Goal: Task Accomplishment & Management: Use online tool/utility

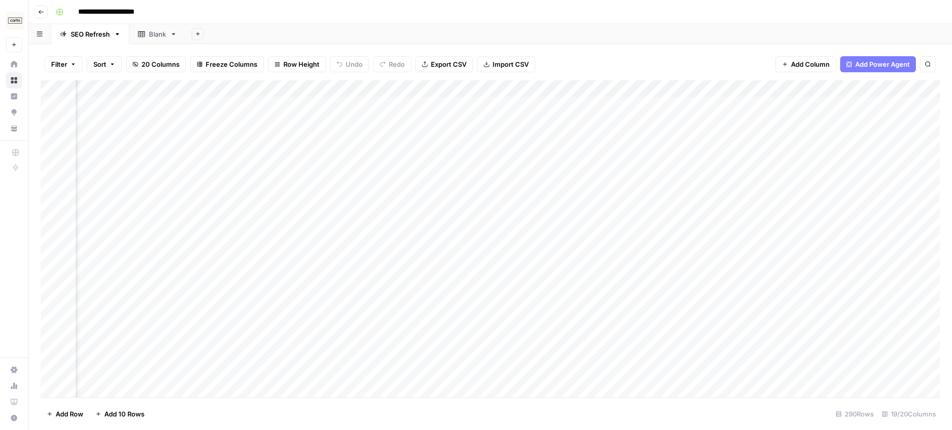
scroll to position [0, 1124]
click at [561, 105] on div "Add Column" at bounding box center [490, 238] width 899 height 317
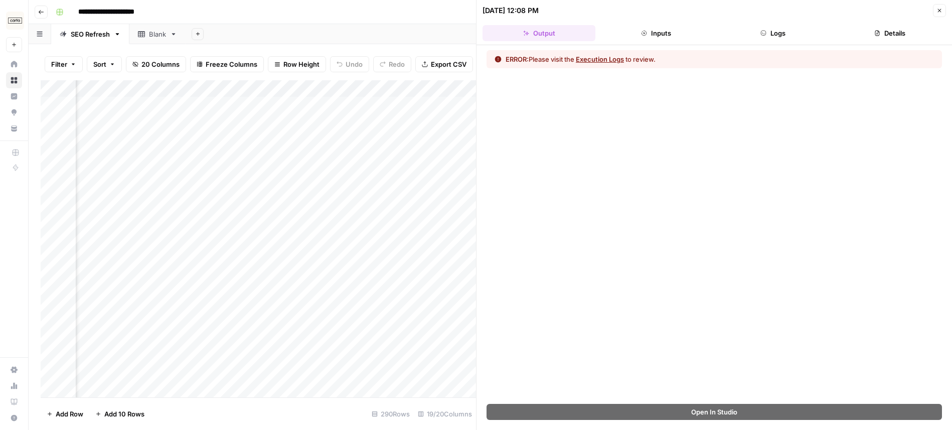
click at [943, 7] on button "Close" at bounding box center [939, 10] width 13 height 13
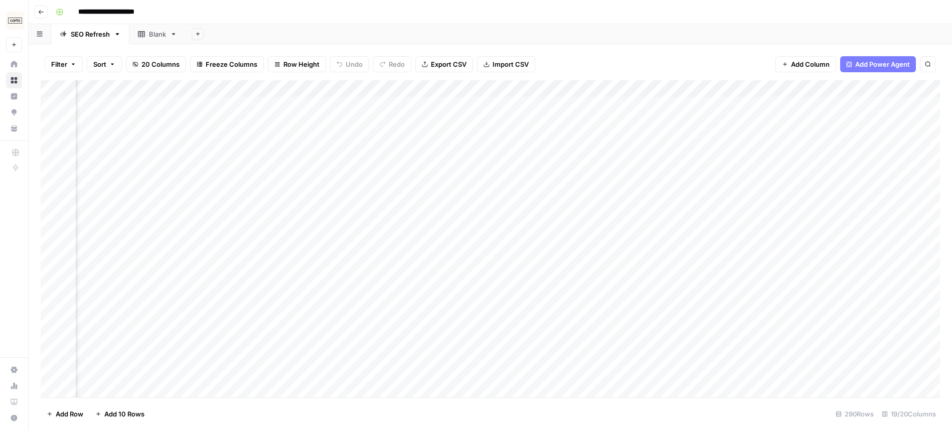
click at [563, 87] on div "Add Column" at bounding box center [490, 238] width 899 height 317
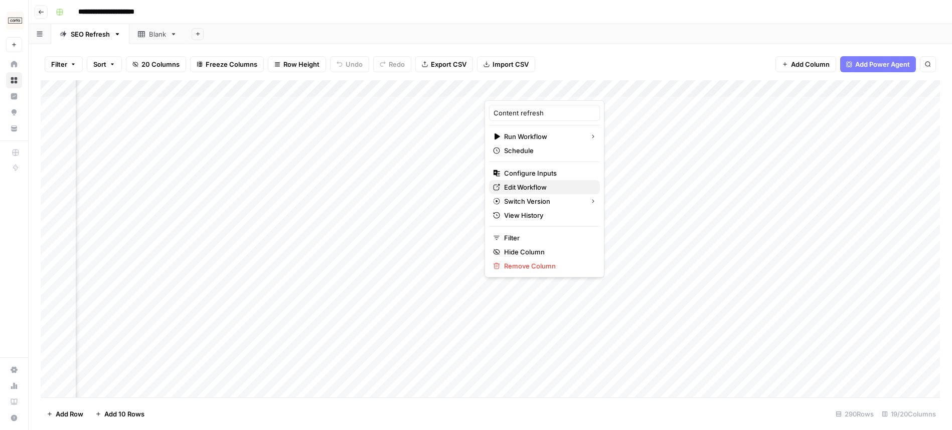
click at [545, 190] on span "Edit Workflow" at bounding box center [548, 187] width 88 height 10
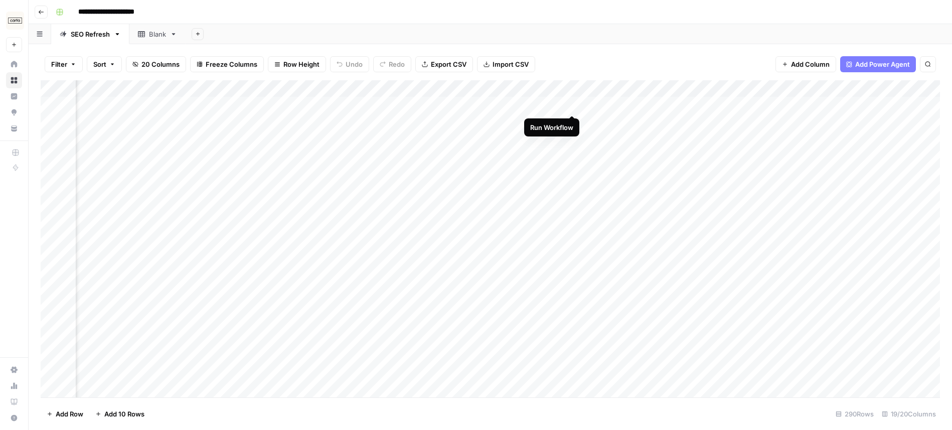
click at [573, 103] on div "Add Column" at bounding box center [490, 238] width 899 height 317
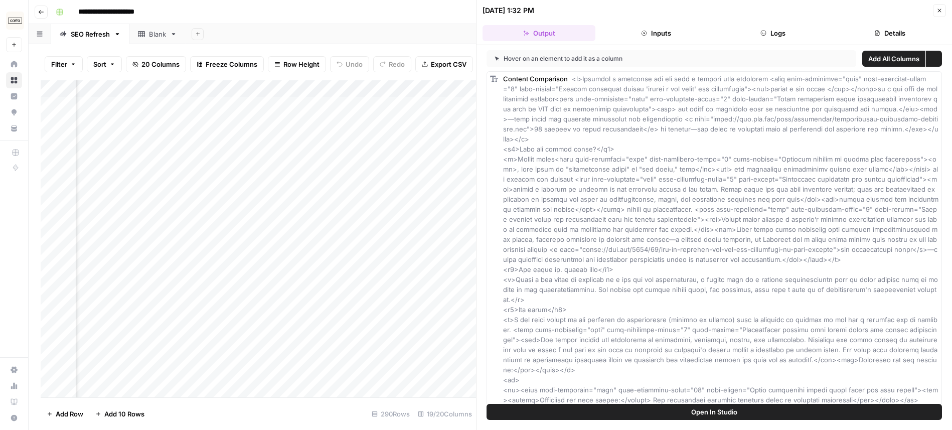
click at [939, 11] on icon "button" at bounding box center [940, 11] width 6 height 6
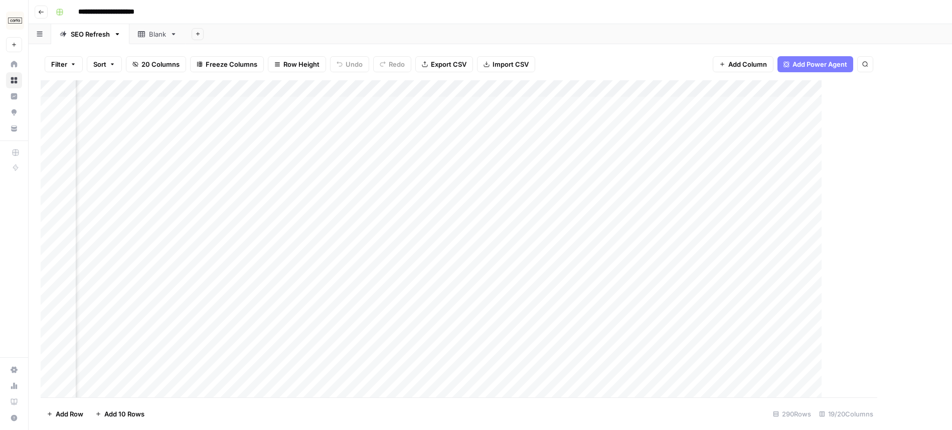
scroll to position [0, 1170]
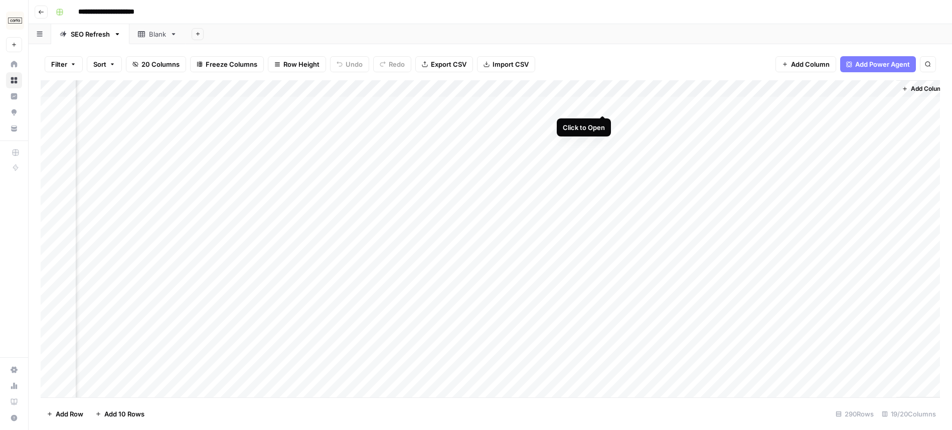
click at [601, 103] on div "Add Column" at bounding box center [490, 238] width 899 height 317
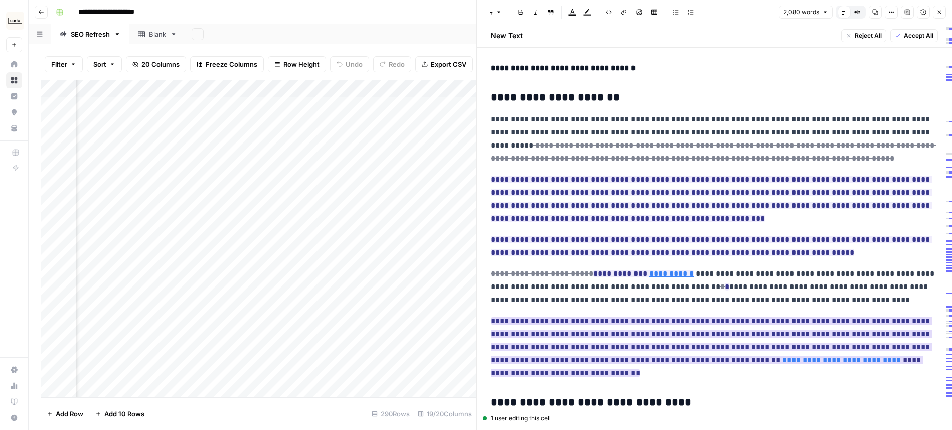
scroll to position [954, 0]
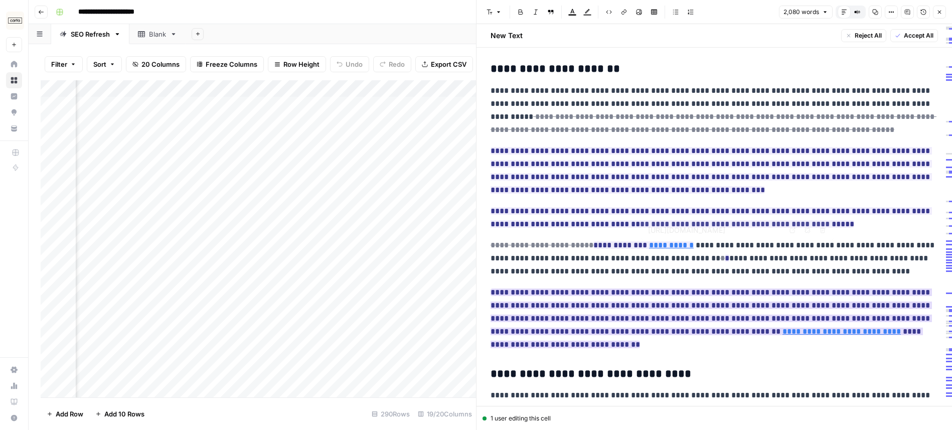
scroll to position [1089, 0]
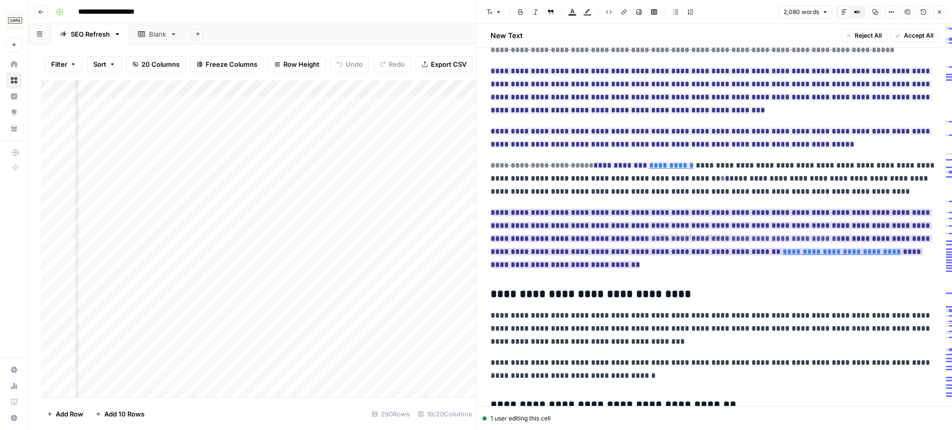
click at [697, 217] on span "**********" at bounding box center [711, 239] width 441 height 66
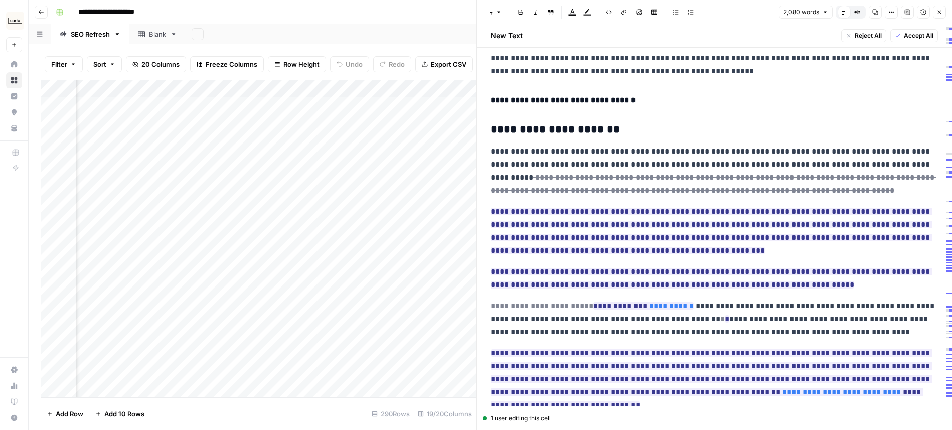
scroll to position [948, 0]
click at [940, 10] on icon "button" at bounding box center [940, 12] width 6 height 6
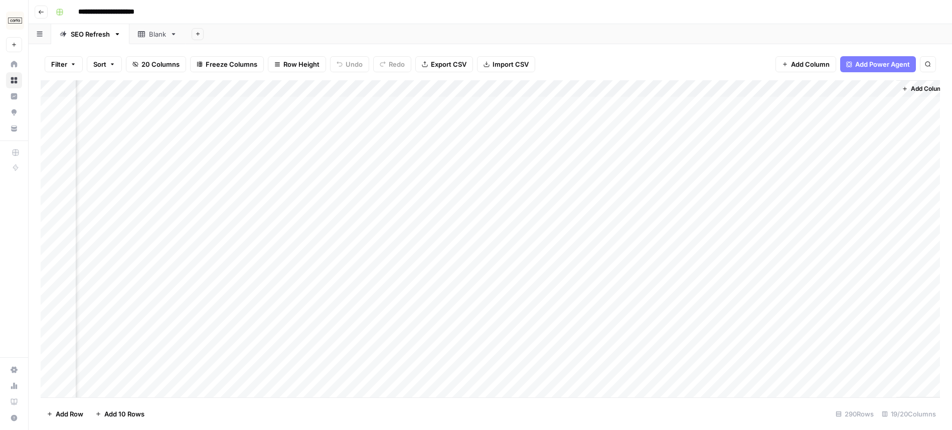
click at [617, 121] on div "Add Column" at bounding box center [490, 238] width 899 height 317
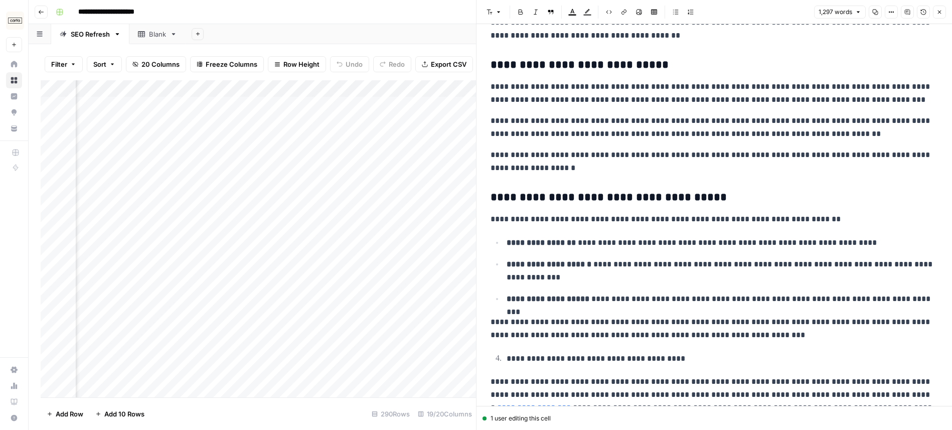
scroll to position [1193, 0]
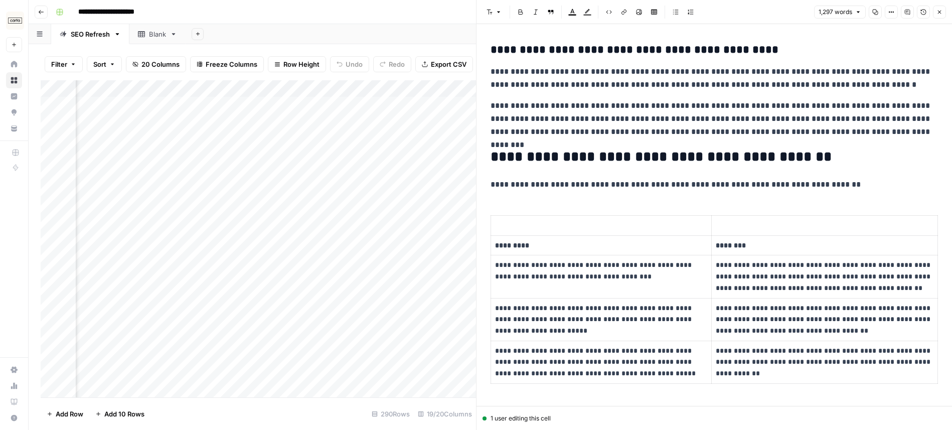
click at [586, 106] on p "**********" at bounding box center [714, 118] width 447 height 39
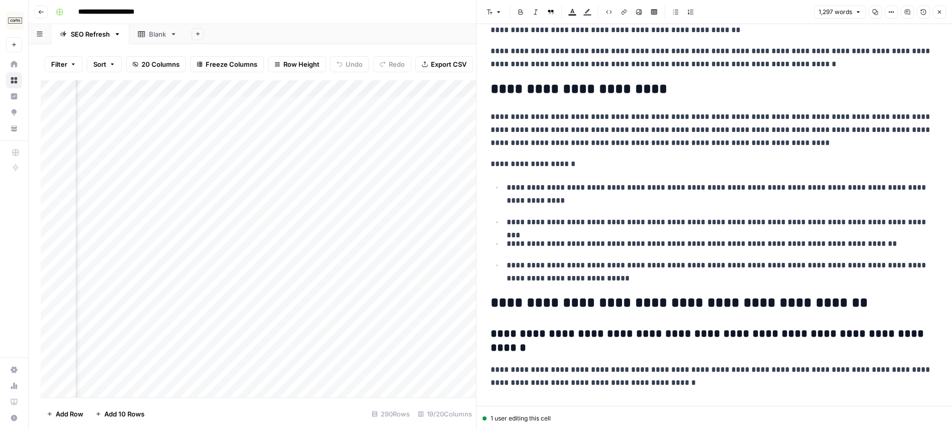
scroll to position [1659, 0]
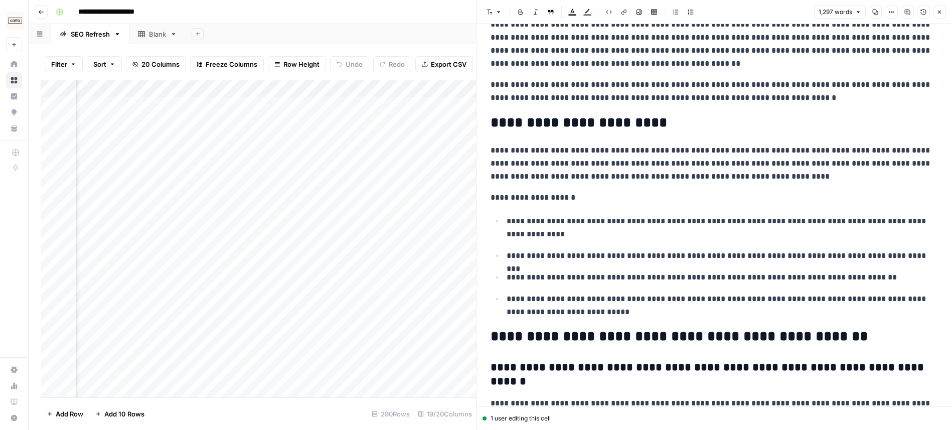
click at [924, 11] on icon "button" at bounding box center [924, 12] width 6 height 6
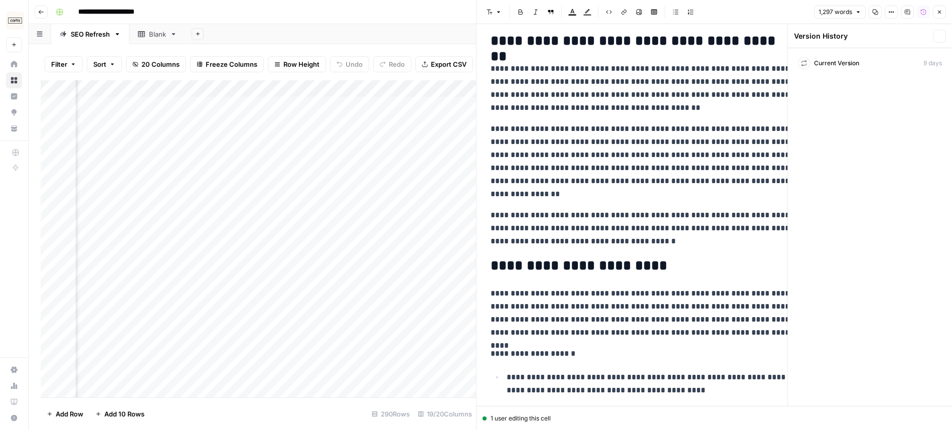
scroll to position [2141, 0]
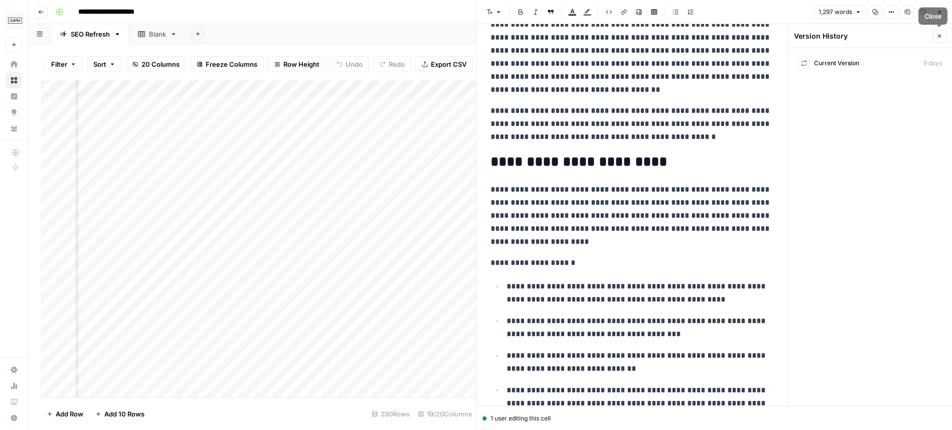
click at [943, 38] on button "Close" at bounding box center [939, 36] width 13 height 13
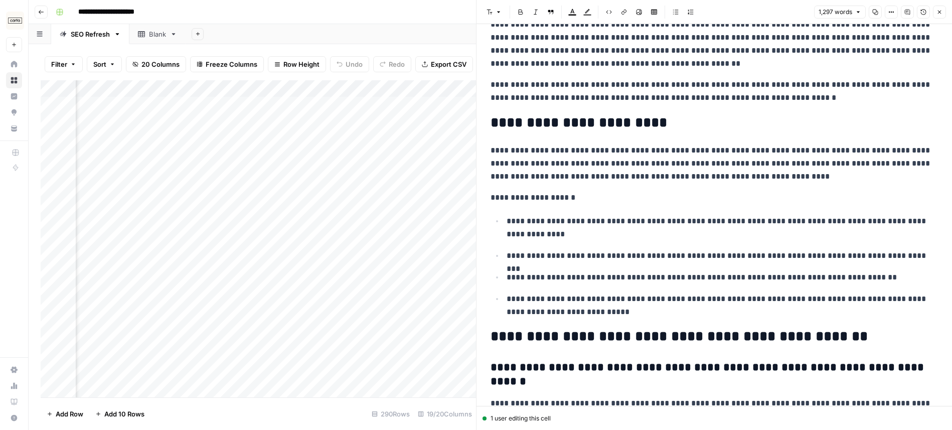
click at [791, 122] on h2 "**********" at bounding box center [714, 123] width 447 height 16
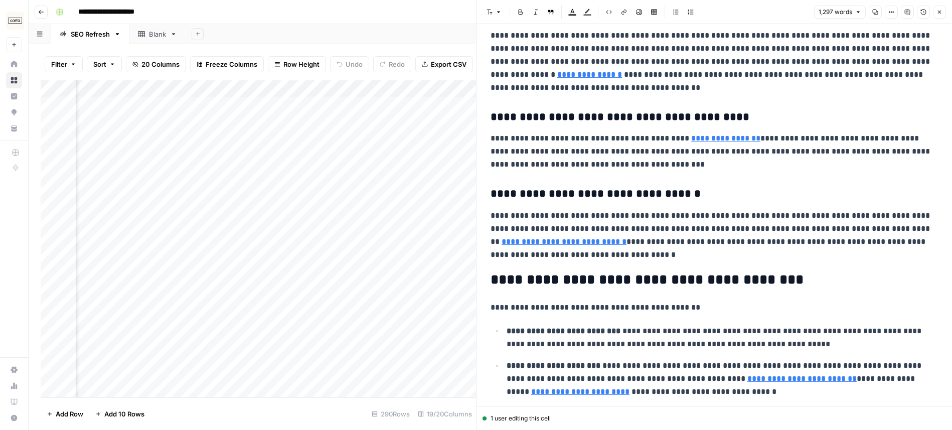
scroll to position [0, 0]
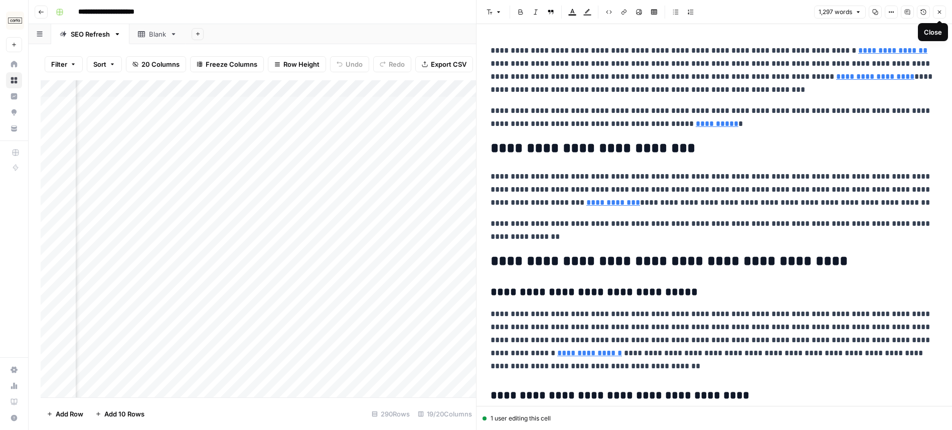
click at [940, 10] on icon "button" at bounding box center [940, 12] width 6 height 6
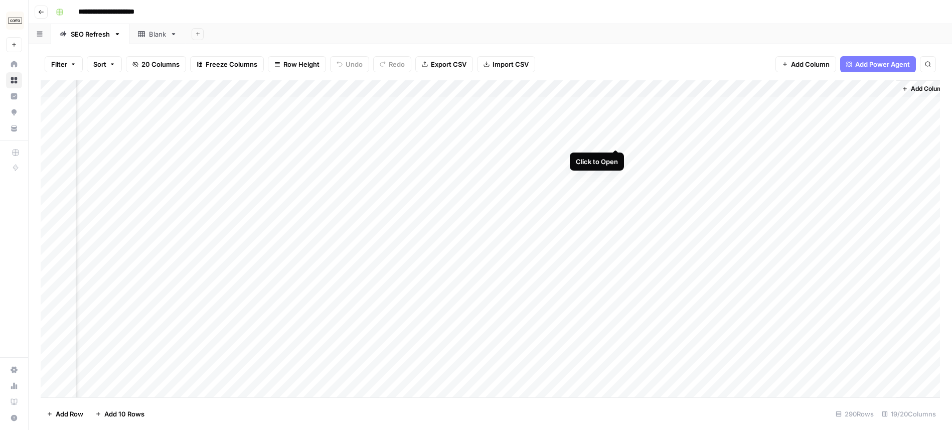
click at [615, 136] on div "Add Column" at bounding box center [490, 238] width 899 height 317
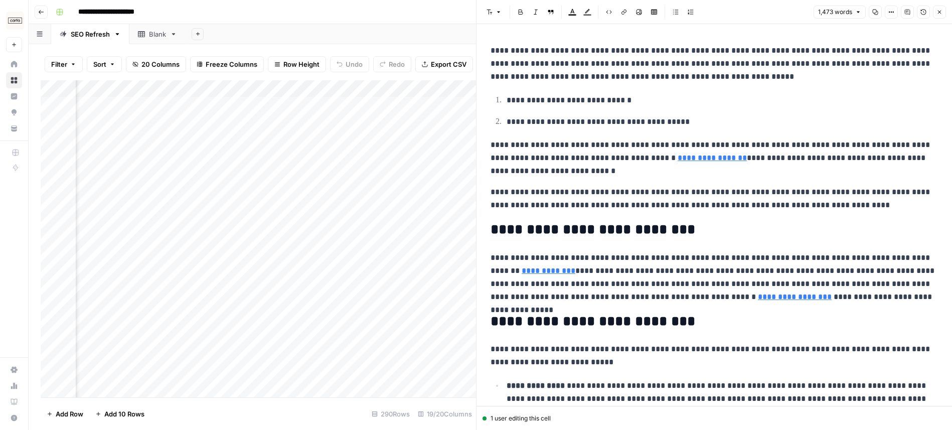
click at [920, 13] on button "Version History" at bounding box center [923, 12] width 13 height 13
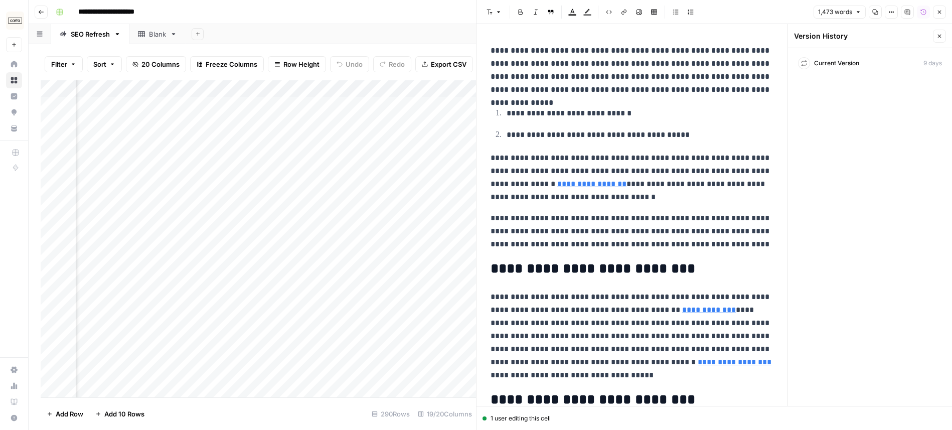
click at [940, 36] on icon "button" at bounding box center [940, 36] width 6 height 6
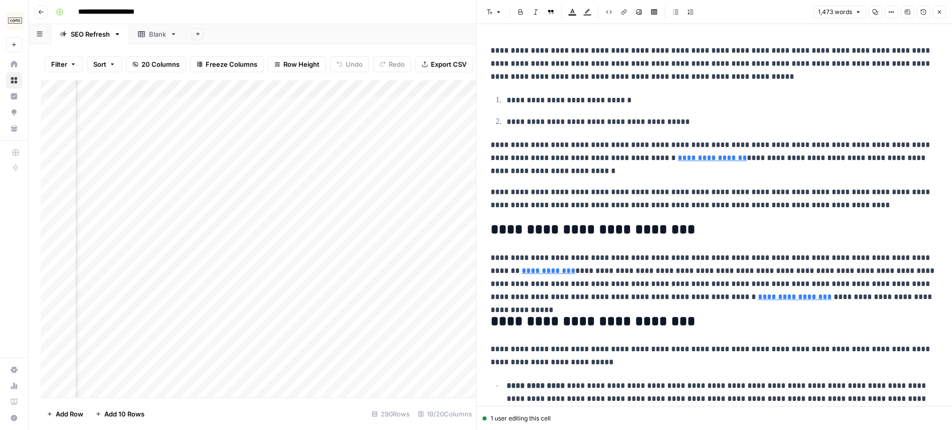
click at [935, 11] on button "Close" at bounding box center [939, 12] width 13 height 13
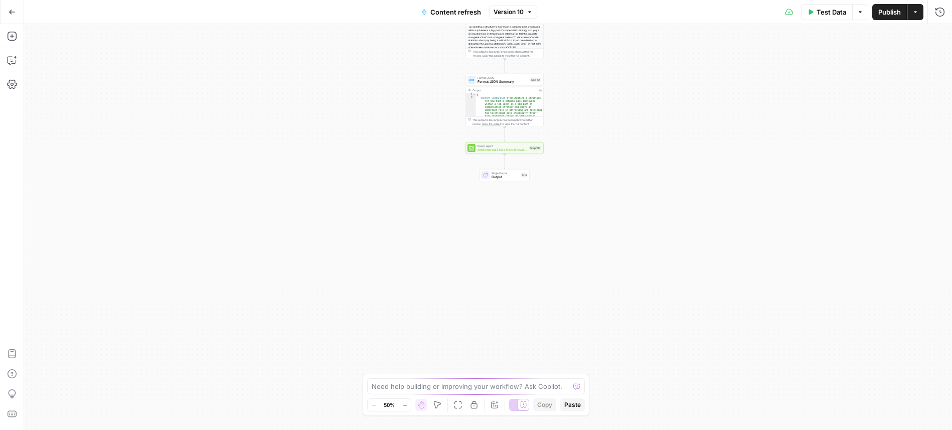
click at [569, 189] on div "true false true false true false Workflow Input Settings Inputs Power Agent Ide…" at bounding box center [488, 227] width 928 height 406
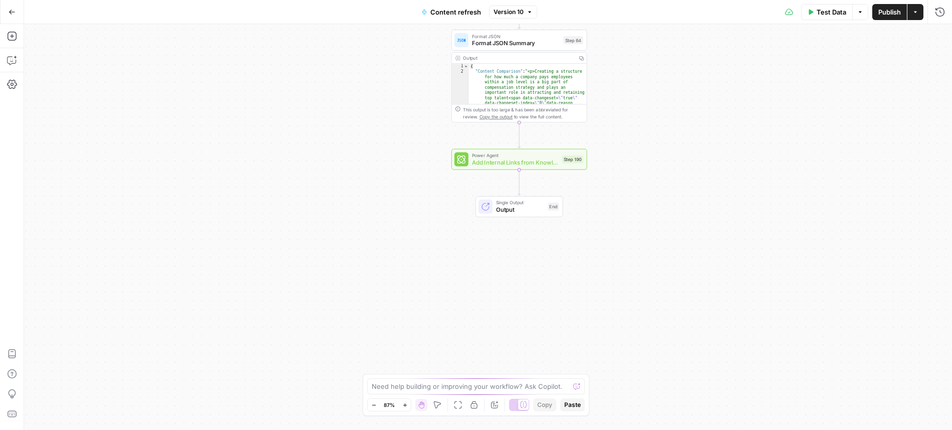
click at [510, 158] on span "Add Internal Links from Knowledge Base" at bounding box center [515, 162] width 87 height 9
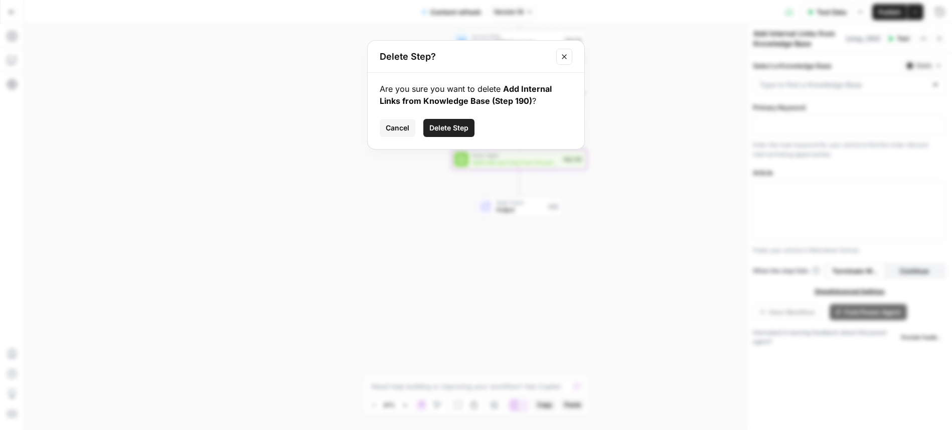
click at [446, 124] on span "Delete Step" at bounding box center [448, 128] width 39 height 10
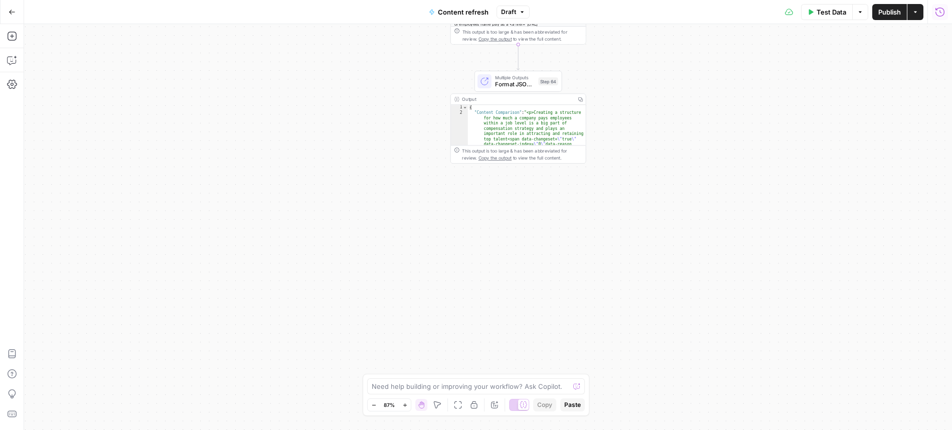
click at [943, 15] on icon "button" at bounding box center [940, 12] width 10 height 10
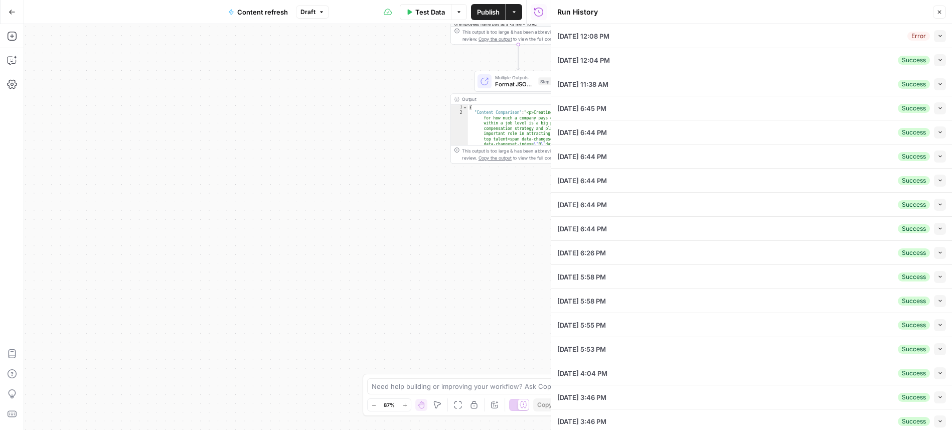
click at [868, 53] on div "10/02/25 at 12:04 PM Success Collapse" at bounding box center [751, 60] width 389 height 24
click at [940, 11] on icon "button" at bounding box center [940, 12] width 6 height 6
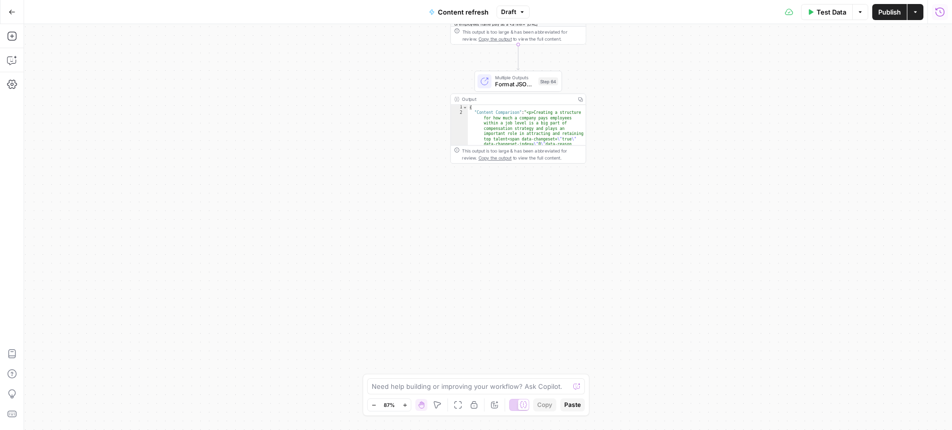
click at [509, 13] on span "Draft" at bounding box center [508, 12] width 15 height 9
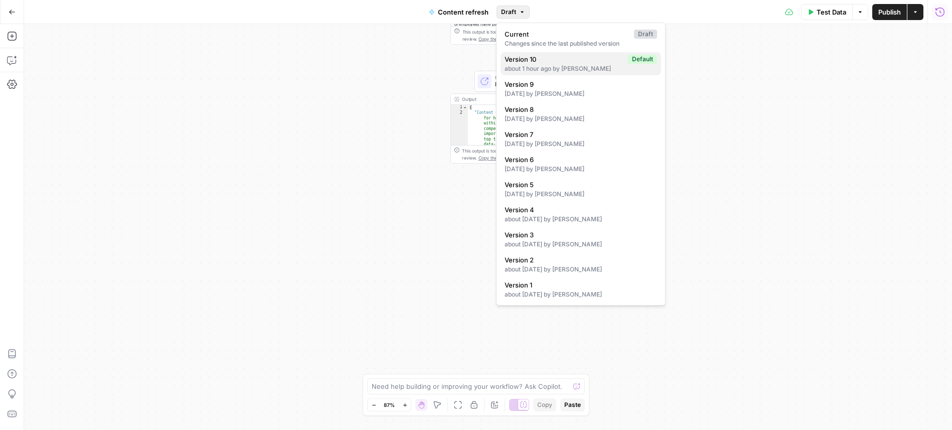
click at [542, 59] on span "Version 10" at bounding box center [564, 59] width 119 height 10
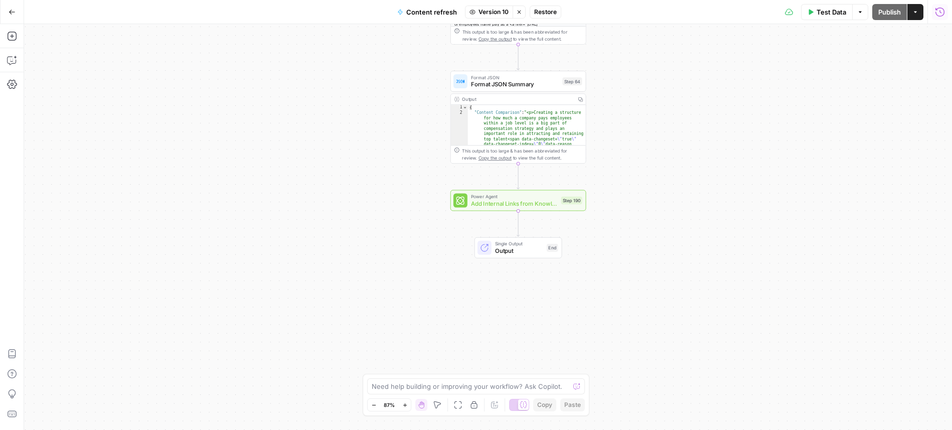
click at [536, 12] on span "Restore" at bounding box center [545, 12] width 23 height 9
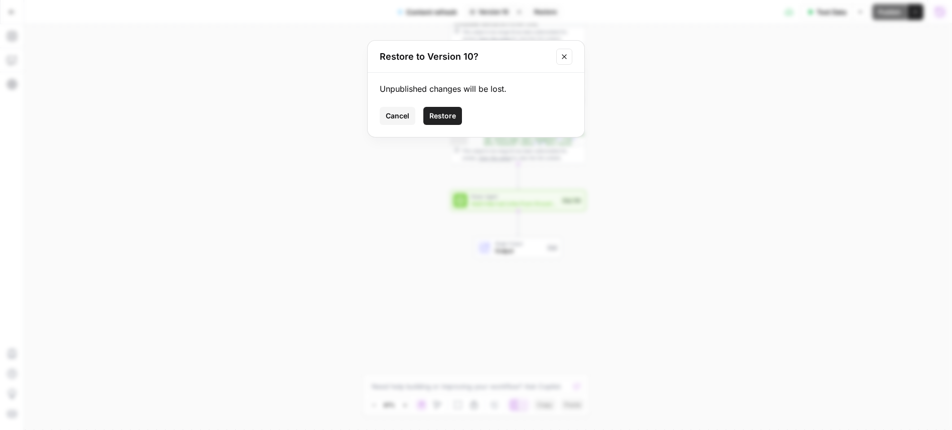
click at [444, 116] on span "Restore" at bounding box center [442, 116] width 27 height 10
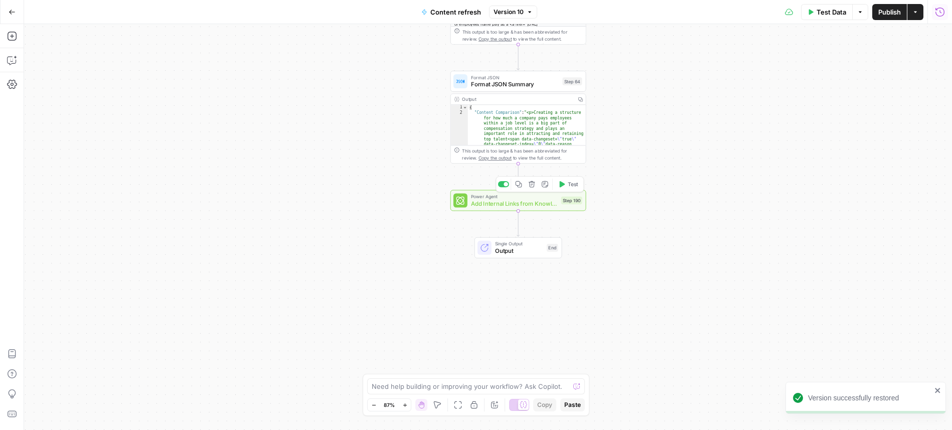
click at [533, 186] on icon "button" at bounding box center [531, 184] width 7 height 7
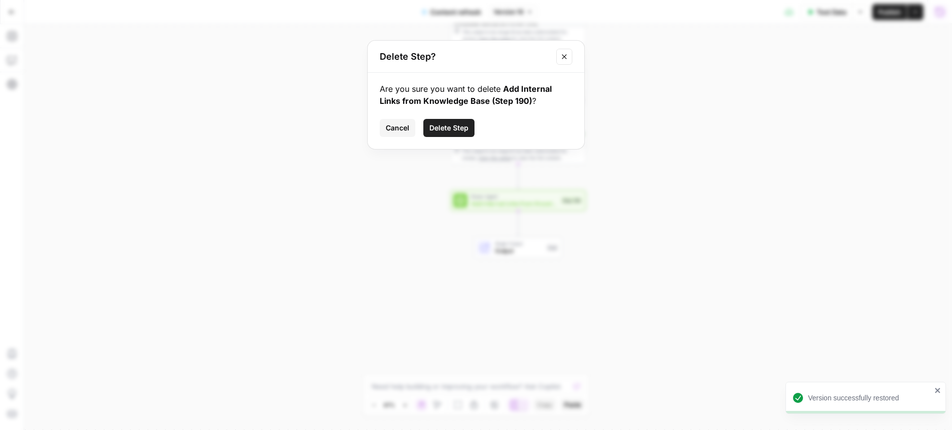
click at [436, 124] on span "Delete Step" at bounding box center [448, 128] width 39 height 10
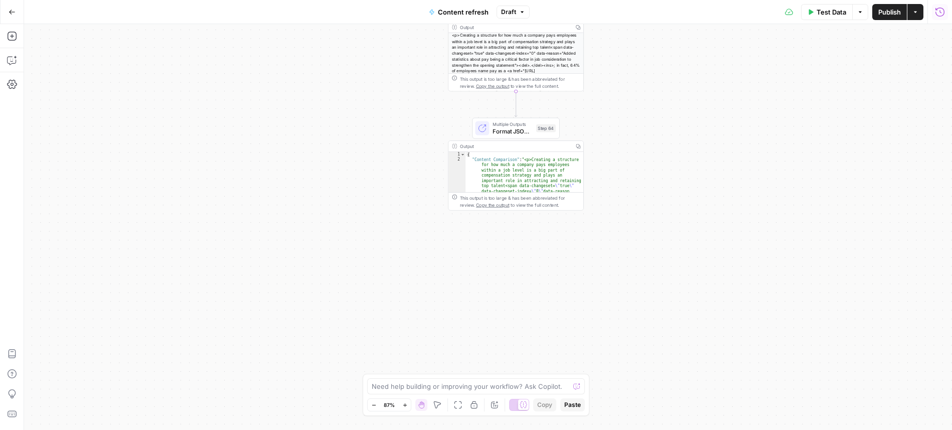
click at [886, 15] on span "Publish" at bounding box center [889, 12] width 23 height 10
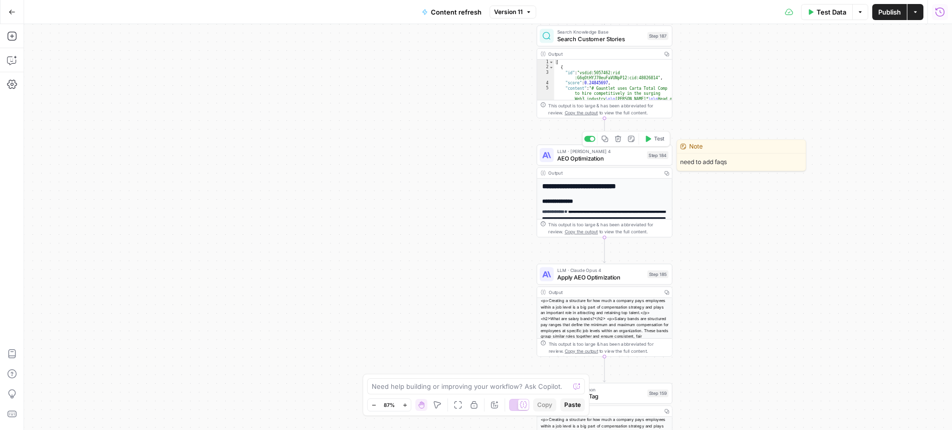
click at [627, 163] on div "LLM · Claude Sonnet 4 AEO Optimization Step 184 Copy step Delete step Edit Note…" at bounding box center [605, 154] width 136 height 21
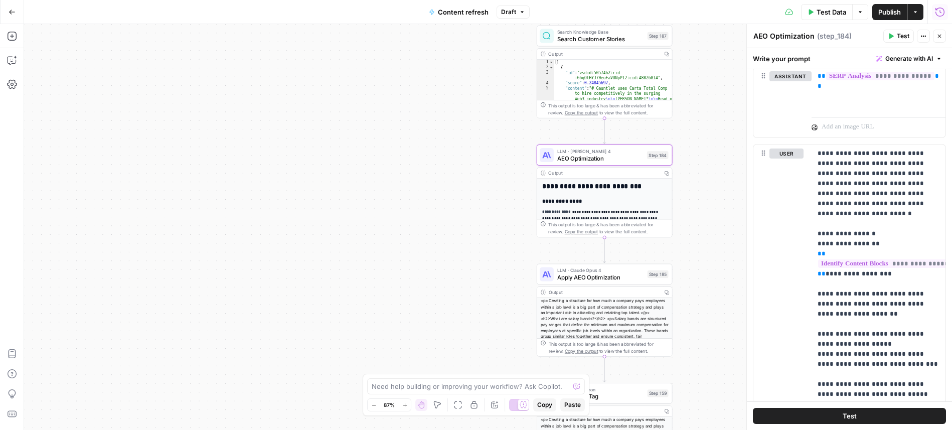
scroll to position [517, 0]
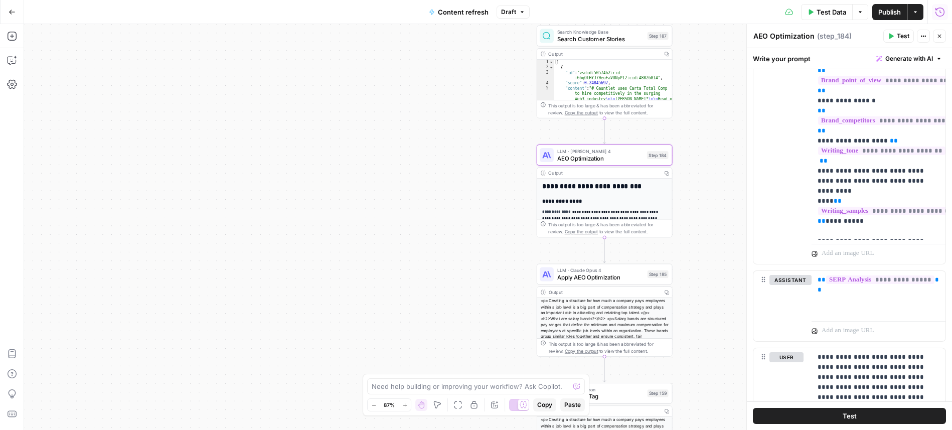
click at [792, 162] on div "user Delete" at bounding box center [787, 47] width 34 height 424
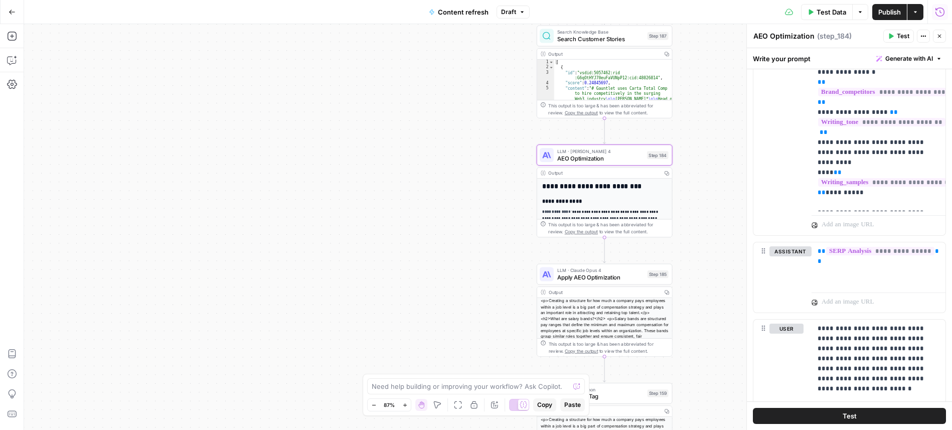
scroll to position [434, 0]
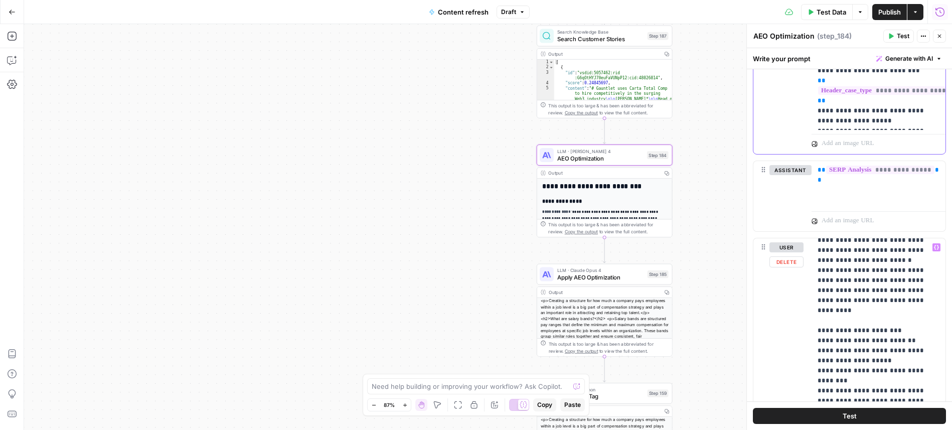
scroll to position [362, 0]
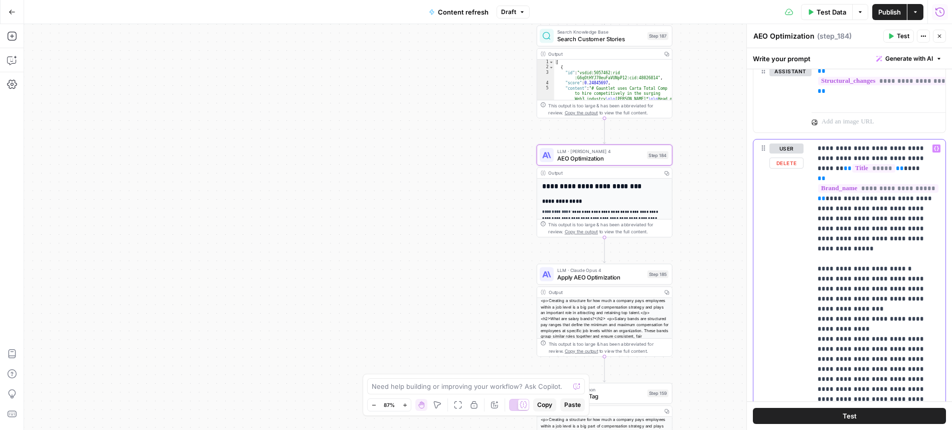
click at [847, 296] on p "**********" at bounding box center [879, 298] width 122 height 311
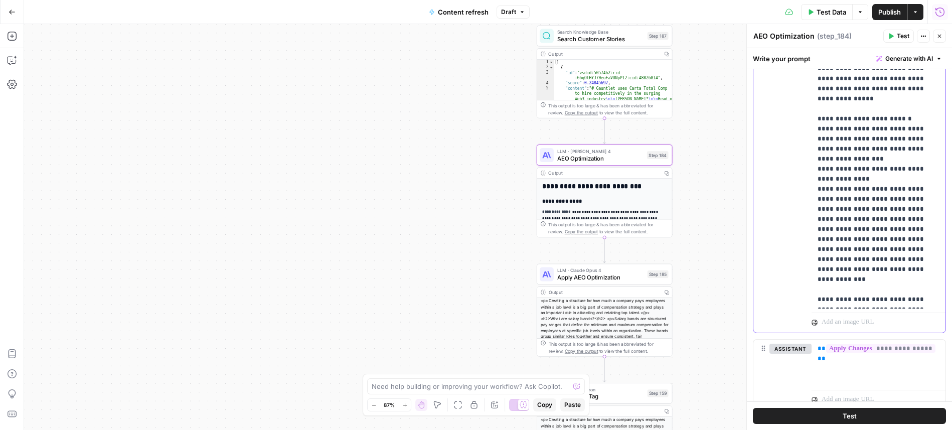
scroll to position [1259, 0]
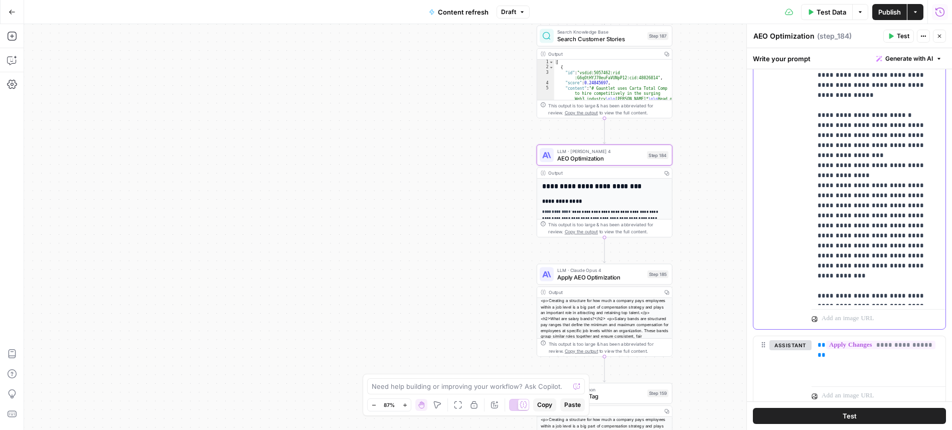
click at [850, 299] on p "**********" at bounding box center [879, 145] width 122 height 311
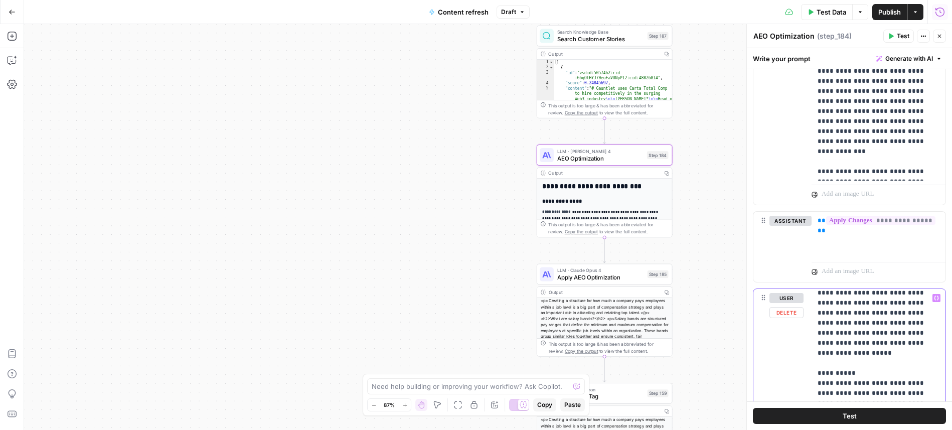
click at [851, 320] on p "**********" at bounding box center [879, 277] width 122 height 1244
click at [884, 363] on p "**********" at bounding box center [879, 277] width 122 height 1244
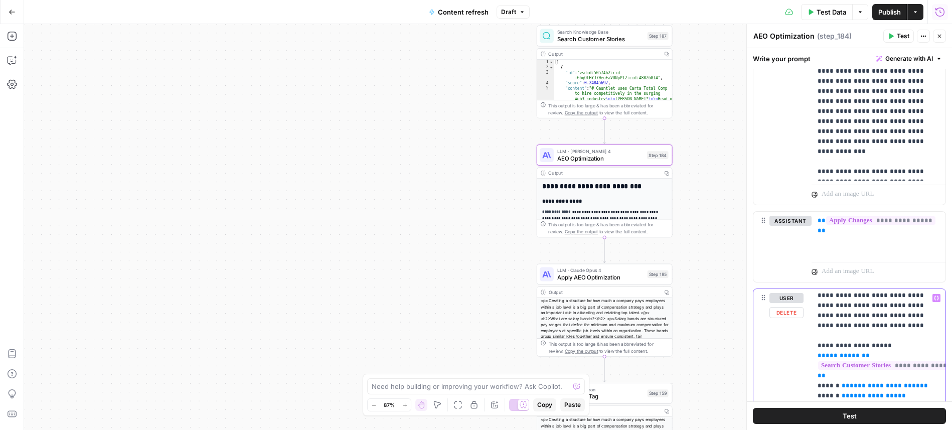
scroll to position [676, 0]
click at [884, 363] on p "**********" at bounding box center [879, 239] width 122 height 1244
click at [856, 401] on span "*********" at bounding box center [861, 404] width 34 height 7
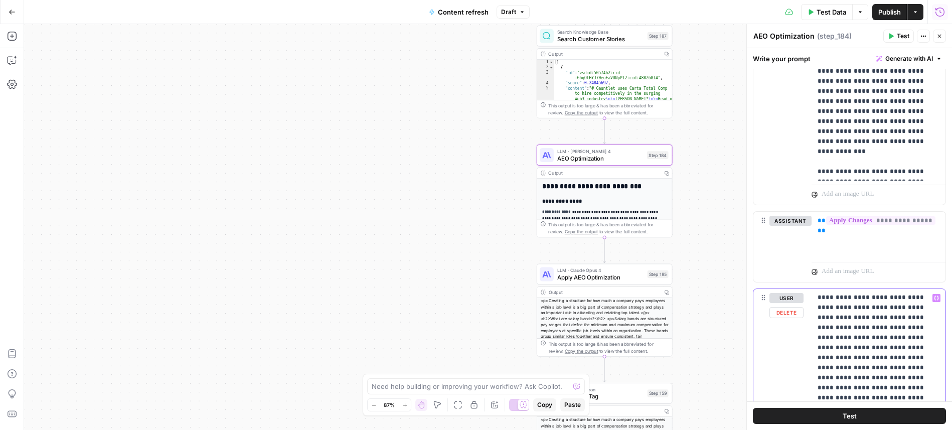
scroll to position [1449, 0]
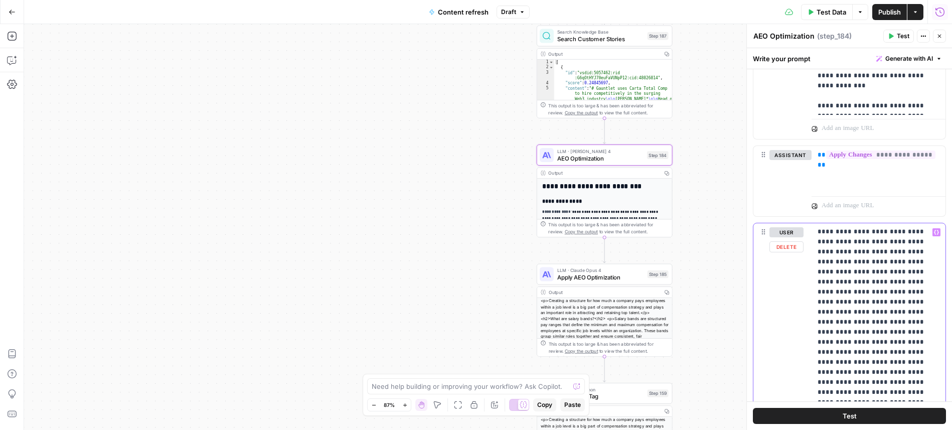
click at [880, 367] on p "**********" at bounding box center [879, 6] width 122 height 1244
click at [882, 391] on p "**********" at bounding box center [879, 6] width 122 height 1244
click at [931, 394] on p "**********" at bounding box center [879, 6] width 122 height 1244
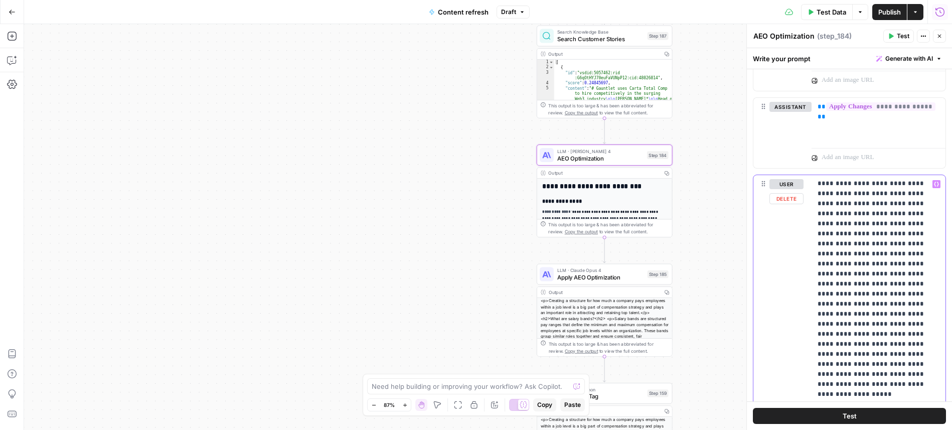
scroll to position [1500, 0]
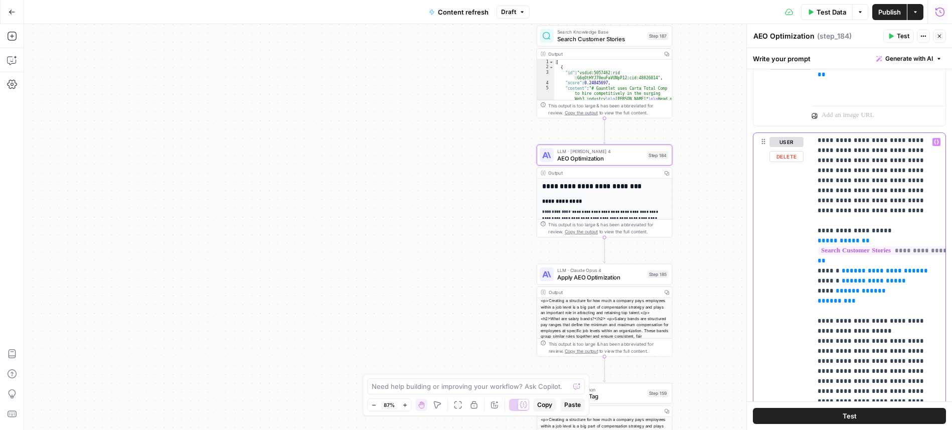
scroll to position [603, 0]
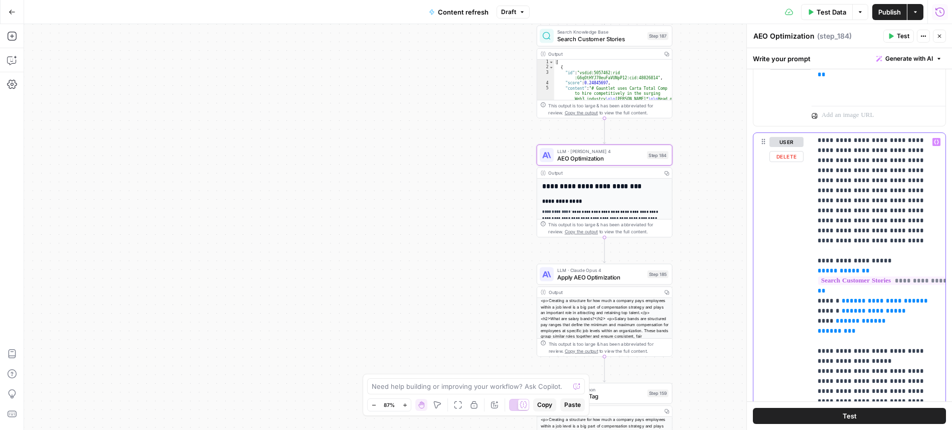
click at [868, 308] on span "**********" at bounding box center [874, 311] width 48 height 7
click at [832, 270] on p "**********" at bounding box center [879, 155] width 122 height 1244
click at [836, 318] on span "**" at bounding box center [840, 321] width 8 height 7
click at [878, 318] on span "**" at bounding box center [882, 321] width 8 height 7
click at [874, 273] on p "**********" at bounding box center [879, 155] width 122 height 1244
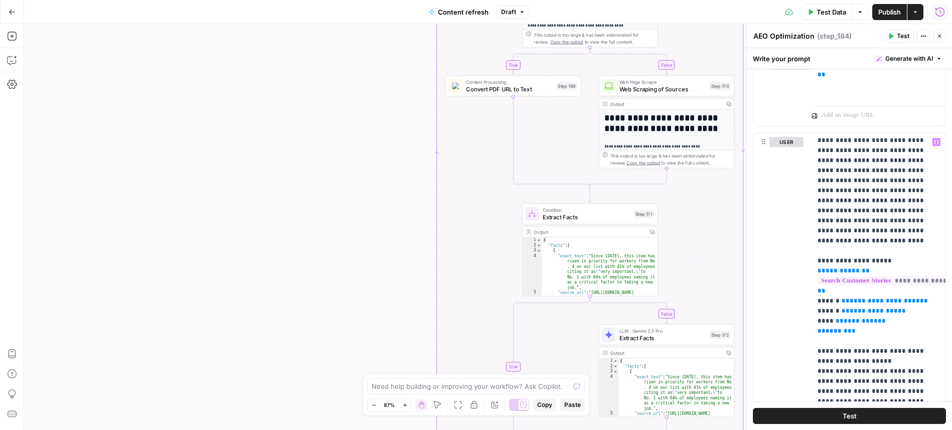
click at [359, 145] on div "true false false true false true Workflow Input Settings Inputs Power Agent Ide…" at bounding box center [488, 227] width 928 height 406
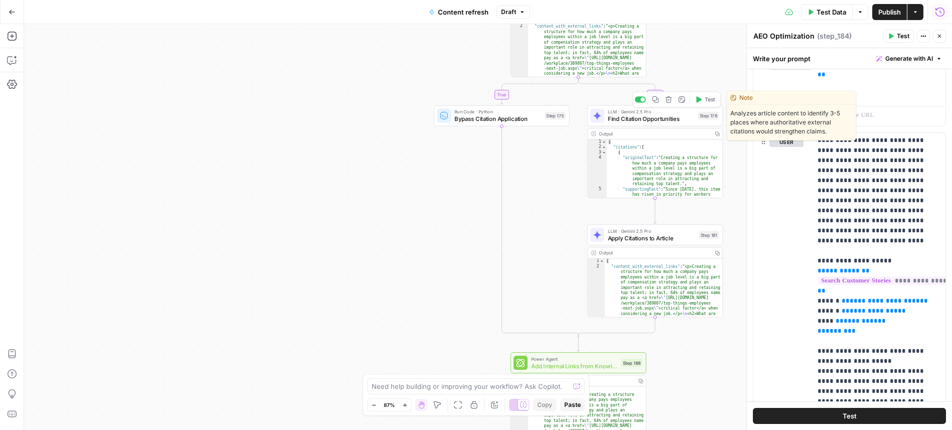
click at [677, 116] on span "Find Citation Opportunities" at bounding box center [651, 118] width 87 height 9
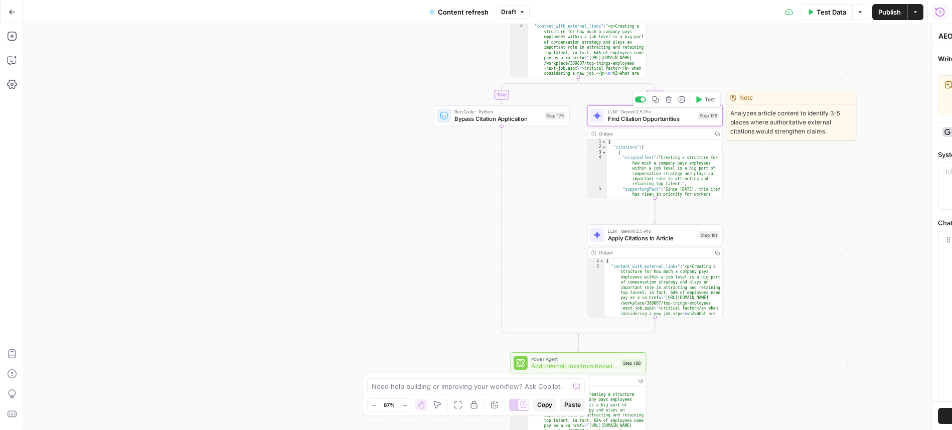
type textarea "Find Citation Opportunities"
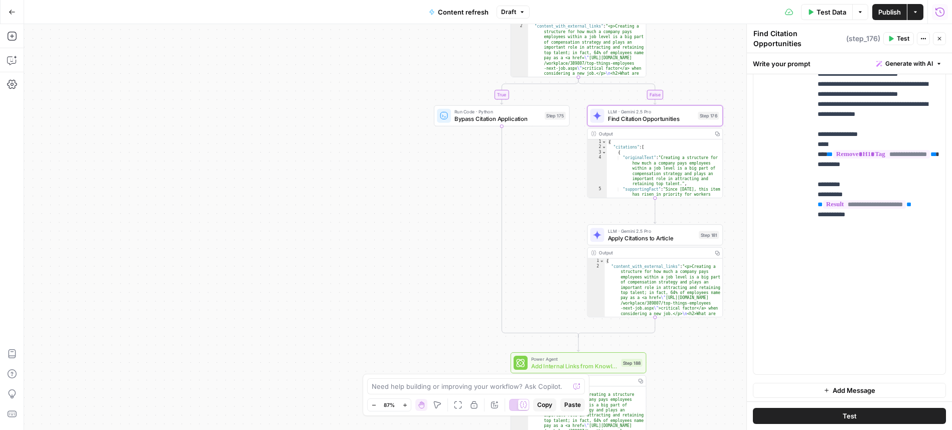
scroll to position [273, 0]
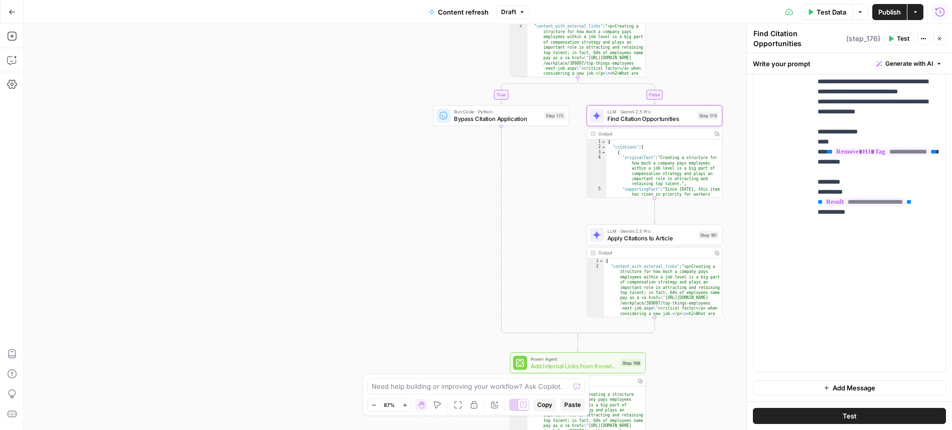
click at [435, 337] on div "true false false true false true Workflow Input Settings Inputs Power Agent Ide…" at bounding box center [488, 227] width 928 height 406
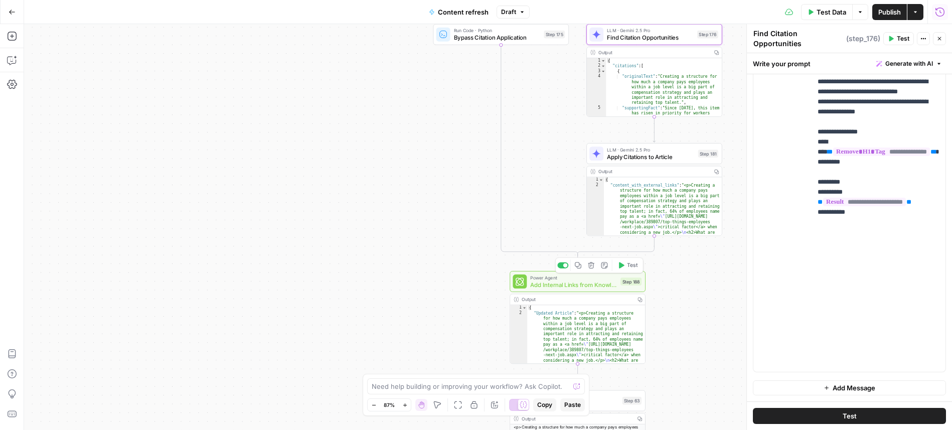
click at [598, 280] on span "Add Internal Links from Knowledge Base" at bounding box center [573, 284] width 87 height 9
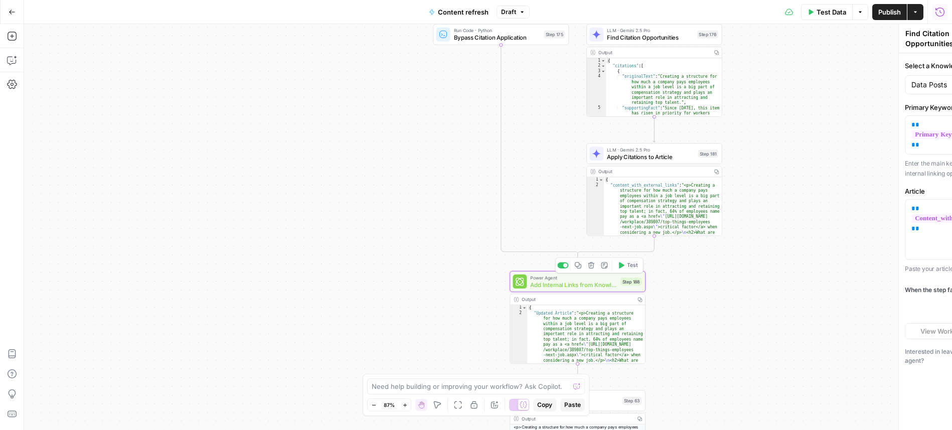
type textarea "Add Internal Links from Knowledge Base"
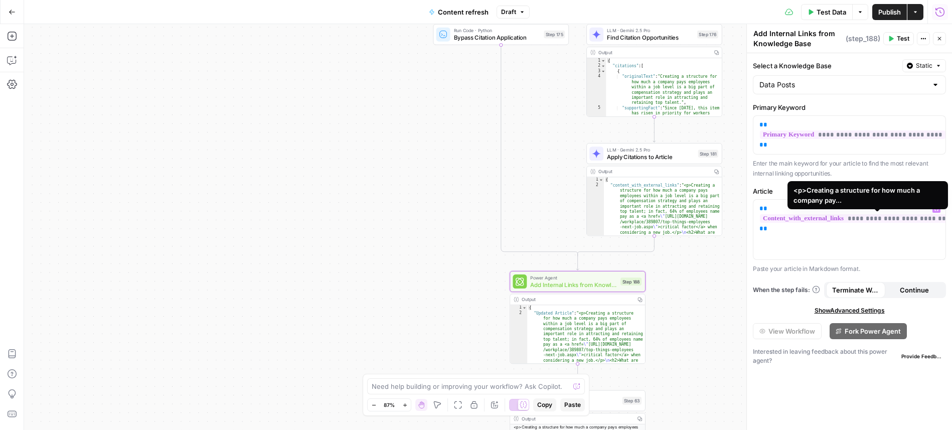
click at [898, 220] on span "**********" at bounding box center [883, 218] width 247 height 9
click at [940, 44] on button "Close" at bounding box center [939, 38] width 13 height 13
click at [587, 330] on body "Carta New Home Browse Insights Opportunities Your Data Recent Grids Context pre…" at bounding box center [476, 215] width 952 height 430
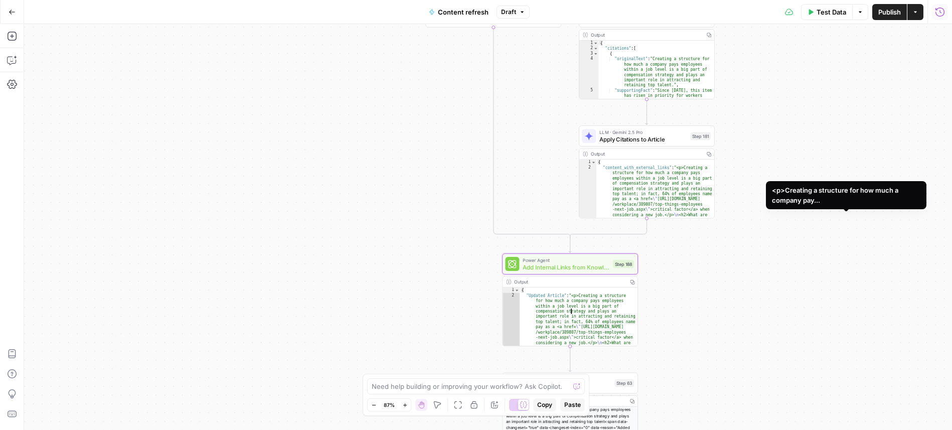
type textarea "**********"
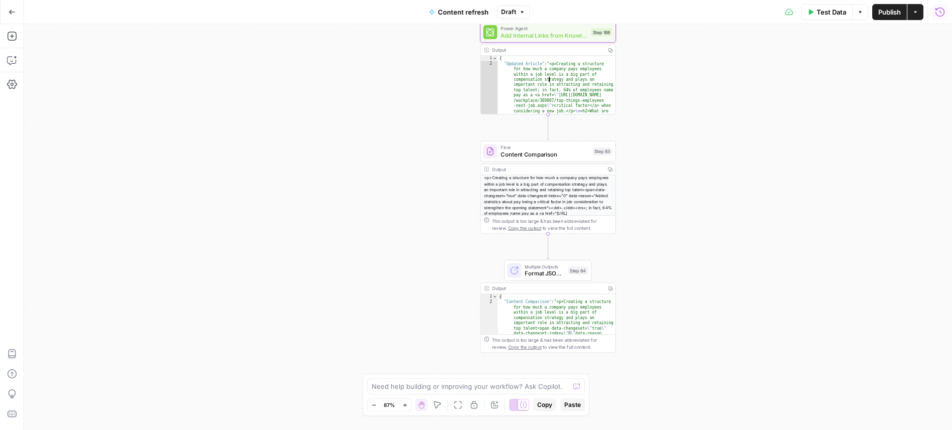
scroll to position [64, 0]
click at [658, 116] on div "true false false true false true Workflow Input Settings Inputs Power Agent Ide…" at bounding box center [488, 227] width 928 height 406
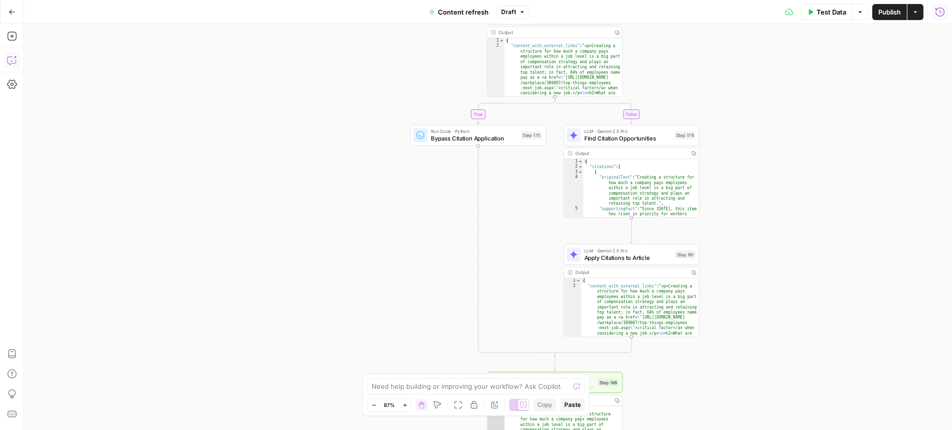
click at [12, 64] on icon "button" at bounding box center [12, 60] width 10 height 10
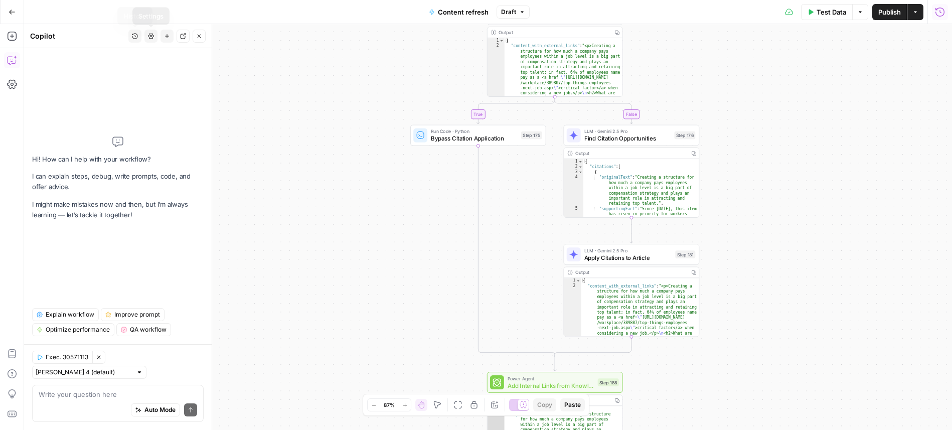
click at [135, 38] on icon "button" at bounding box center [135, 37] width 6 height 6
click at [126, 392] on textarea at bounding box center [118, 394] width 159 height 10
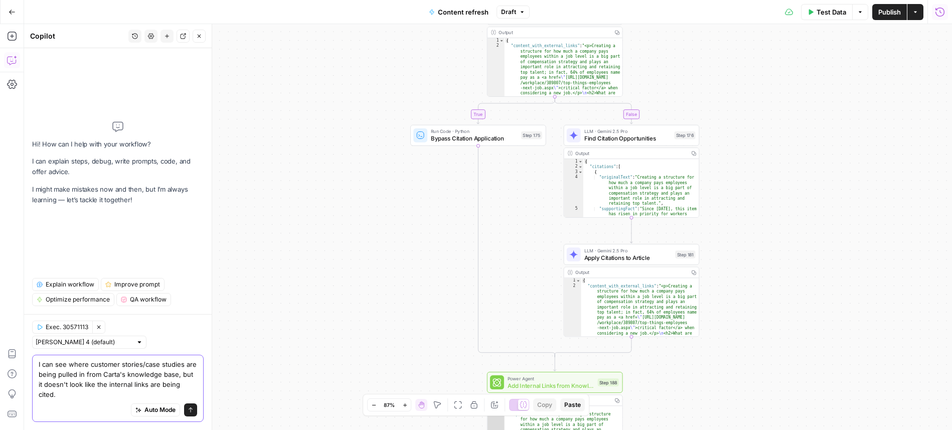
scroll to position [0, 0]
click at [56, 394] on textarea "I can see where customer stories/case studies are being pulled in from Carta's …" at bounding box center [118, 379] width 159 height 40
click at [83, 394] on textarea "I can see where customer stories/case studies are being pulled in from Carta's …" at bounding box center [118, 379] width 159 height 40
click at [111, 396] on textarea "I can see where customer stories/case studies are being pulled in from Carta's …" at bounding box center [118, 379] width 159 height 40
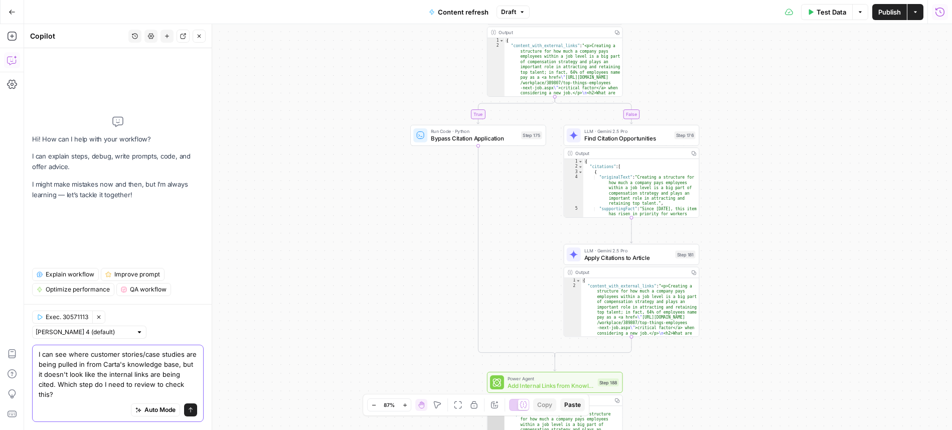
type textarea "I can see where customer stories/case studies are being pulled in from Carta's …"
click at [193, 411] on icon "submit" at bounding box center [191, 410] width 6 height 6
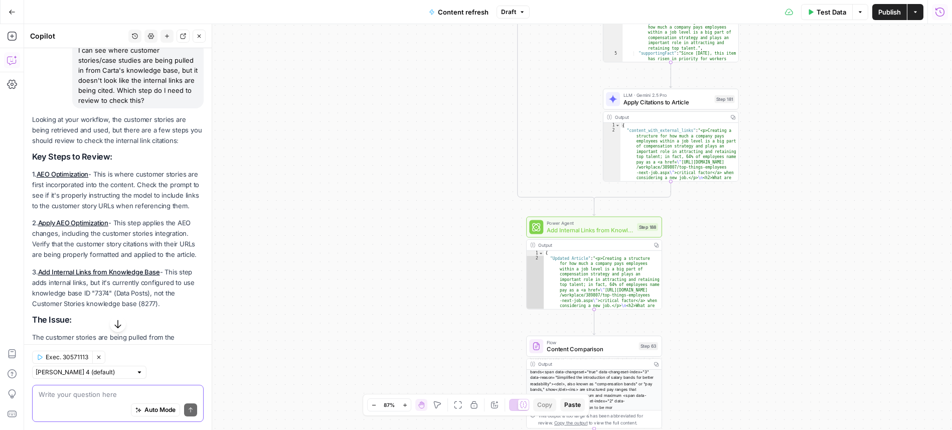
scroll to position [91, 0]
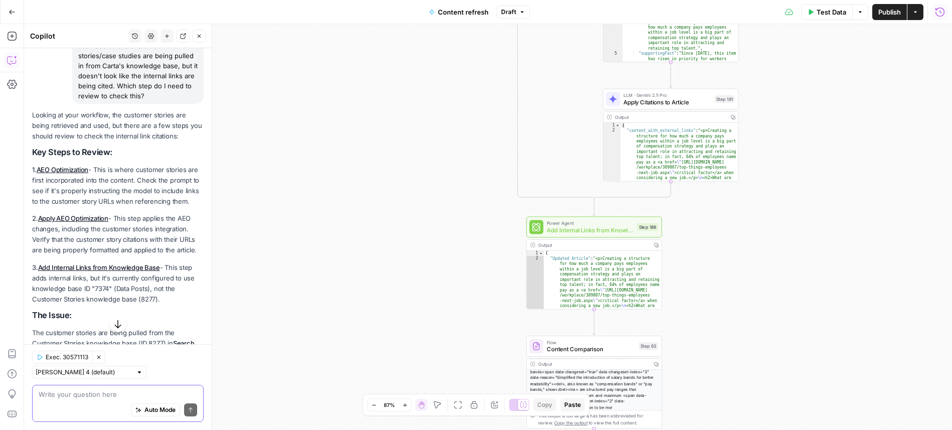
click at [135, 197] on p "1. AEO Optimization - This is where customer stories are first incorporated int…" at bounding box center [118, 186] width 172 height 43
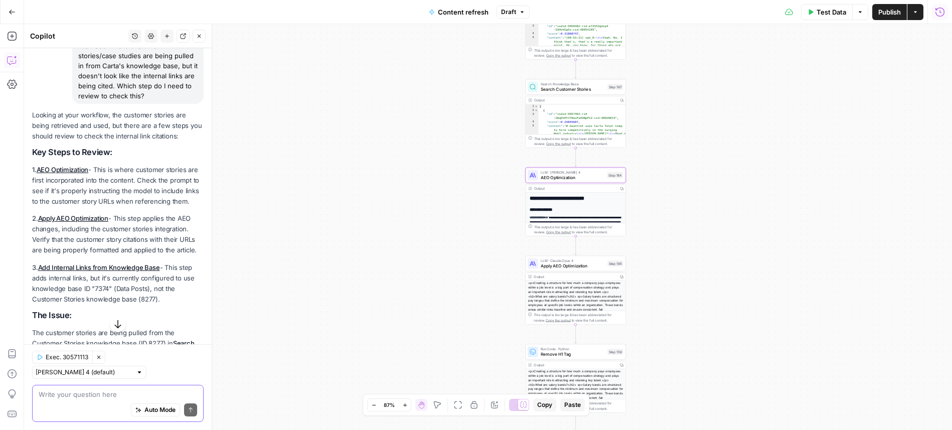
click at [63, 170] on link "AEO Optimization" at bounding box center [63, 170] width 52 height 8
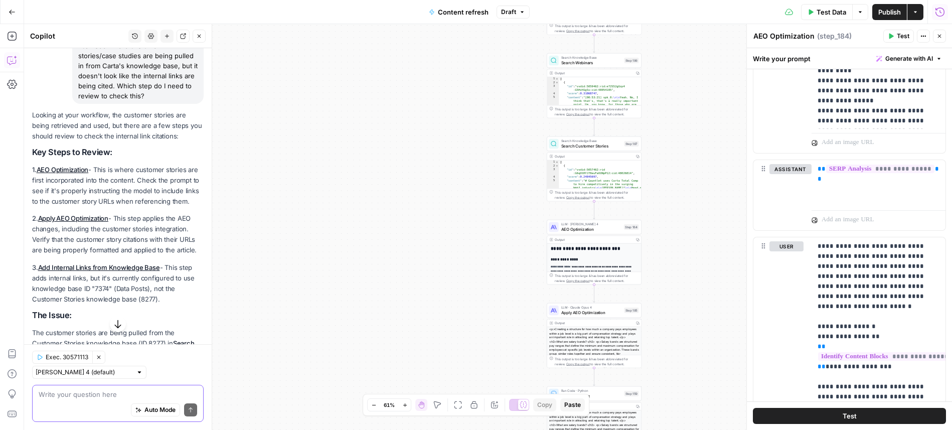
scroll to position [486, 0]
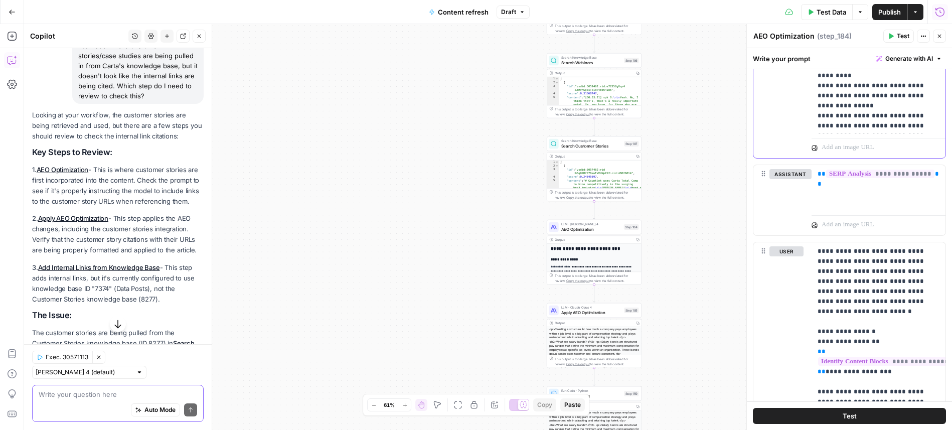
click at [836, 119] on p "**********" at bounding box center [879, 136] width 122 height 2378
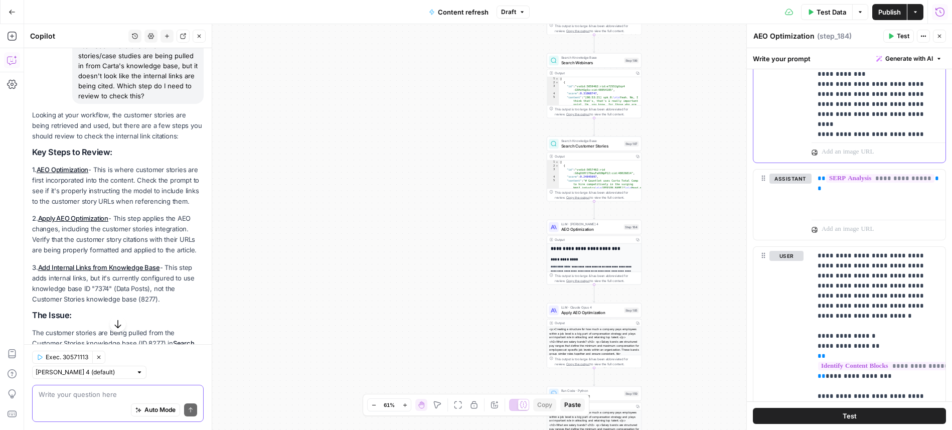
scroll to position [1819, 0]
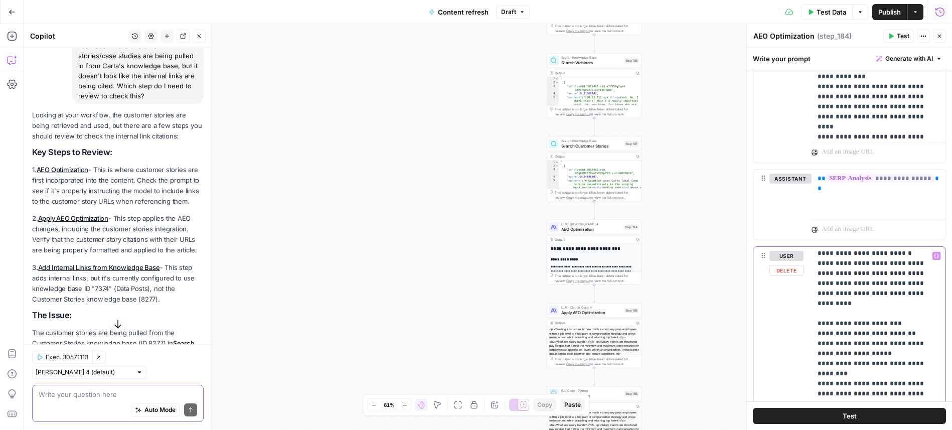
scroll to position [362, 0]
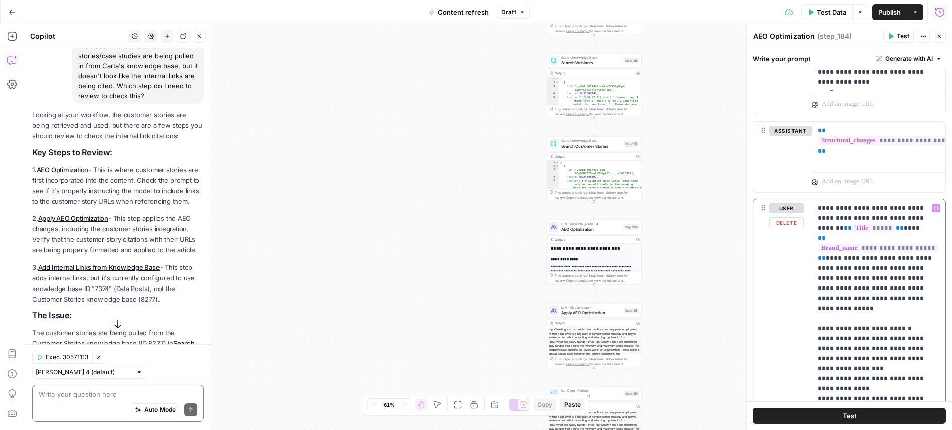
click at [841, 291] on p "**********" at bounding box center [879, 358] width 122 height 311
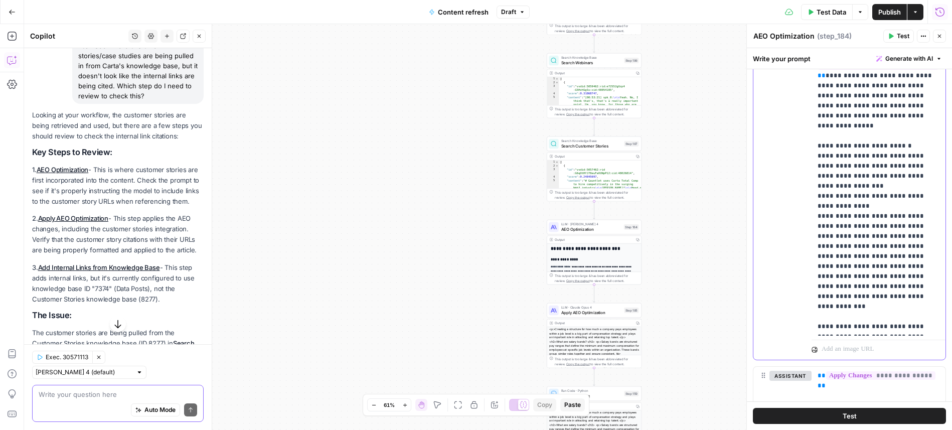
click at [849, 261] on p "**********" at bounding box center [879, 176] width 122 height 311
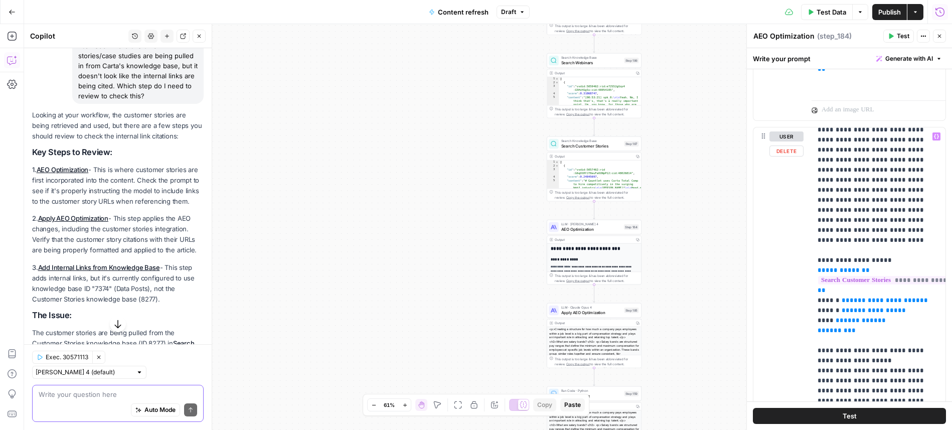
scroll to position [588, 0]
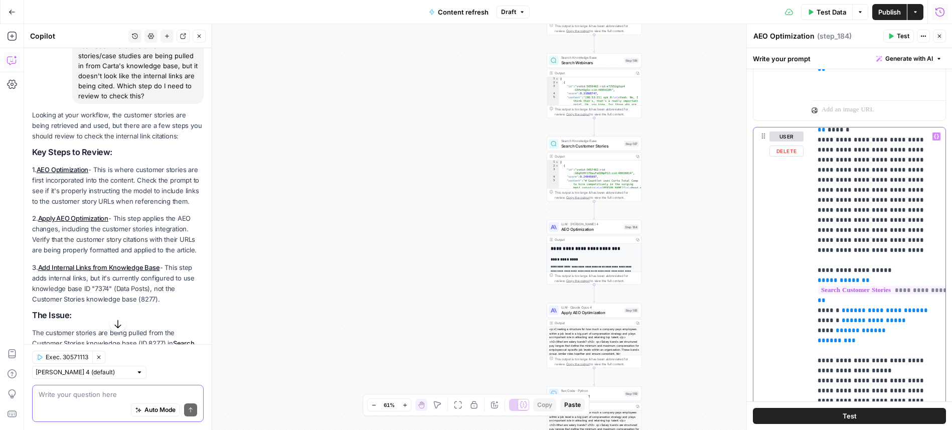
click at [857, 327] on span "*********" at bounding box center [861, 330] width 34 height 7
click at [873, 292] on p "**********" at bounding box center [879, 165] width 122 height 1244
click at [856, 201] on p "**********" at bounding box center [879, 165] width 122 height 1244
click at [861, 292] on p "**********" at bounding box center [879, 165] width 122 height 1244
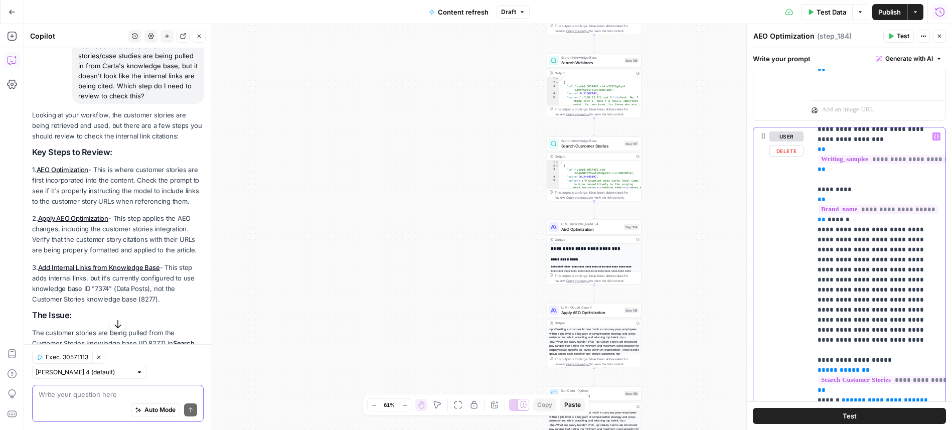
scroll to position [499, 0]
drag, startPoint x: 819, startPoint y: 148, endPoint x: 907, endPoint y: 379, distance: 246.8
click at [907, 379] on p "**********" at bounding box center [879, 254] width 122 height 1244
copy p "**********"
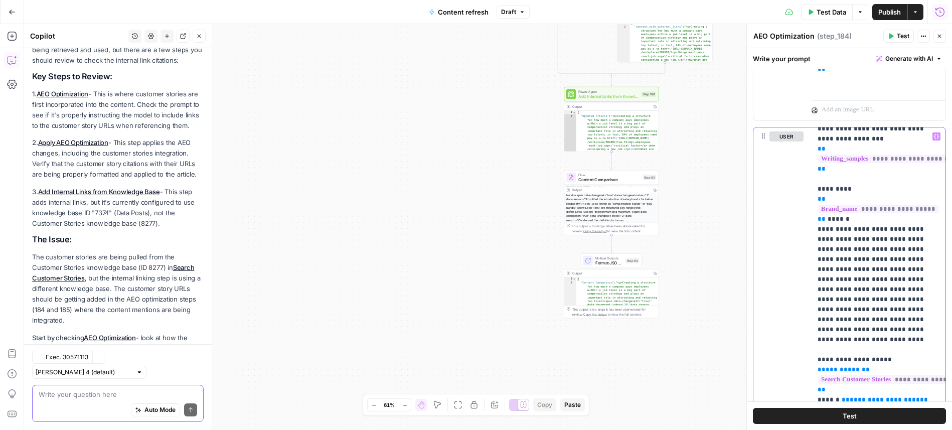
scroll to position [196, 0]
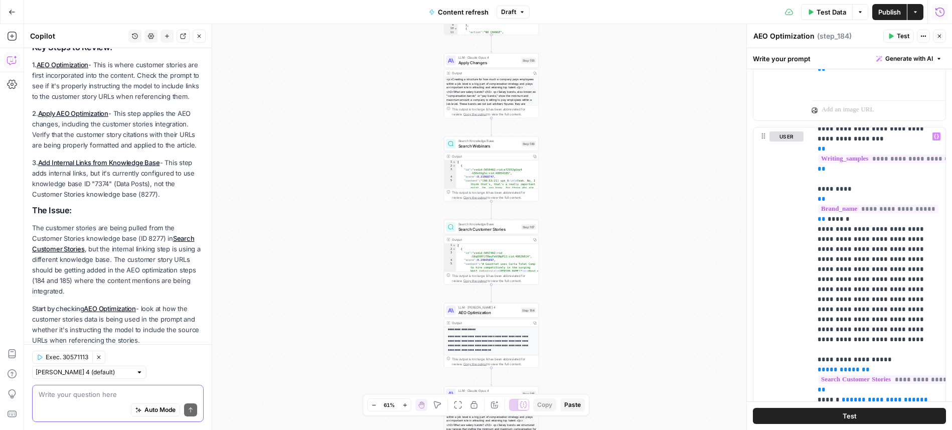
click at [128, 393] on textarea at bounding box center [118, 394] width 159 height 10
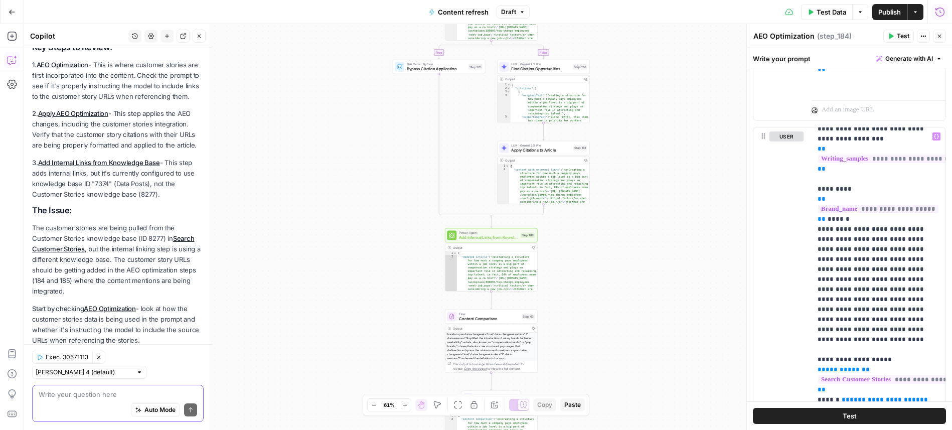
scroll to position [178, 0]
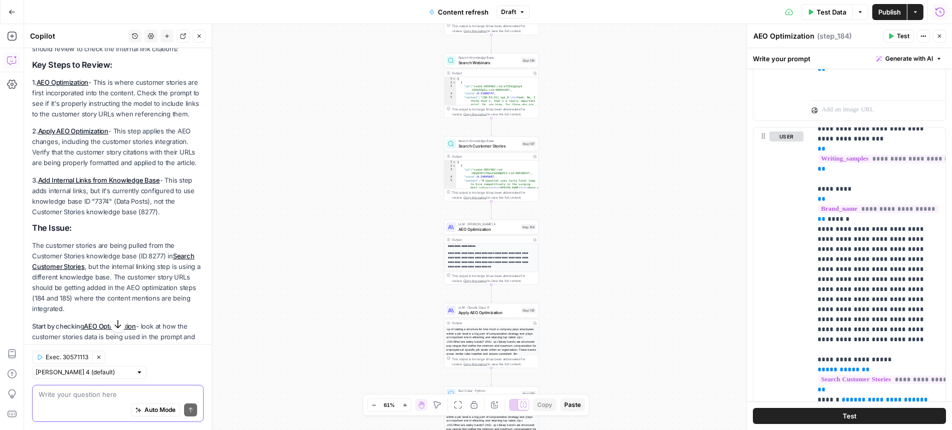
click at [100, 399] on div "Auto Mode Send" at bounding box center [118, 410] width 159 height 22
paste textarea "## Unique {{brand_kit.brand_name}} tie-in You must find 2 areas to add unique v…"
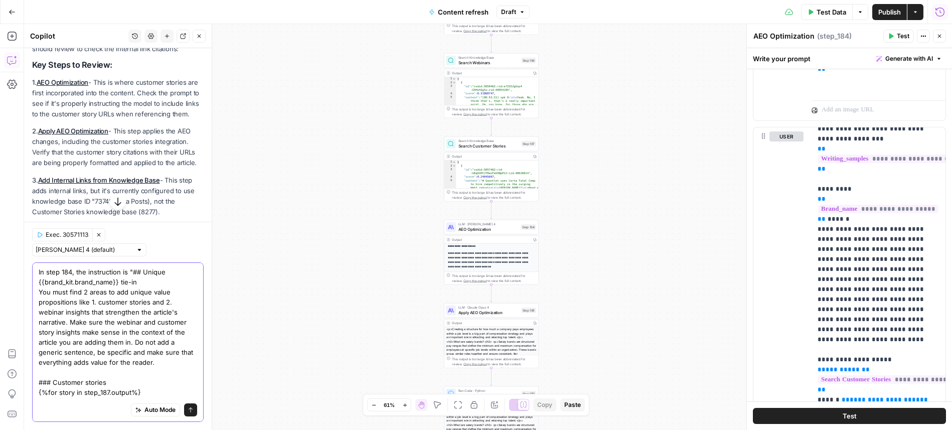
scroll to position [170, 0]
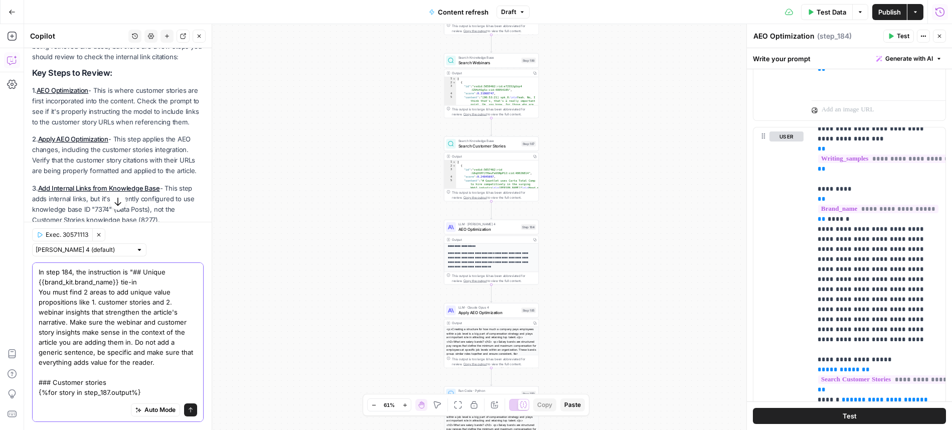
click at [127, 273] on textarea "In step 184, the instruction is "## Unique {{brand_kit.brand_name}} tie-in You …" at bounding box center [118, 352] width 159 height 171
type textarea "In step 184, the instruction is: "## Unique {{brand_kit.brand_name}} tie-in You…"
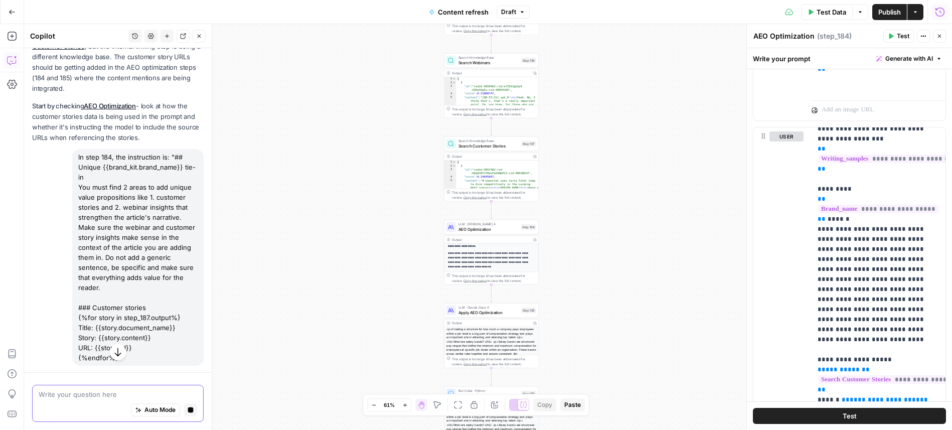
scroll to position [405, 0]
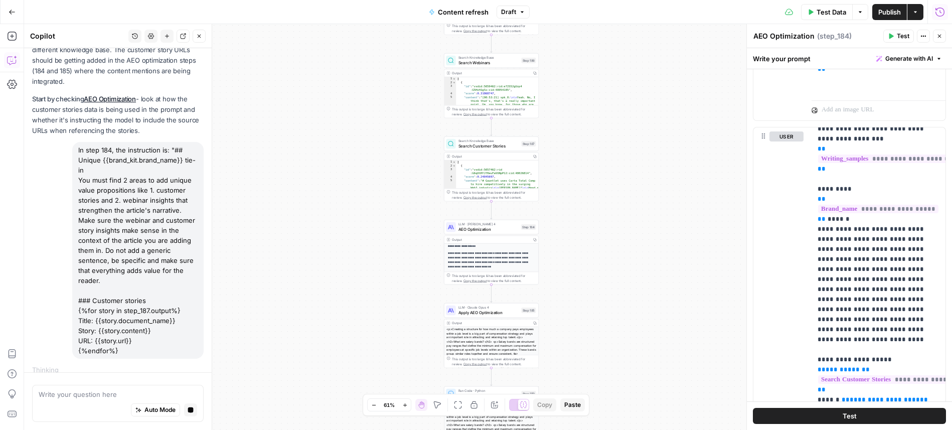
click at [132, 296] on div "In step 184, the instruction is: "## Unique {{brand_kit.brand_name}} tie-in You…" at bounding box center [137, 250] width 131 height 217
click at [188, 406] on button "Stop generating" at bounding box center [190, 409] width 13 height 13
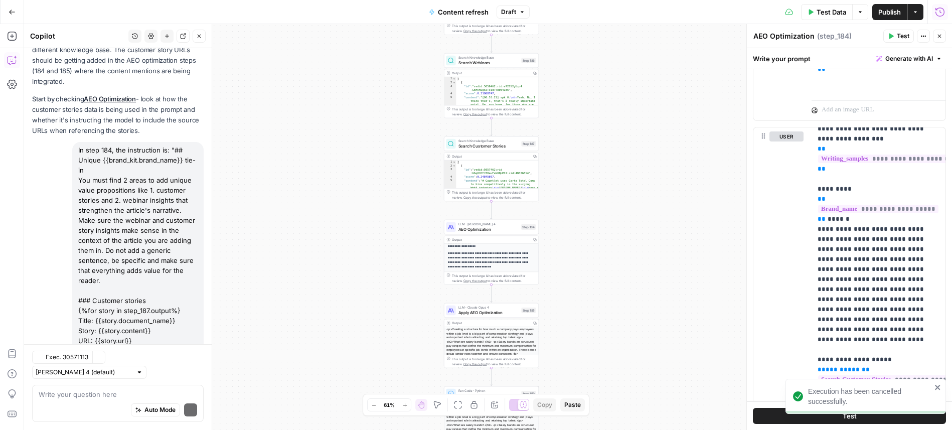
scroll to position [418, 0]
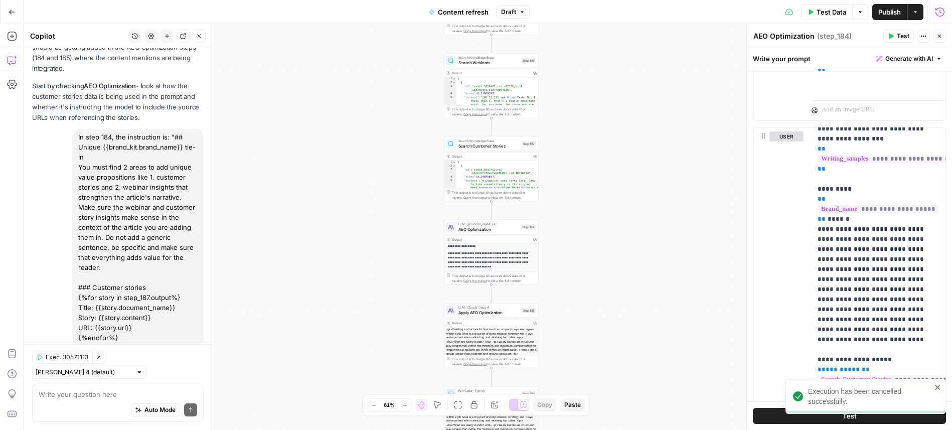
click at [112, 129] on div "In step 184, the instruction is: "## Unique {{brand_kit.brand_name}} tie-in You…" at bounding box center [137, 237] width 131 height 217
click at [126, 328] on div "In step 184, the instruction is: "## Unique {{brand_kit.brand_name}} tie-in You…" at bounding box center [137, 237] width 131 height 217
drag, startPoint x: 126, startPoint y: 328, endPoint x: 76, endPoint y: 146, distance: 187.8
click at [76, 146] on div "In step 184, the instruction is: "## Unique {{brand_kit.brand_name}} tie-in You…" at bounding box center [137, 237] width 131 height 217
drag, startPoint x: 79, startPoint y: 126, endPoint x: 149, endPoint y: 327, distance: 212.1
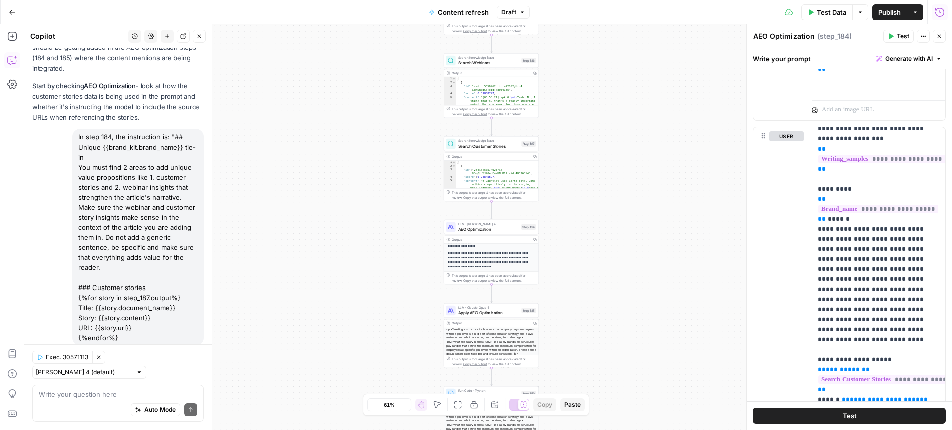
click at [149, 327] on div "In step 184, the instruction is: "## Unique {{brand_kit.brand_name}} tie-in You…" at bounding box center [137, 237] width 131 height 217
copy div "In step 184, the instruction is: "## Unique {{brand_kit.brand_name}} tie-in You…"
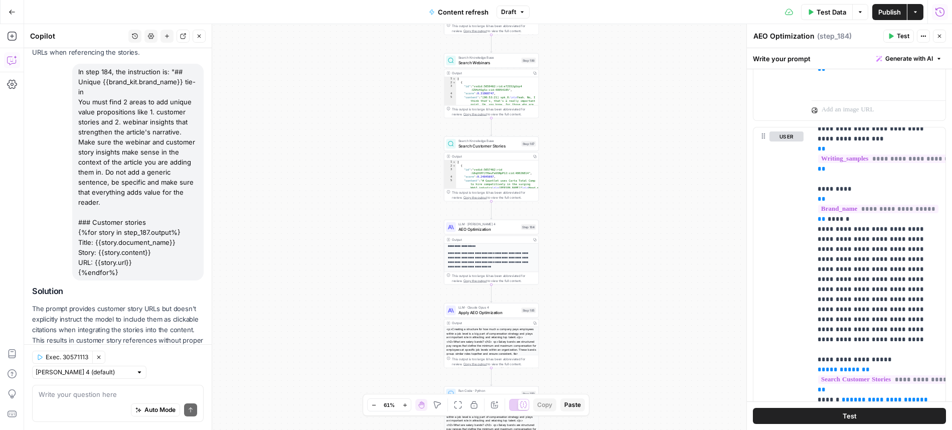
scroll to position [525, 0]
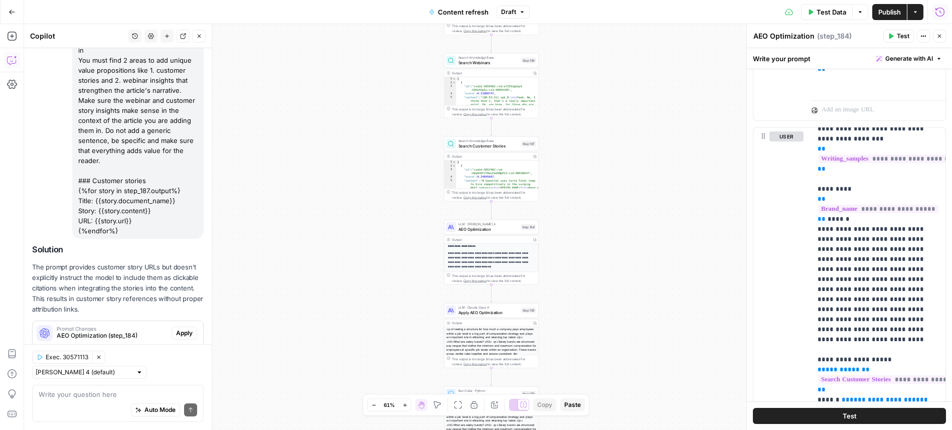
click at [115, 268] on p "The prompt provides customer story URLs but doesn't explicitly instruct the mod…" at bounding box center [118, 288] width 172 height 53
click at [117, 326] on span "Prompt Changes" at bounding box center [112, 328] width 111 height 5
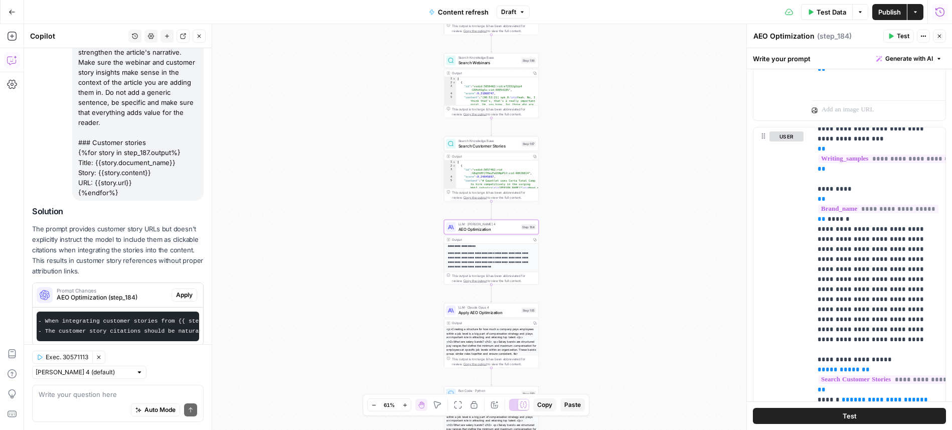
scroll to position [0, 0]
drag, startPoint x: 188, startPoint y: 285, endPoint x: 501, endPoint y: 261, distance: 313.5
click at [188, 290] on span "Apply" at bounding box center [184, 294] width 17 height 9
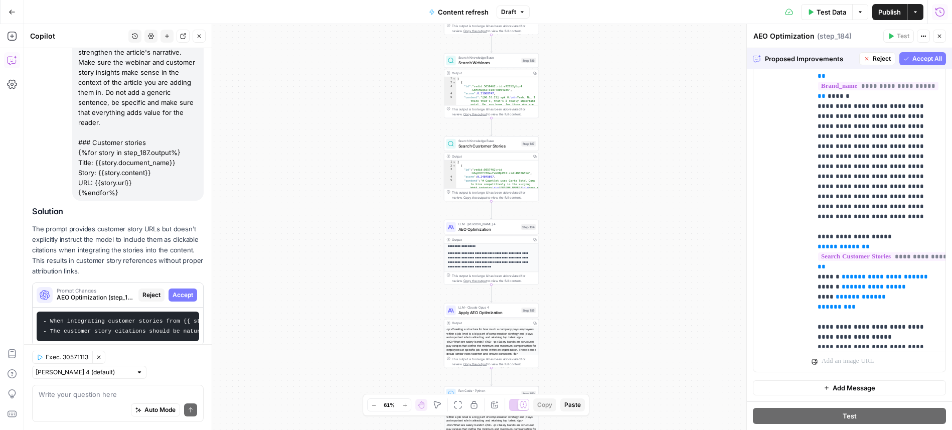
scroll to position [426, 0]
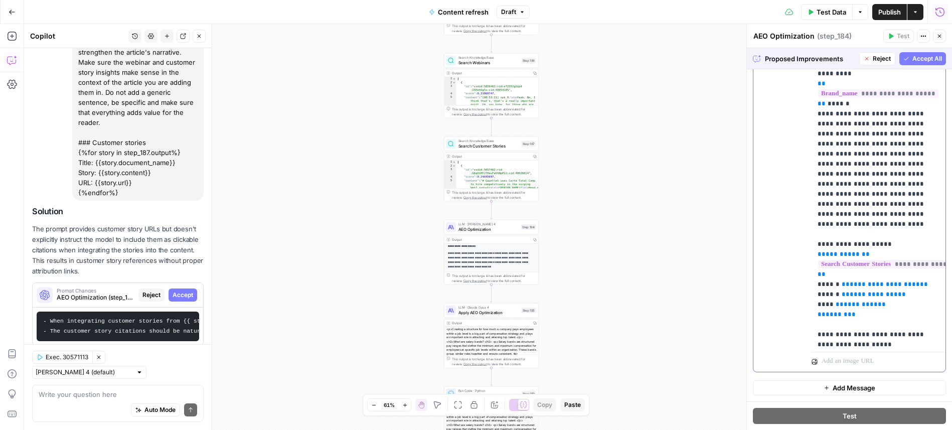
click at [875, 264] on p "**********" at bounding box center [879, 139] width 122 height 1244
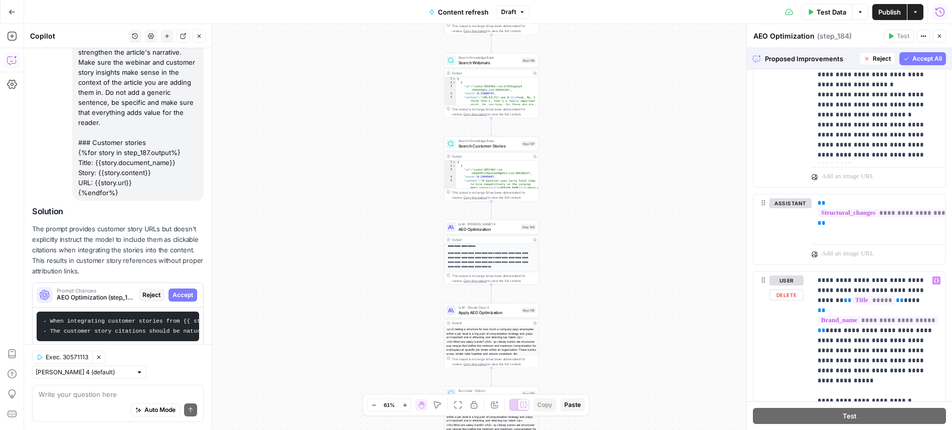
scroll to position [968, 0]
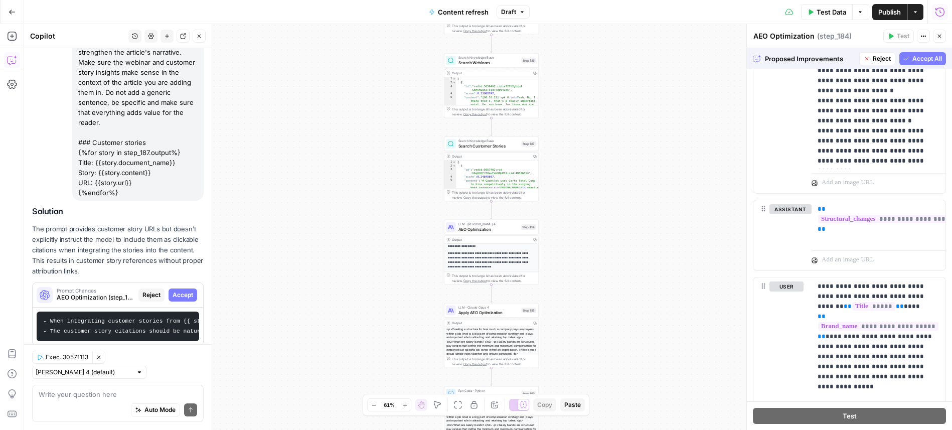
click at [815, 62] on span "Proposed Improvements" at bounding box center [810, 59] width 90 height 10
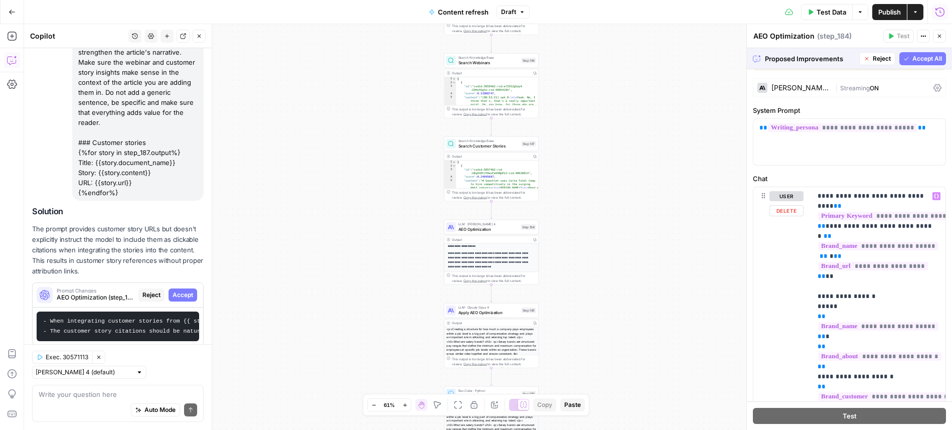
scroll to position [0, 0]
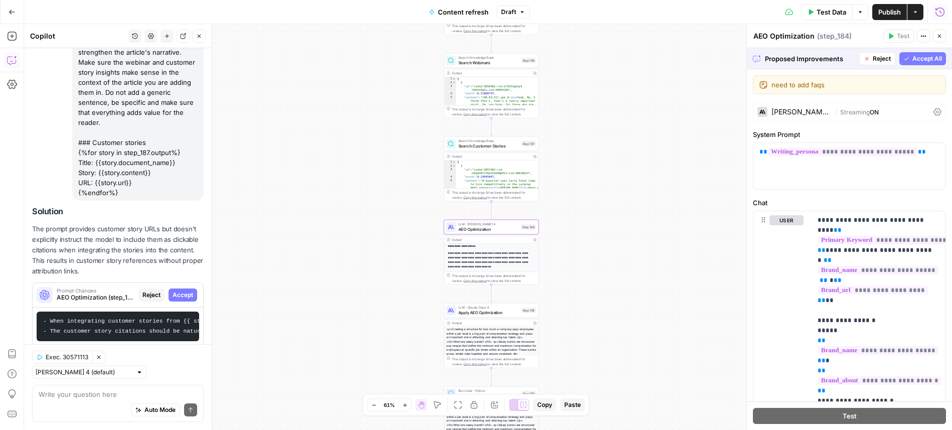
click at [87, 318] on code "- When integrating customer stories from {{ step_187.output }}, ensure that eac…" at bounding box center [405, 326] width 725 height 16
drag, startPoint x: 50, startPoint y: 312, endPoint x: 180, endPoint y: 312, distance: 130.4
click at [180, 318] on code "- When integrating customer stories from {{ step_187.output }}, ensure that eac…" at bounding box center [405, 326] width 725 height 16
copy code "When integrating customer stories from"
click at [810, 253] on div "**********" at bounding box center [849, 427] width 192 height 432
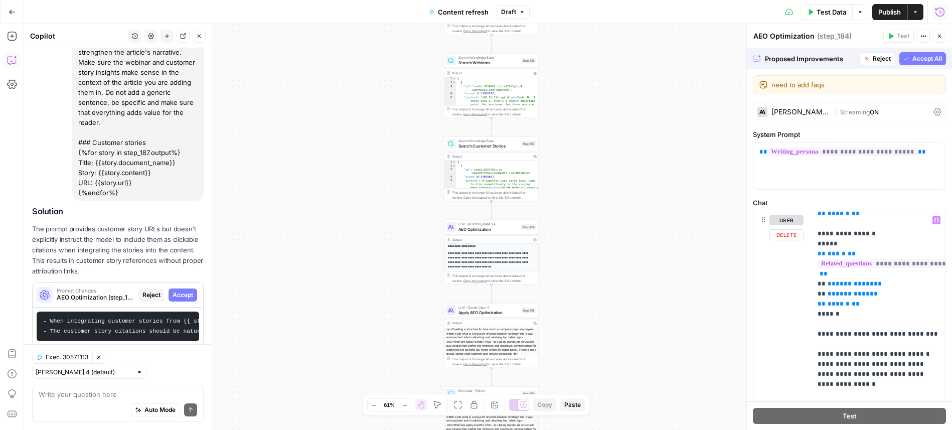
scroll to position [848, 0]
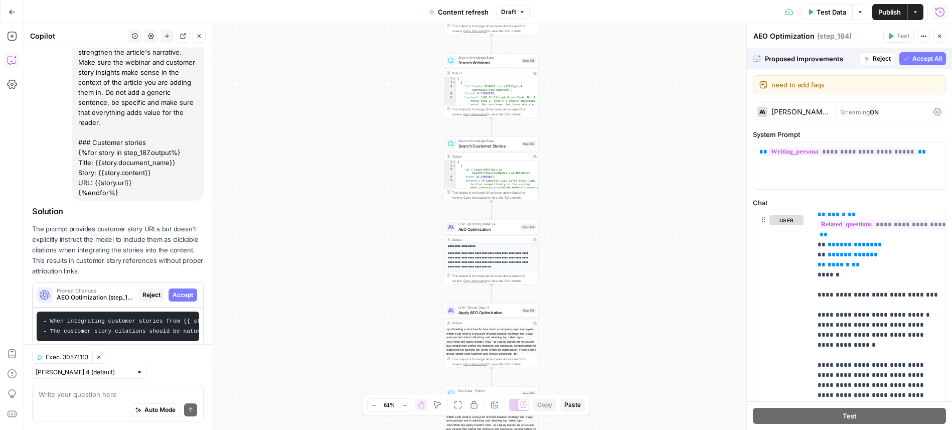
click at [94, 257] on p "The prompt provides customer story URLs but doesn't explicitly instruct the mod…" at bounding box center [118, 250] width 172 height 53
click at [94, 324] on code "- When integrating customer stories from {{ step_187.output }}, ensure that eac…" at bounding box center [405, 326] width 725 height 16
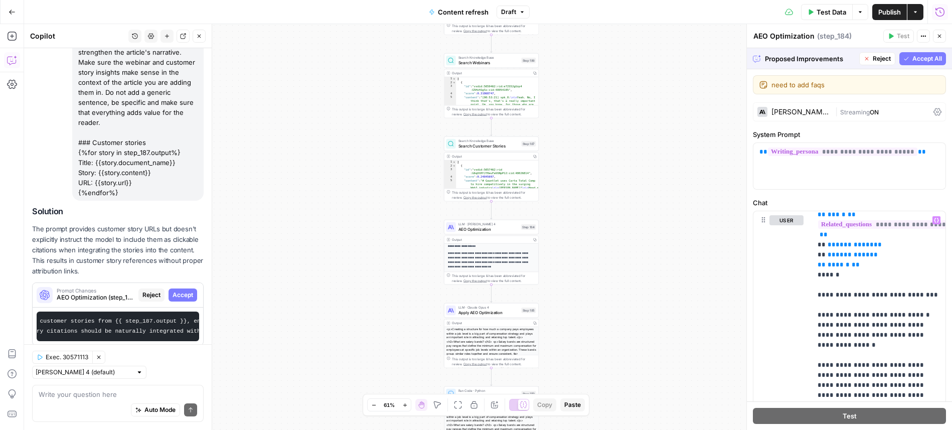
click at [833, 63] on span "Proposed Improvements" at bounding box center [810, 59] width 90 height 10
click at [812, 59] on span "Proposed Improvements" at bounding box center [810, 59] width 90 height 10
click at [756, 59] on icon at bounding box center [757, 59] width 8 height 8
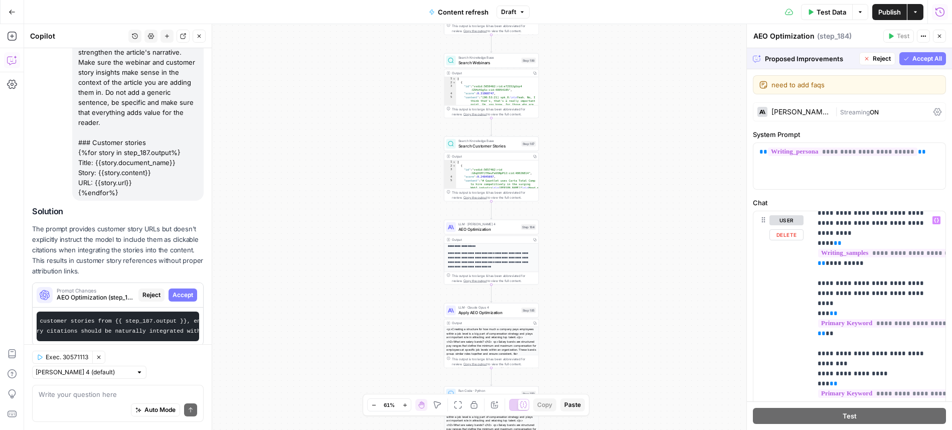
scroll to position [0, 0]
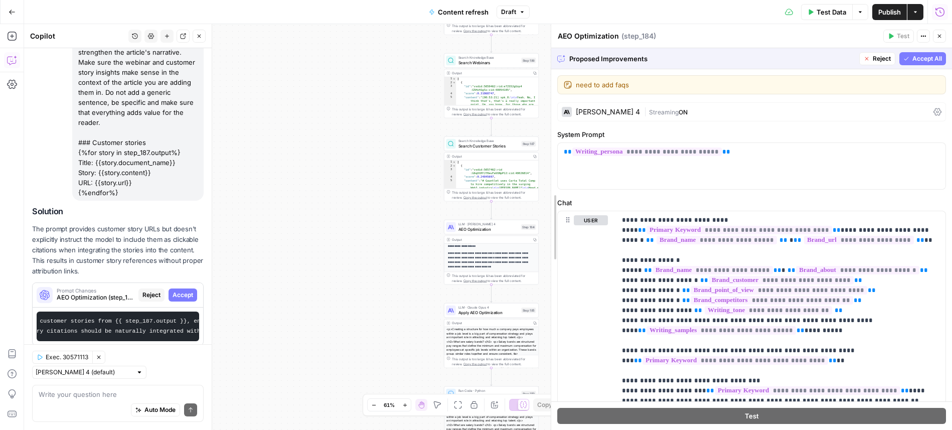
drag, startPoint x: 745, startPoint y: 185, endPoint x: 438, endPoint y: 185, distance: 307.5
click at [438, 185] on body "Carta New Home Browse Insights Opportunities Your Data Recent Grids Context pre…" at bounding box center [476, 215] width 952 height 430
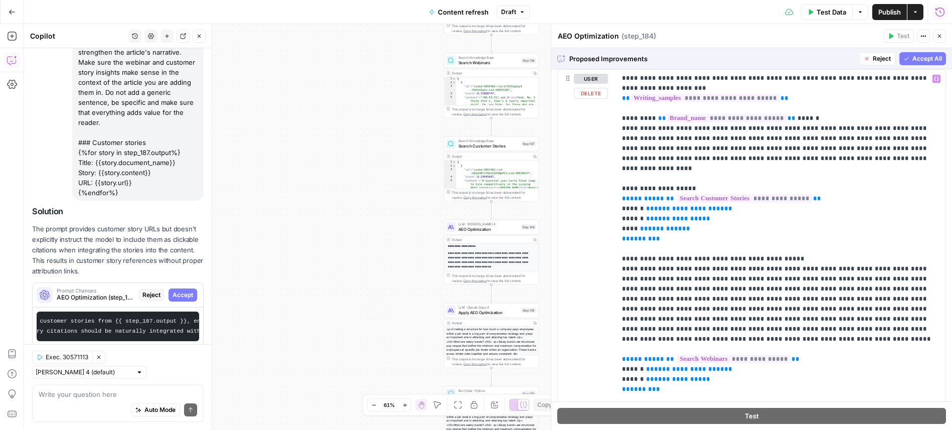
scroll to position [1462, 0]
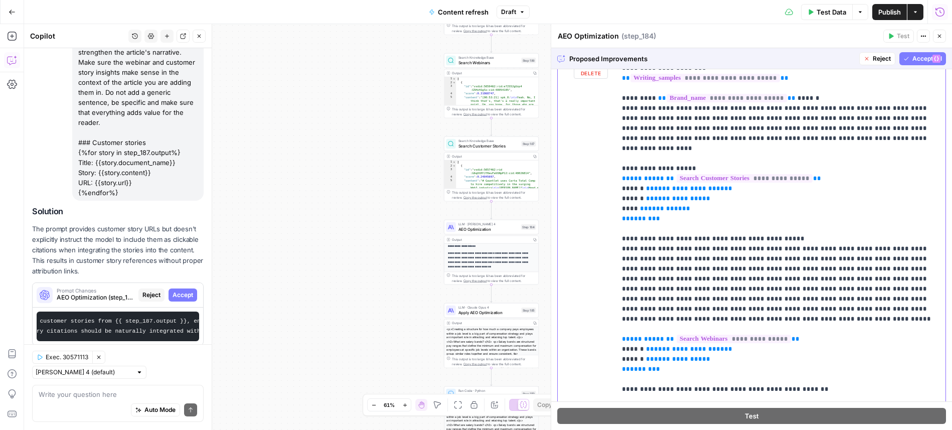
click at [703, 192] on p "**********" at bounding box center [781, 128] width 318 height 652
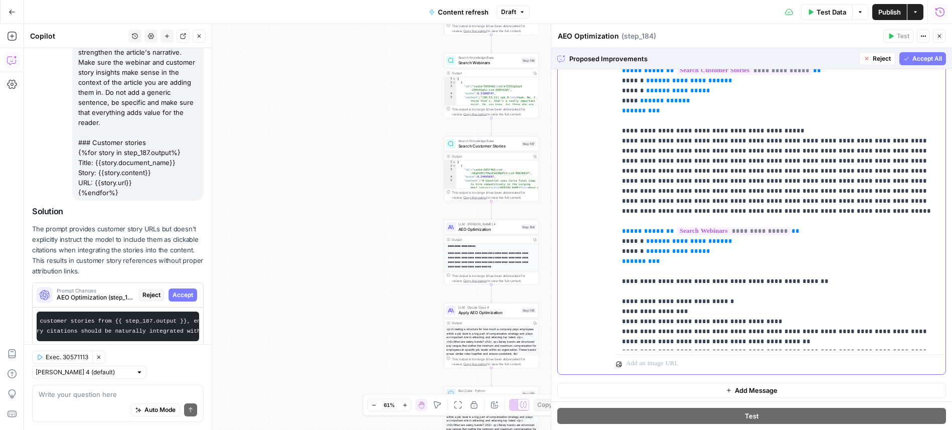
scroll to position [1573, 0]
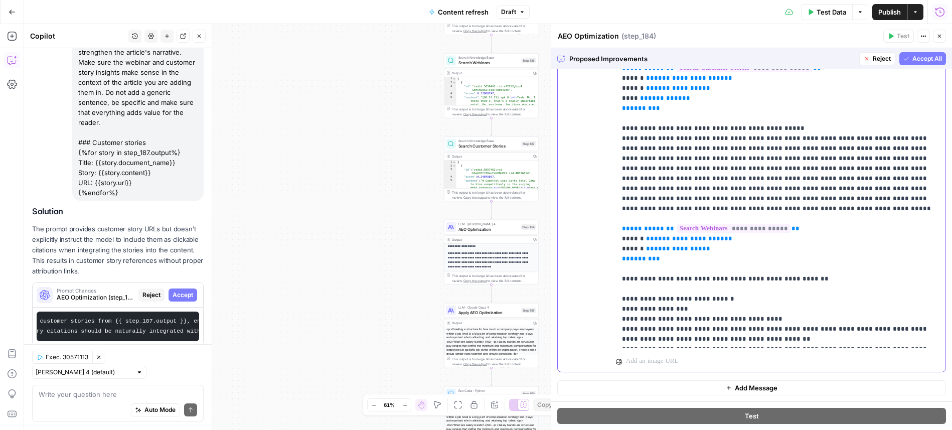
click at [823, 163] on p "**********" at bounding box center [781, 18] width 318 height 652
click at [828, 169] on p "**********" at bounding box center [781, 18] width 318 height 652
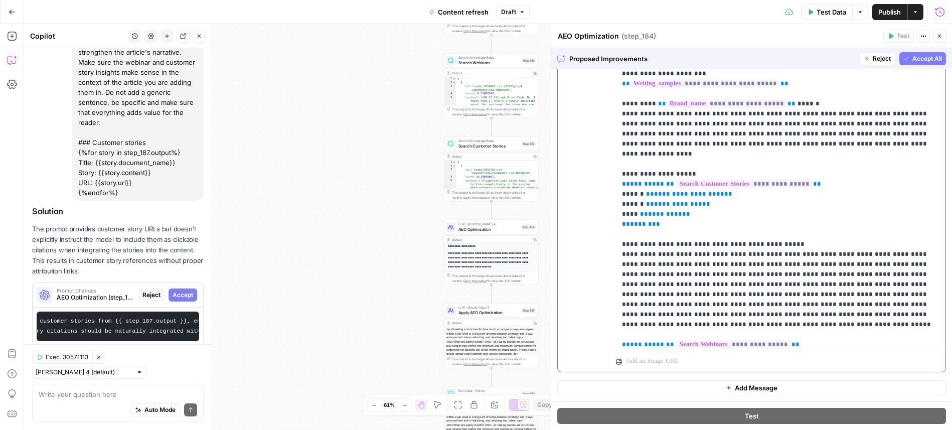
scroll to position [134, 0]
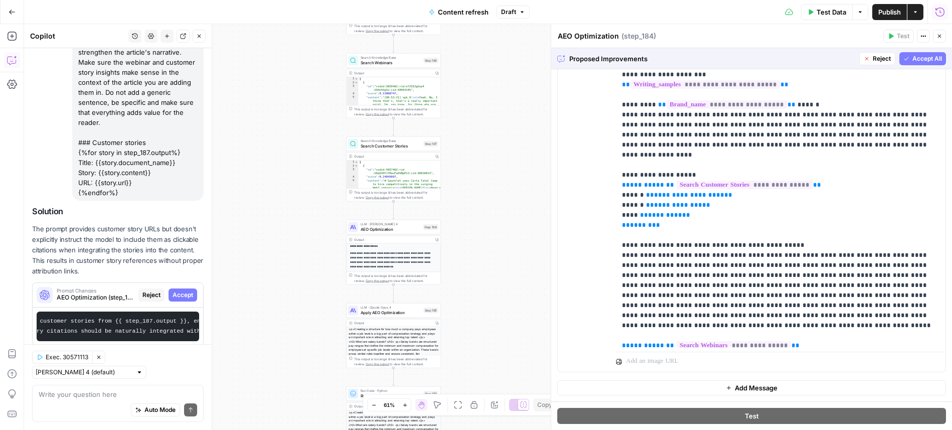
click at [108, 262] on p "The prompt provides customer story URLs but doesn't explicitly instruct the mod…" at bounding box center [118, 250] width 172 height 53
click at [114, 288] on span "Prompt Changes" at bounding box center [96, 290] width 78 height 5
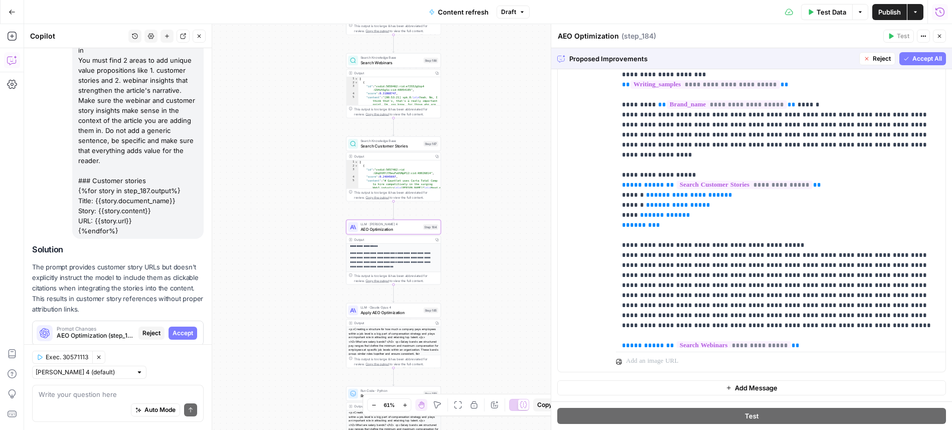
click at [115, 326] on span "Prompt Changes" at bounding box center [96, 328] width 78 height 5
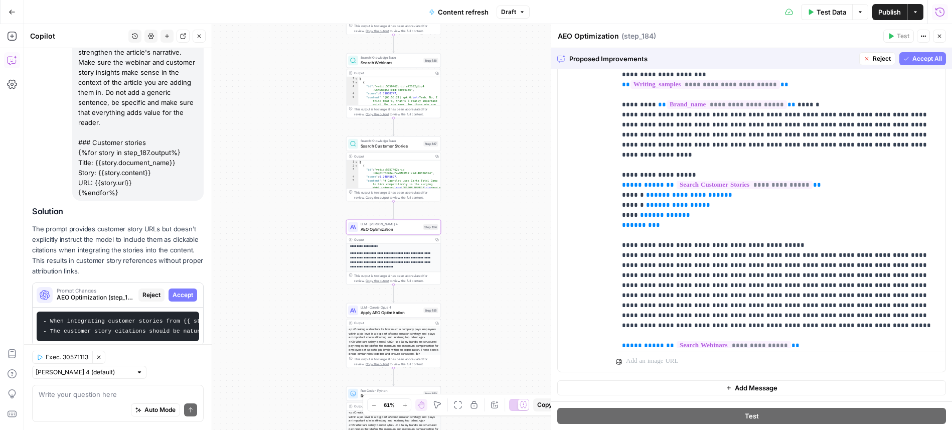
click at [115, 323] on code "- When integrating customer stories from {{ step_187.output }}, ensure that eac…" at bounding box center [405, 326] width 725 height 16
click at [138, 318] on code "- When integrating customer stories from {{ step_187.output }}, ensure that eac…" at bounding box center [405, 326] width 725 height 16
click at [92, 293] on span "AEO Optimization (step_184)" at bounding box center [96, 297] width 78 height 9
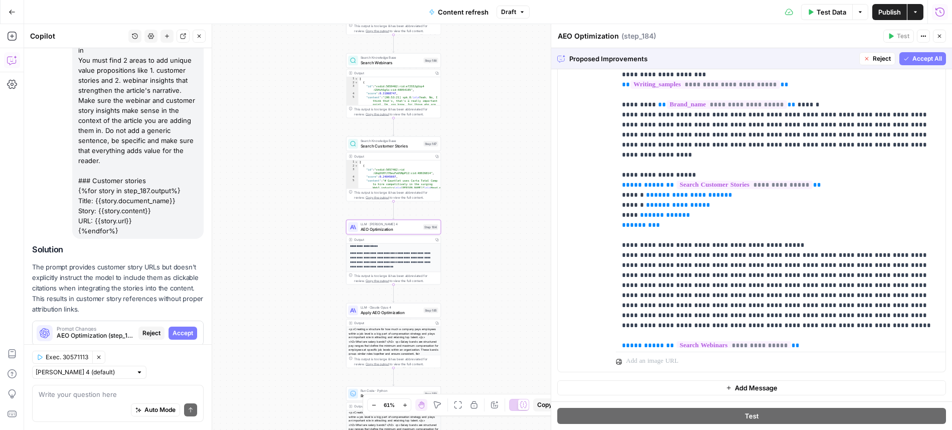
click at [113, 331] on span "AEO Optimization (step_184)" at bounding box center [96, 335] width 78 height 9
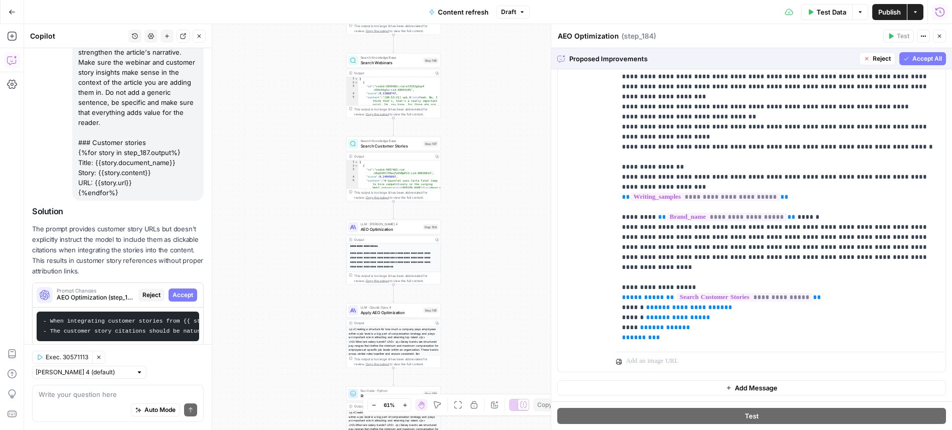
scroll to position [17, 0]
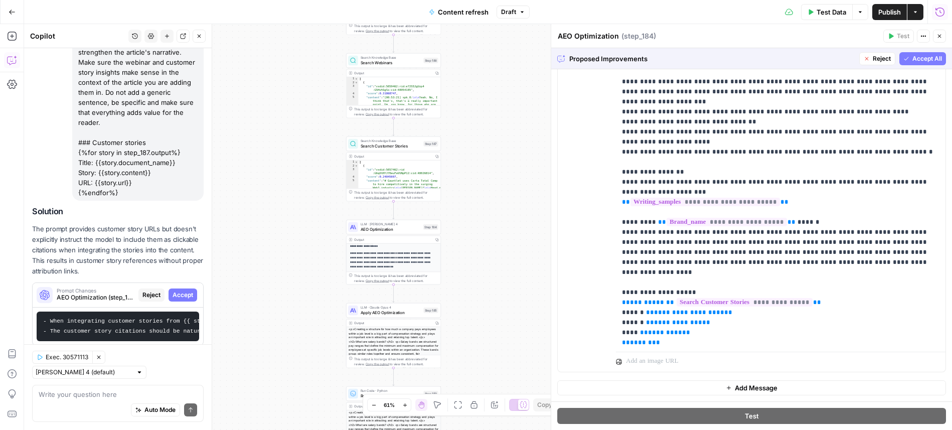
click at [560, 54] on div "Proposed Improvements Reject Accept All" at bounding box center [751, 58] width 401 height 21
click at [583, 57] on span "Proposed Improvements" at bounding box center [712, 59] width 286 height 10
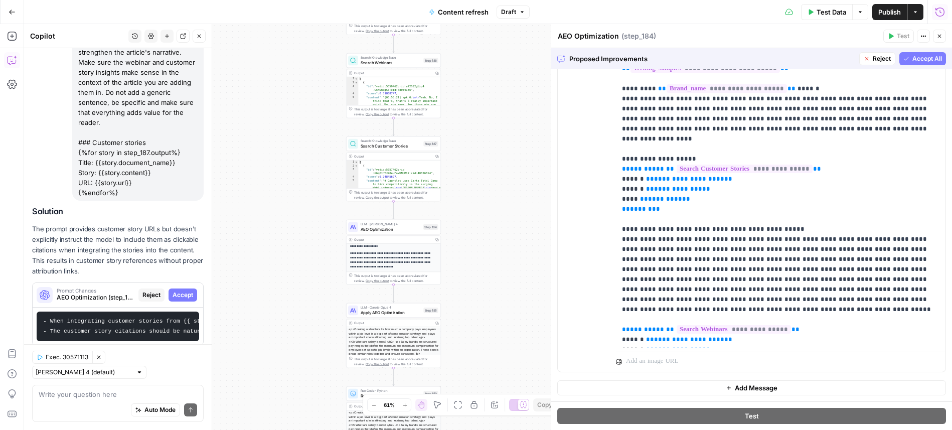
scroll to position [150, 0]
click at [126, 395] on textarea at bounding box center [118, 394] width 159 height 10
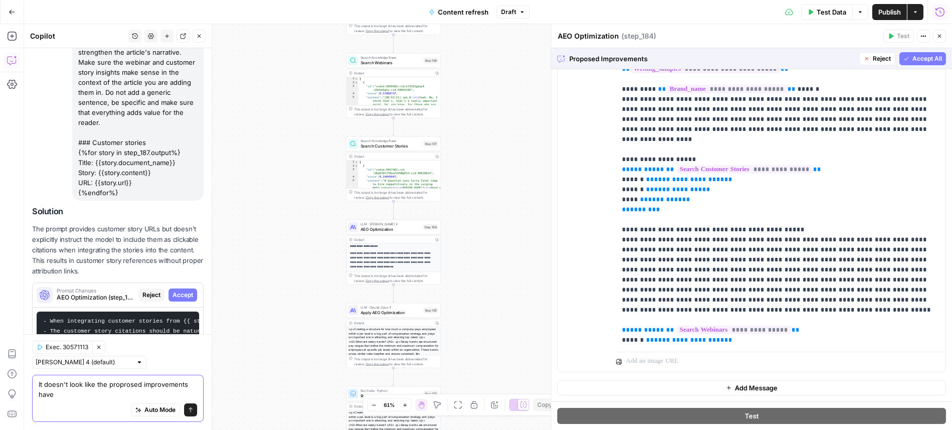
scroll to position [573, 0]
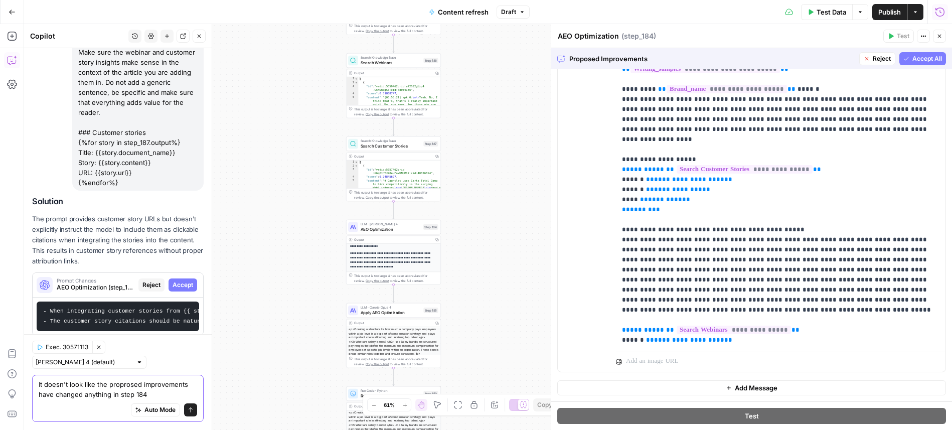
click at [127, 385] on textarea "It doesn't look like the proprosed improvements have changed anything in step 1…" at bounding box center [118, 389] width 159 height 20
type textarea "It doesn't look like the proposed improvements have changed anything in step 184"
click at [189, 404] on button "Send" at bounding box center [190, 409] width 13 height 13
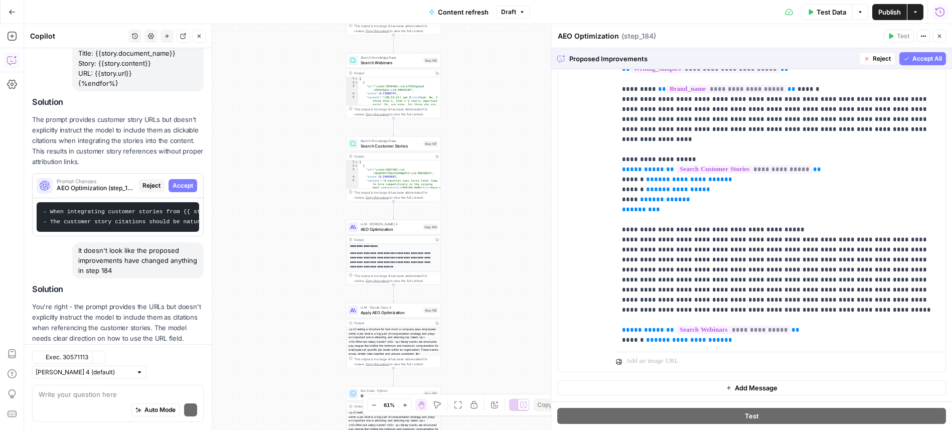
scroll to position [702, 0]
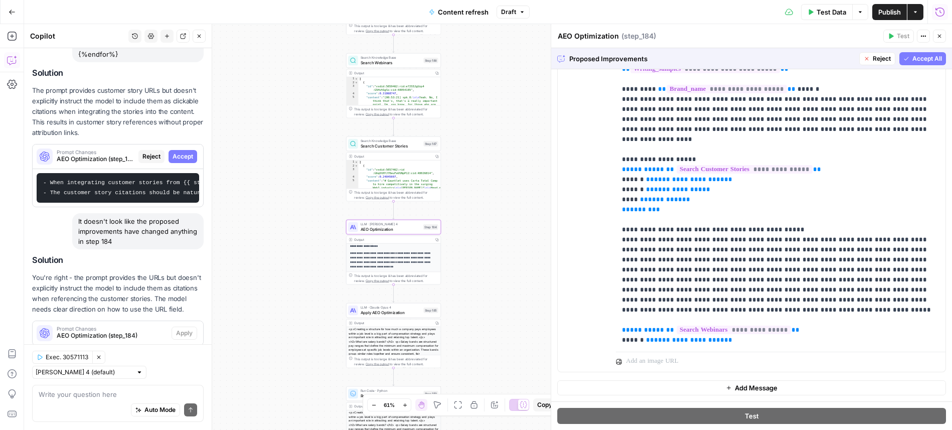
click at [113, 326] on span "Prompt Changes" at bounding box center [112, 328] width 111 height 5
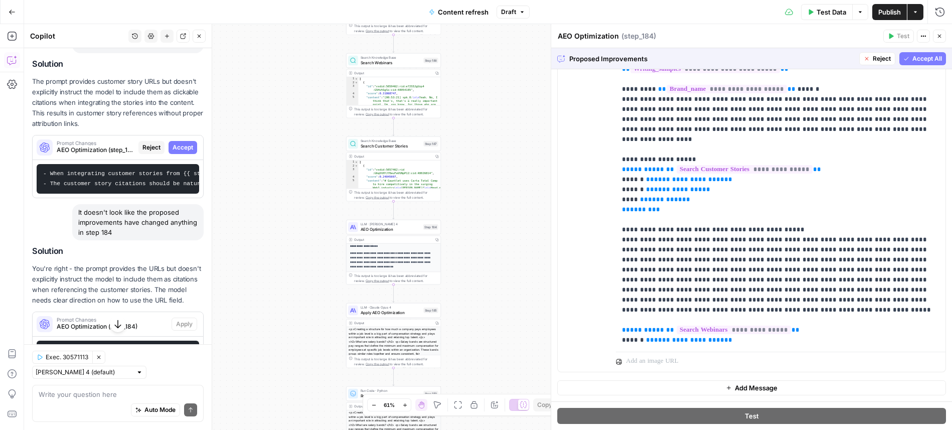
click at [941, 37] on icon "button" at bounding box center [940, 36] width 6 height 6
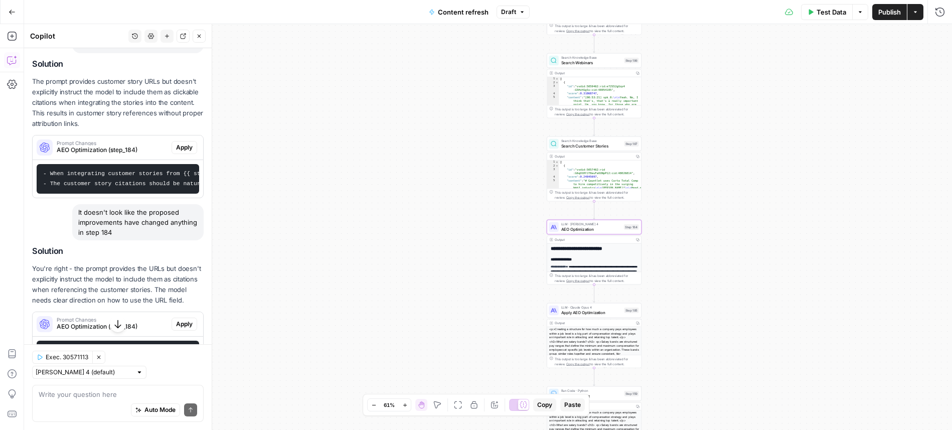
click at [189, 320] on span "Apply" at bounding box center [184, 324] width 17 height 9
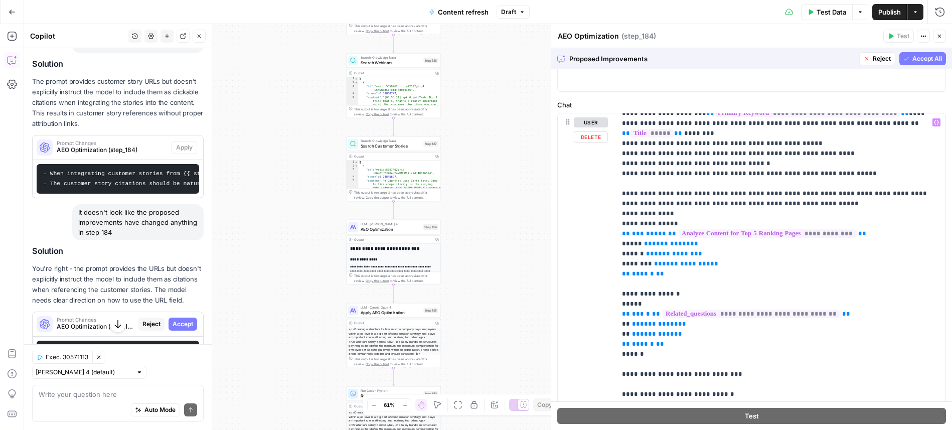
scroll to position [182, 0]
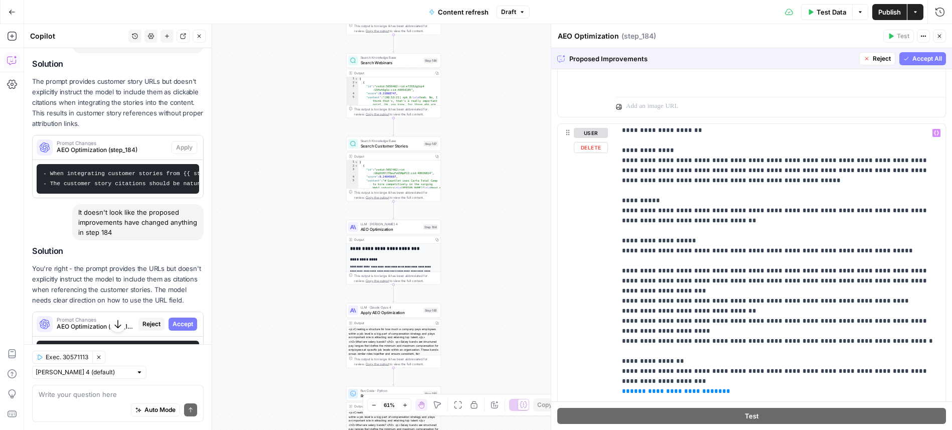
scroll to position [0, 0]
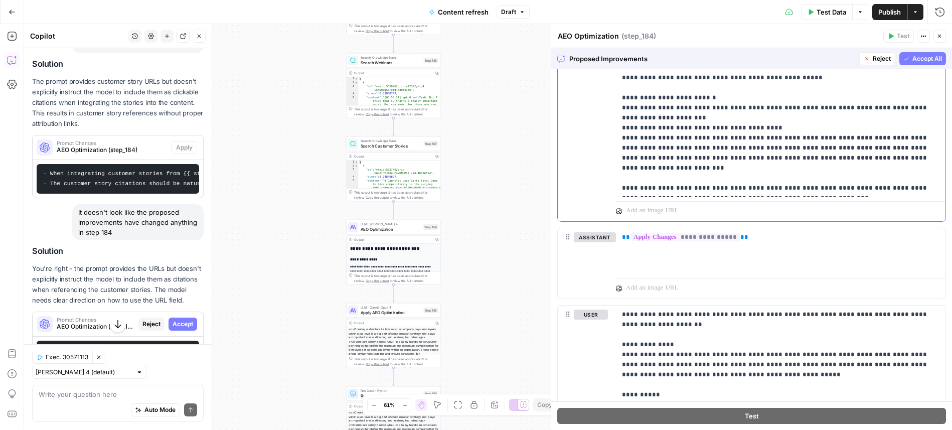
click at [723, 170] on p "**********" at bounding box center [781, 118] width 318 height 150
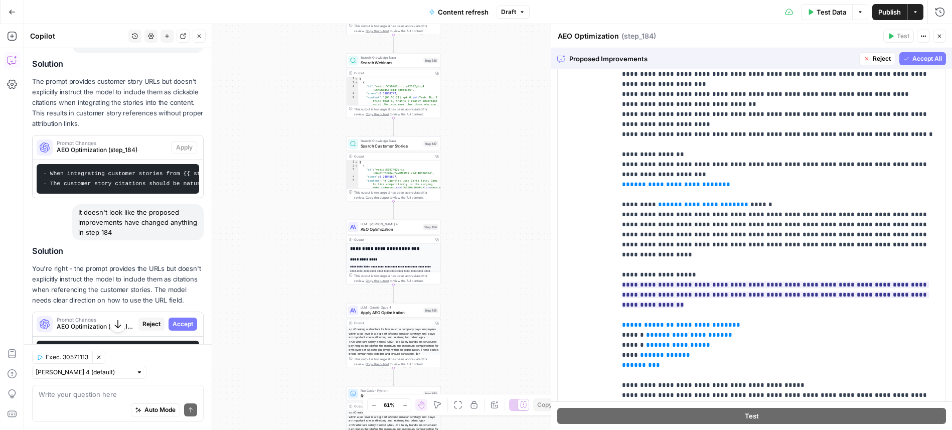
scroll to position [103, 0]
click at [753, 281] on p "**********" at bounding box center [781, 249] width 318 height 682
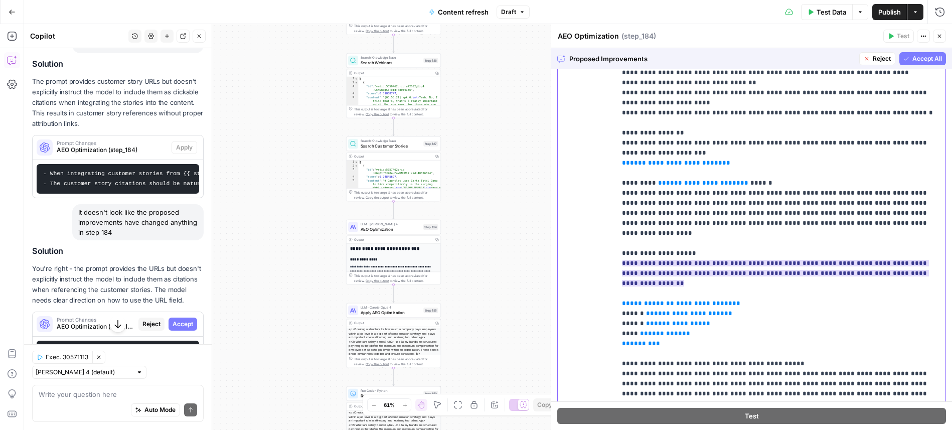
click at [702, 260] on ins "**********" at bounding box center [775, 273] width 307 height 27
click at [803, 252] on p "**********" at bounding box center [781, 228] width 318 height 682
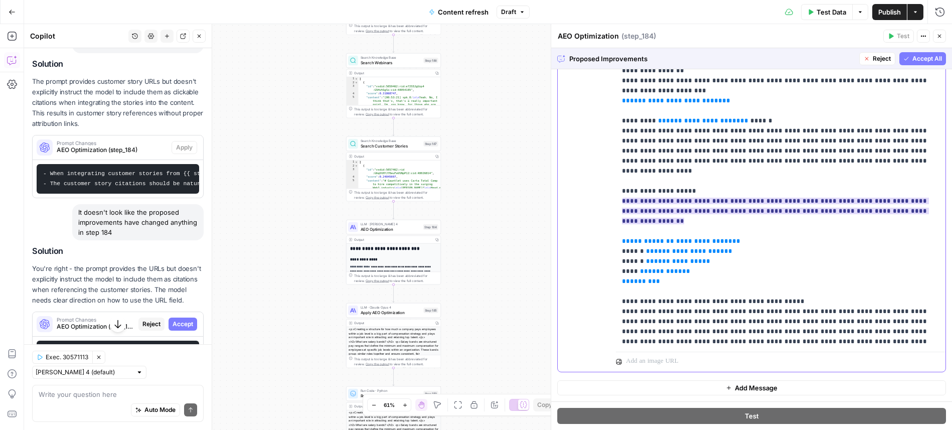
scroll to position [75, 0]
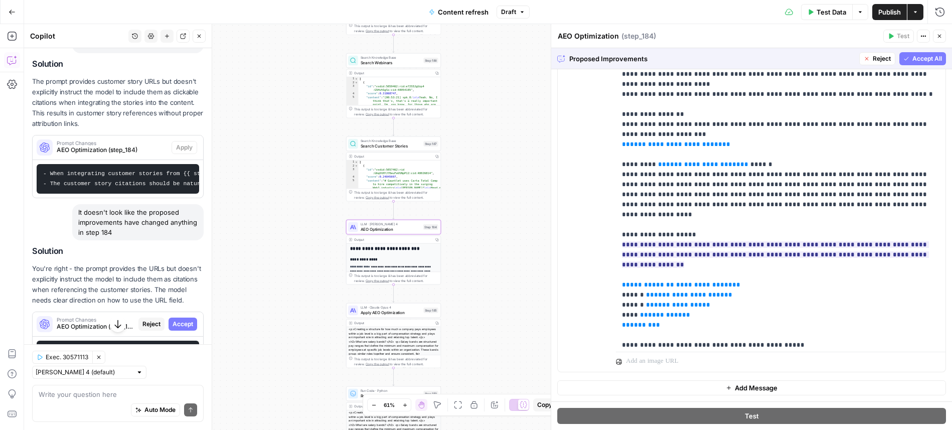
click at [124, 350] on code "- When referencing customer stories from {{ step_187.output }}, include the sto…" at bounding box center [368, 355] width 660 height 16
drag, startPoint x: 148, startPoint y: 347, endPoint x: 43, endPoint y: 347, distance: 105.8
click at [43, 347] on code "- When referencing customer stories from {{ step_187.output }}, include the sto…" at bounding box center [373, 355] width 660 height 16
copy code "- Each customer story integration must include its corresponding URL from the p…"
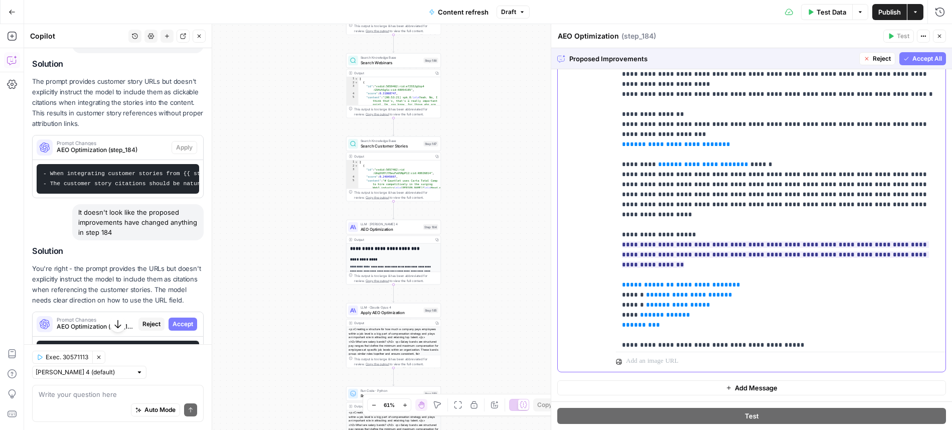
click at [869, 238] on p "**********" at bounding box center [781, 210] width 318 height 682
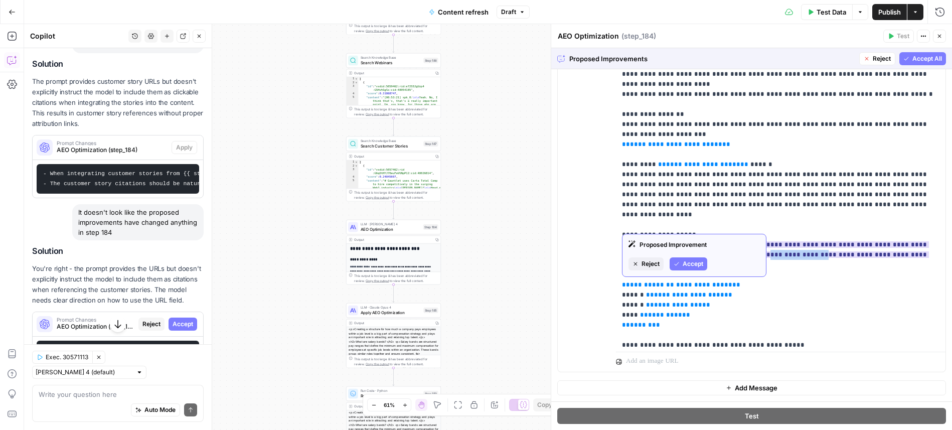
drag, startPoint x: 692, startPoint y: 226, endPoint x: 744, endPoint y: 226, distance: 52.2
click at [744, 241] on ins "**********" at bounding box center [775, 254] width 307 height 27
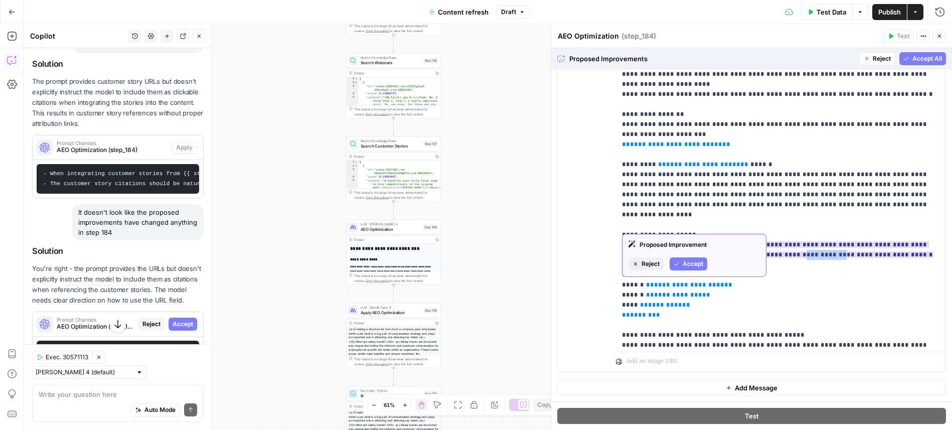
drag, startPoint x: 724, startPoint y: 227, endPoint x: 753, endPoint y: 226, distance: 28.6
click at [753, 241] on ins "**********" at bounding box center [777, 249] width 311 height 17
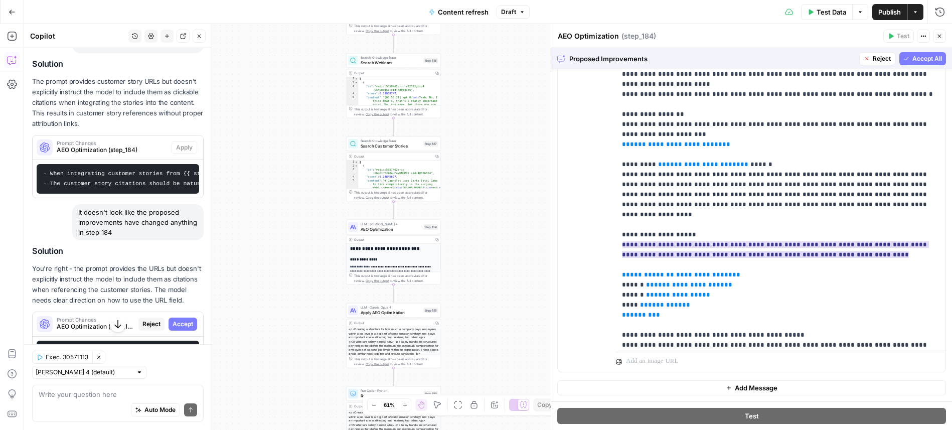
click at [762, 241] on ins "**********" at bounding box center [775, 249] width 307 height 17
click at [772, 241] on ins "**********" at bounding box center [775, 249] width 307 height 17
click at [812, 223] on p "**********" at bounding box center [781, 210] width 318 height 682
click at [793, 241] on ins "**********" at bounding box center [775, 249] width 307 height 17
click at [814, 226] on p "**********" at bounding box center [781, 210] width 318 height 682
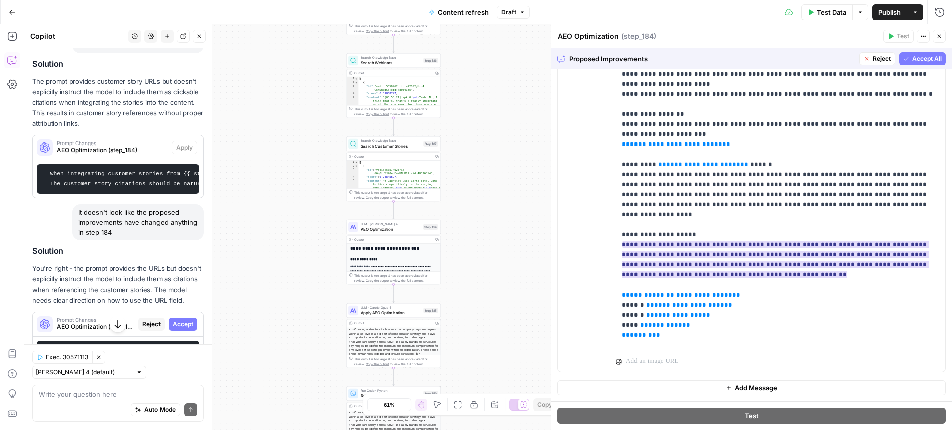
click at [819, 241] on ins "**********" at bounding box center [775, 259] width 307 height 37
click at [817, 253] on p "**********" at bounding box center [781, 220] width 318 height 702
click at [801, 251] on p "**********" at bounding box center [781, 220] width 318 height 702
click at [793, 248] on p "**********" at bounding box center [781, 220] width 318 height 702
click at [910, 55] on button "Accept All" at bounding box center [922, 58] width 47 height 13
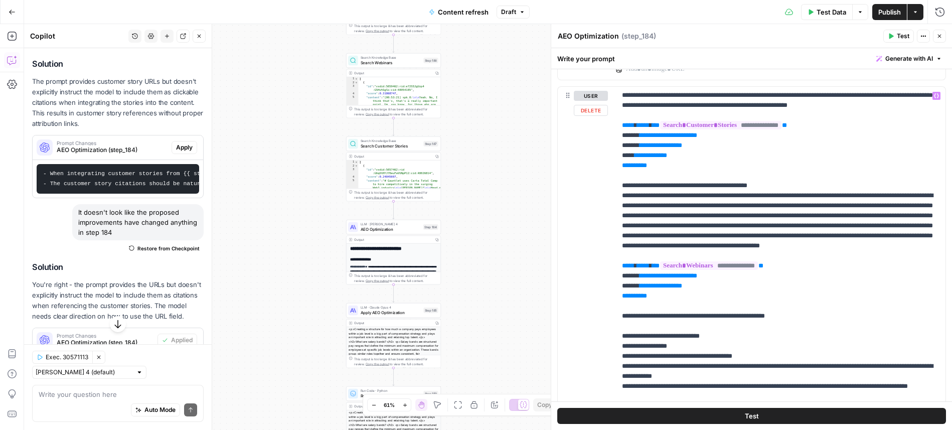
scroll to position [282, 0]
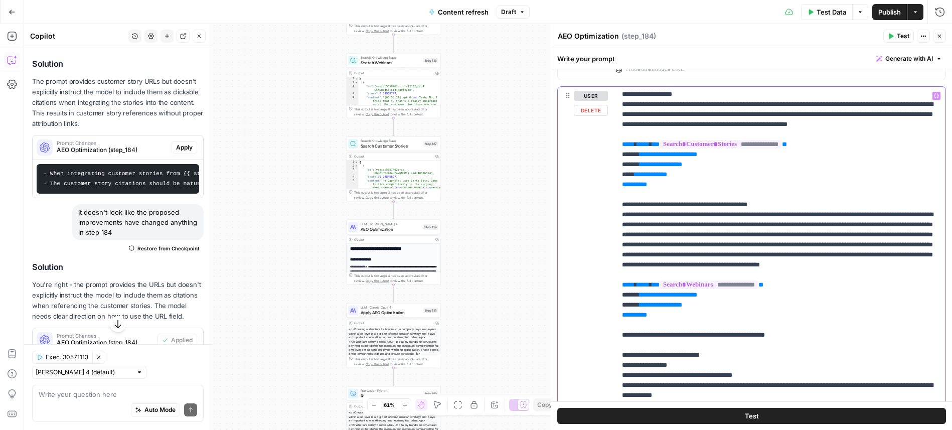
click at [831, 185] on p "**********" at bounding box center [781, 159] width 318 height 702
click at [892, 37] on icon "button" at bounding box center [891, 37] width 5 height 6
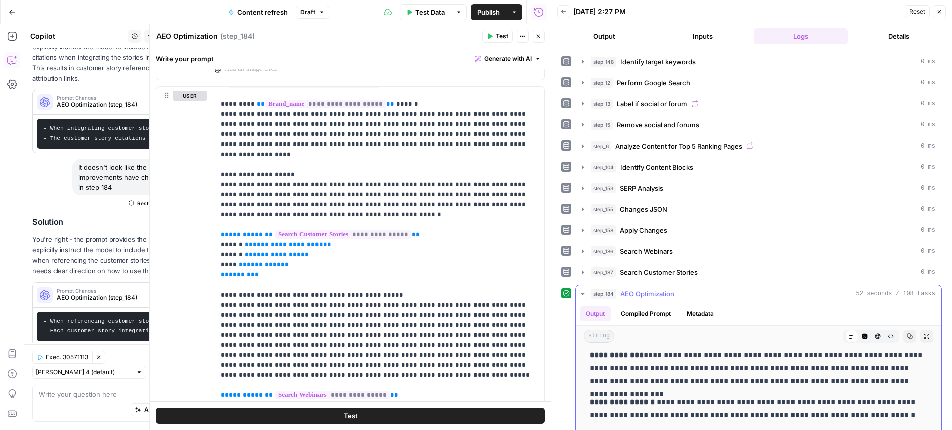
scroll to position [560, 0]
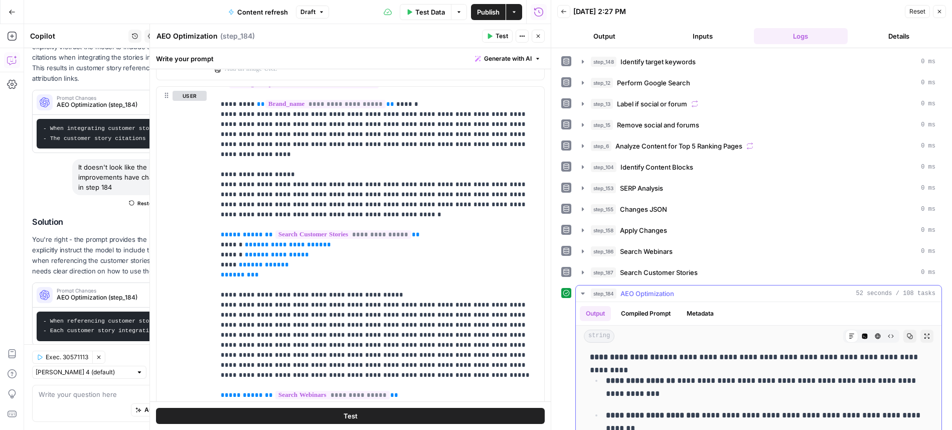
click at [584, 292] on icon "button" at bounding box center [583, 293] width 4 height 2
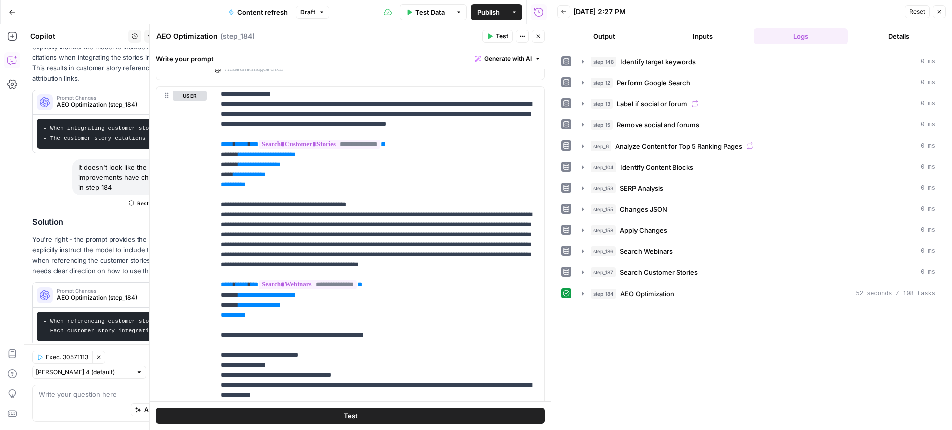
click at [939, 12] on icon "button" at bounding box center [940, 12] width 6 height 6
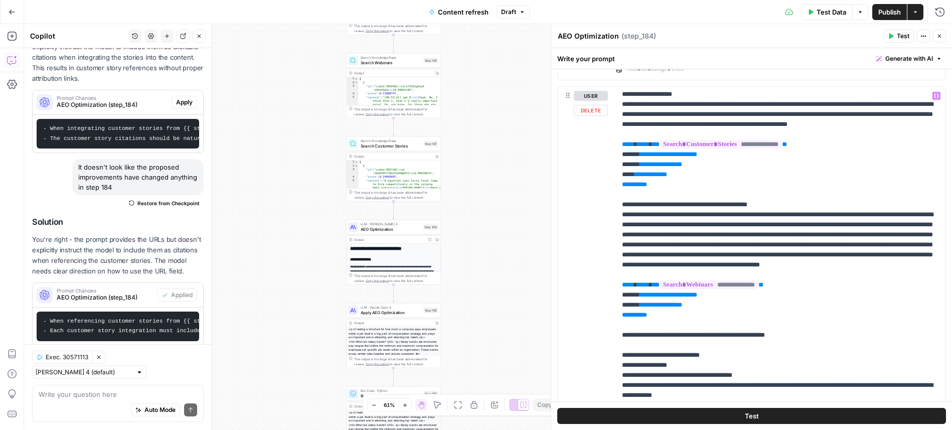
scroll to position [301, 0]
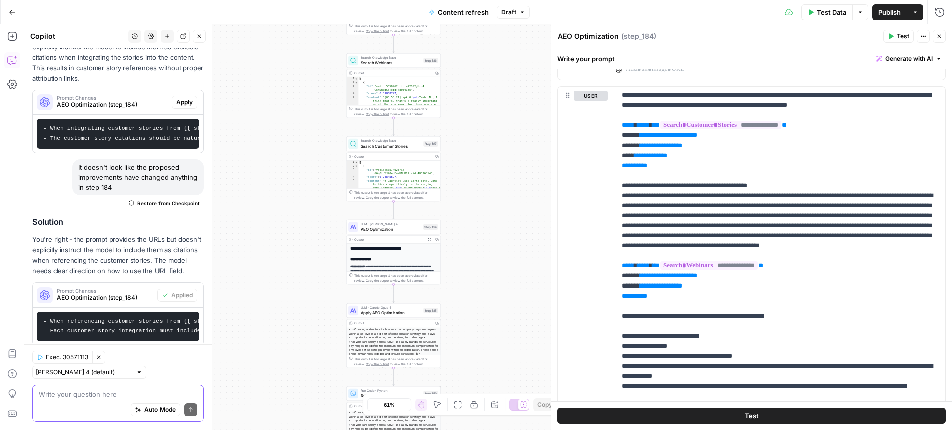
click at [125, 394] on textarea at bounding box center [118, 394] width 159 height 10
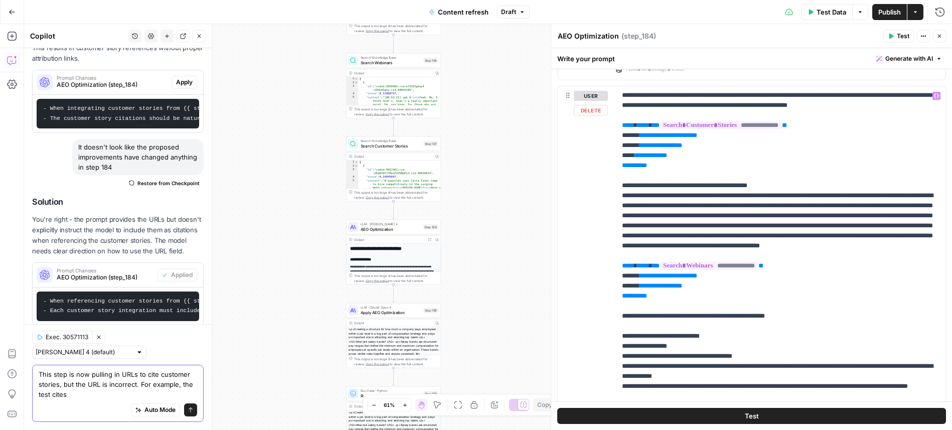
scroll to position [1573, 0]
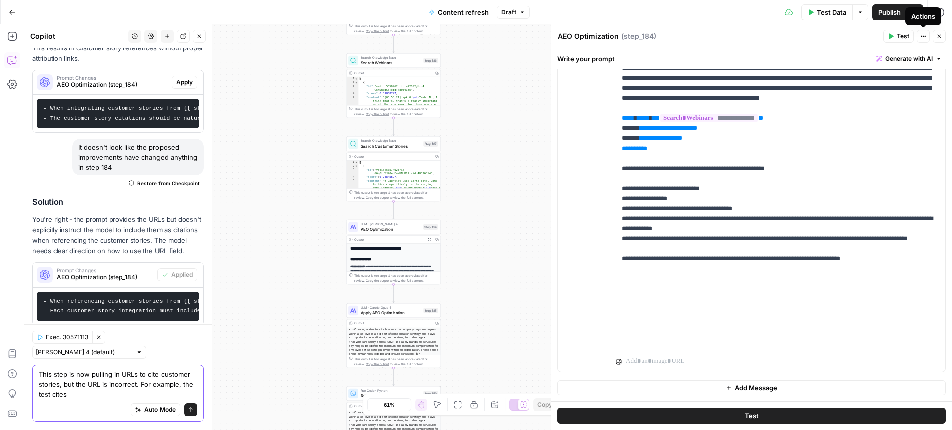
click at [861, 13] on icon "button" at bounding box center [860, 12] width 6 height 6
click at [842, 49] on span "View Last Test" at bounding box center [832, 50] width 44 height 10
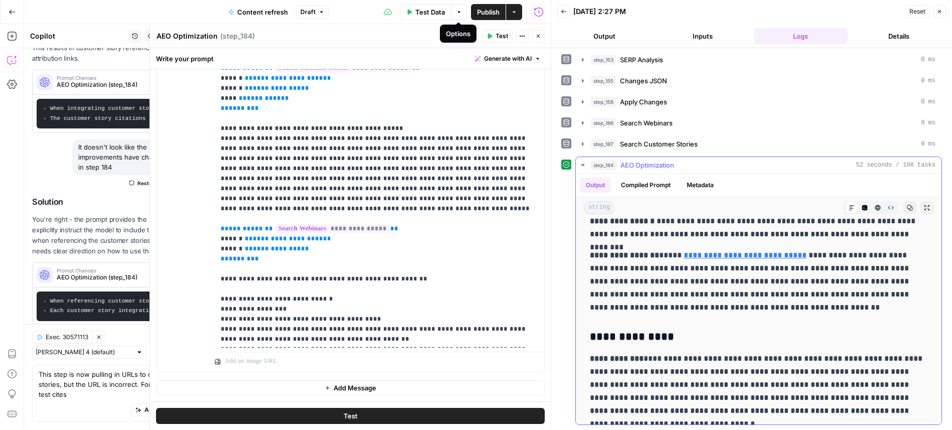
scroll to position [1025, 0]
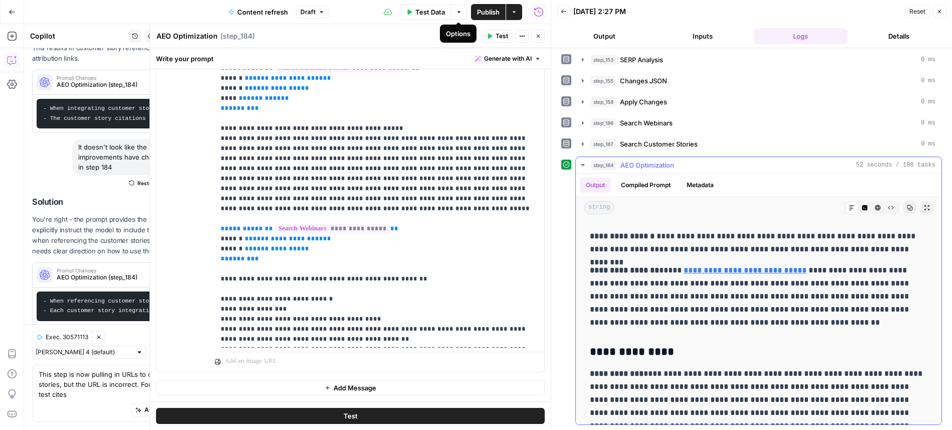
click at [714, 266] on link "**********" at bounding box center [745, 270] width 123 height 8
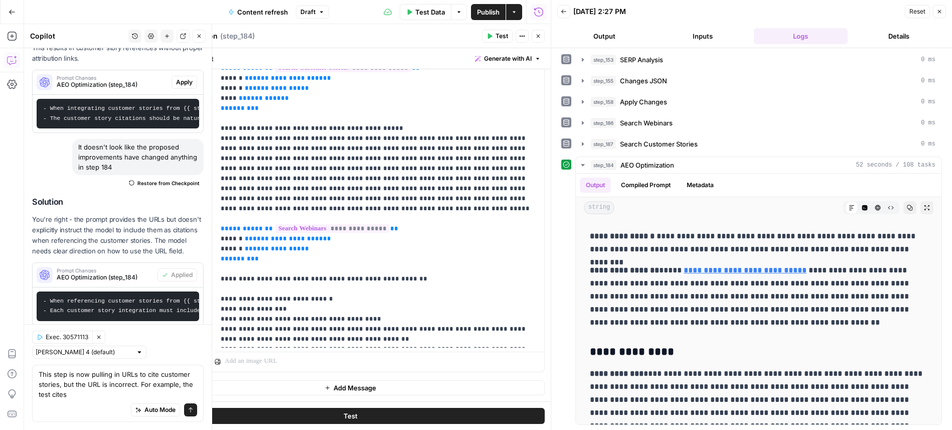
click at [120, 405] on div "Auto Mode Send" at bounding box center [118, 410] width 159 height 22
paste textarea "https://carta.com/customers/dynasty/"
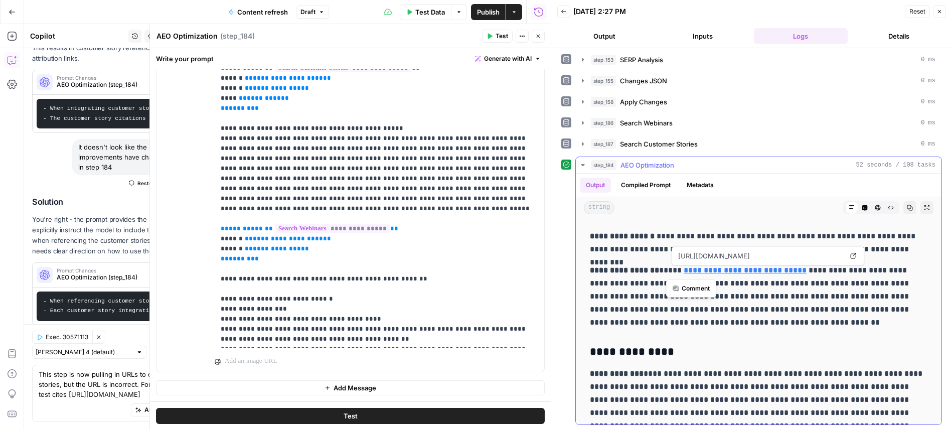
drag, startPoint x: 668, startPoint y: 271, endPoint x: 805, endPoint y: 272, distance: 137.0
click at [805, 272] on p "**********" at bounding box center [759, 296] width 338 height 65
copy p "**********"
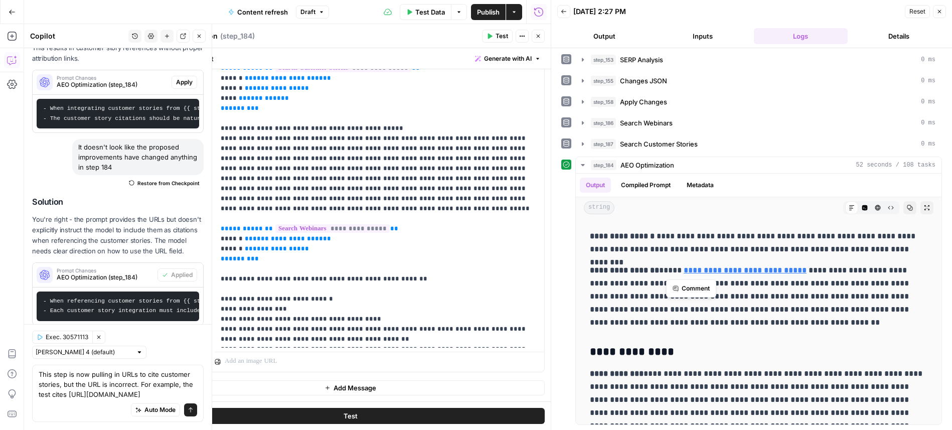
click at [92, 400] on div "Auto Mode Send" at bounding box center [118, 410] width 159 height 22
paste textarea "As Dynasty CEO Alessandro Chesser"
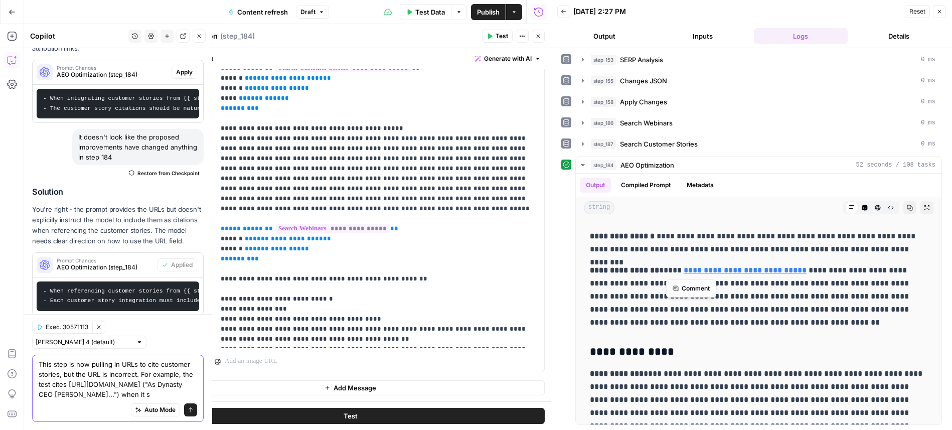
scroll to position [828, 0]
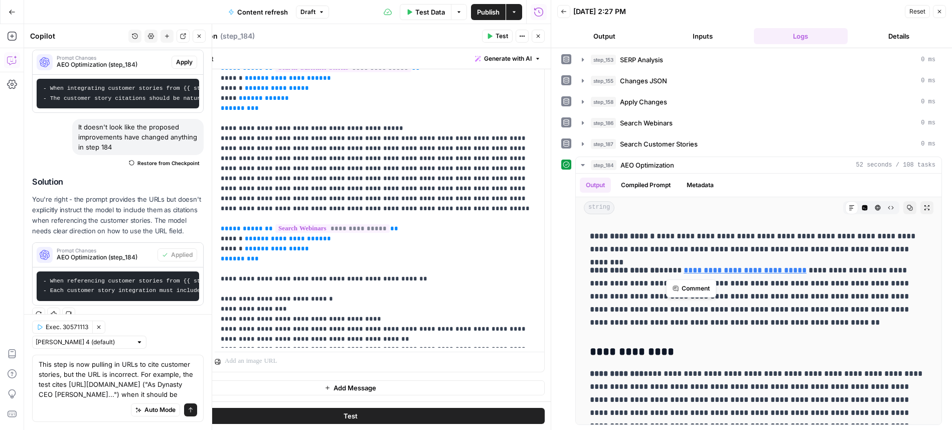
click at [79, 402] on div "Auto Mode Send" at bounding box center [118, 410] width 159 height 22
click at [80, 393] on textarea "This step is now pulling in URLs to cite customer stories, but the URL is incor…" at bounding box center [118, 379] width 159 height 40
paste textarea "https://carta.com/customer-stories/dynasty/"
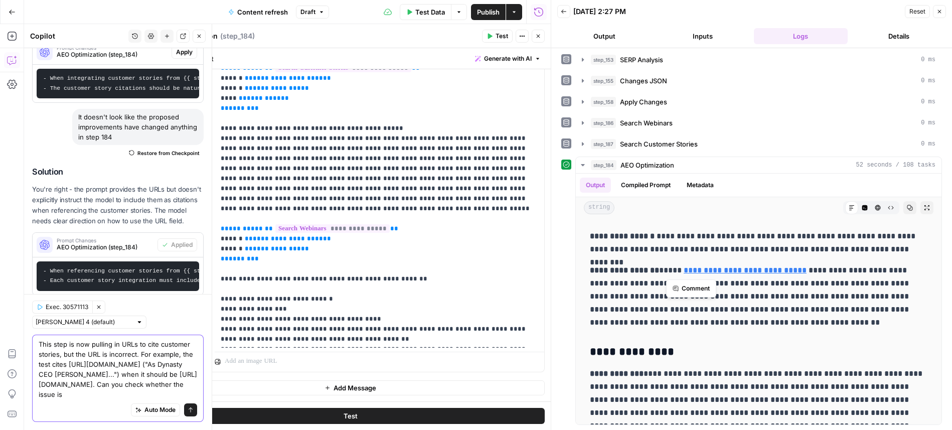
scroll to position [848, 0]
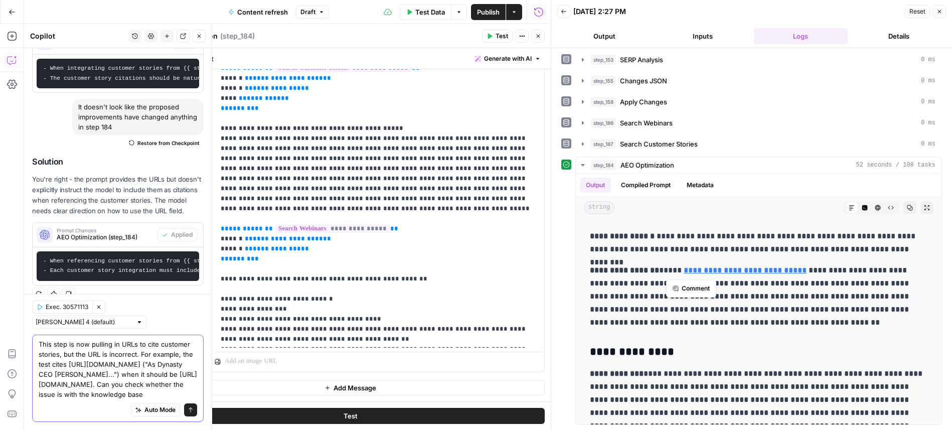
drag, startPoint x: 72, startPoint y: 397, endPoint x: 149, endPoint y: 397, distance: 77.8
click at [149, 397] on textarea "This step is now pulling in URLs to cite customer stories, but the URL is incor…" at bounding box center [118, 369] width 159 height 60
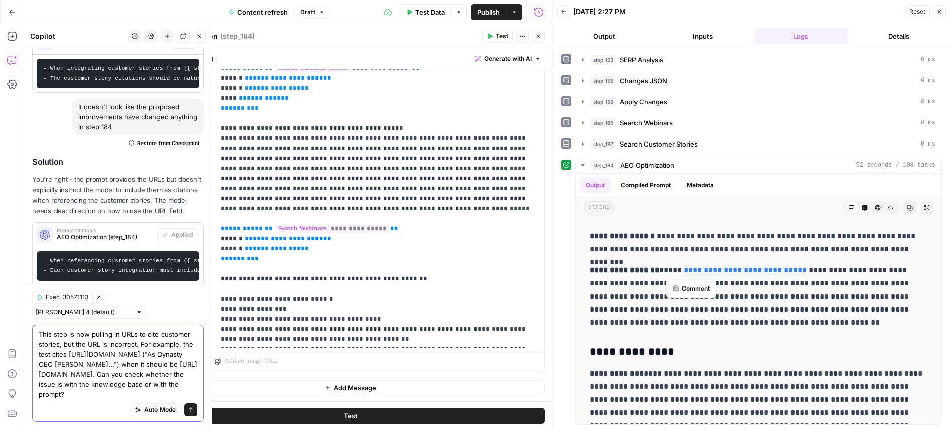
type textarea "This step is now pulling in URLs to cite customer stories, but the URL is incor…"
click at [190, 411] on icon "submit" at bounding box center [191, 410] width 6 height 6
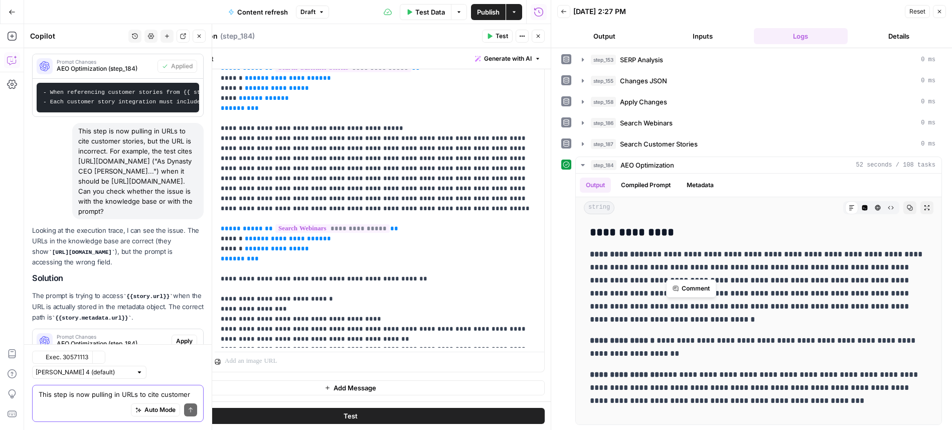
scroll to position [1094, 0]
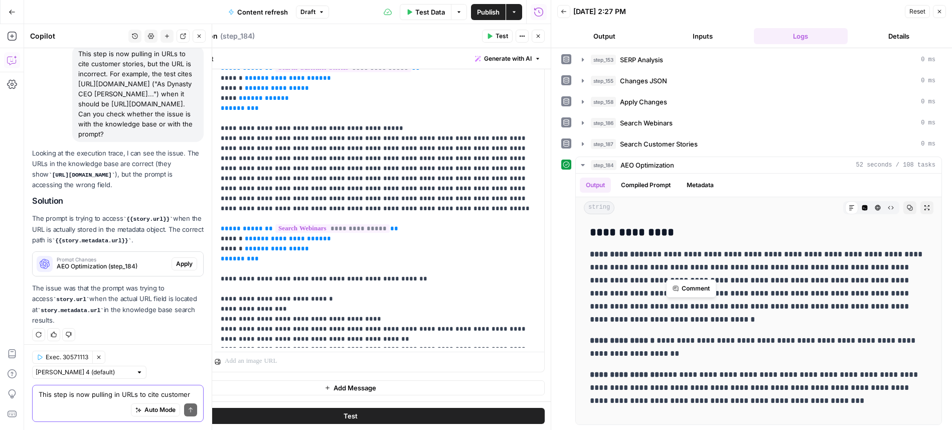
click at [98, 244] on code "{{story.metadata.url}}" at bounding box center [92, 241] width 80 height 6
click at [182, 268] on span "Apply" at bounding box center [184, 263] width 17 height 9
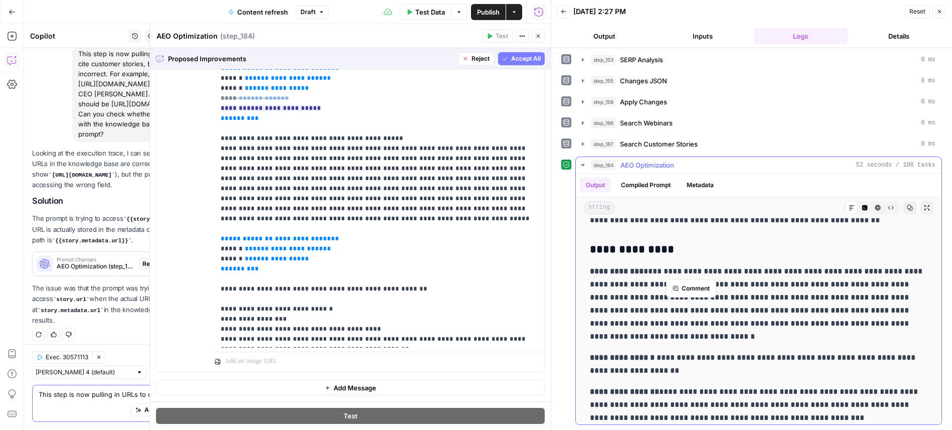
scroll to position [1122, 0]
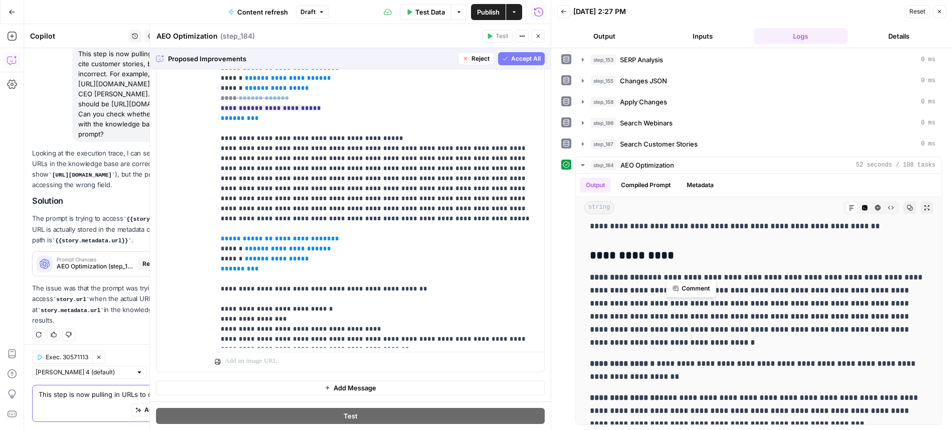
click at [938, 10] on icon "button" at bounding box center [940, 12] width 4 height 4
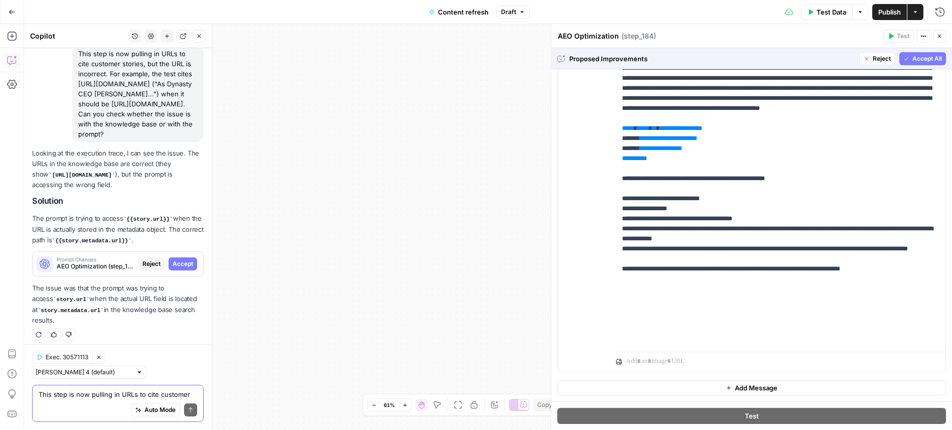
scroll to position [312, 0]
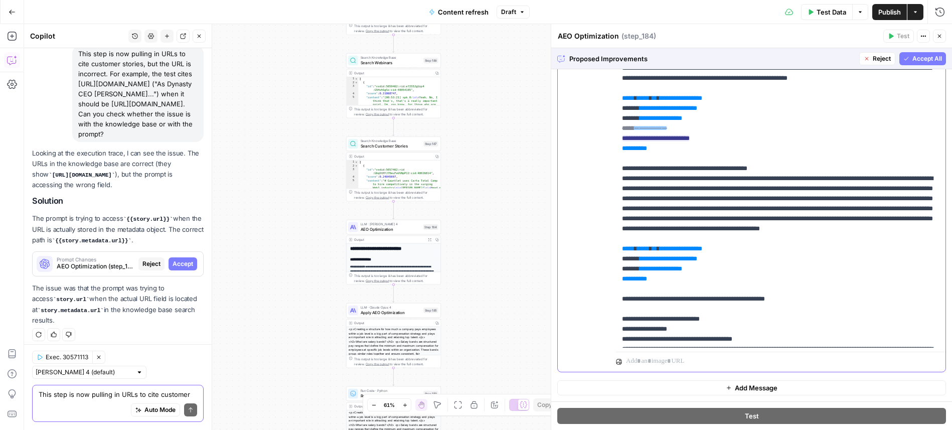
scroll to position [137, 0]
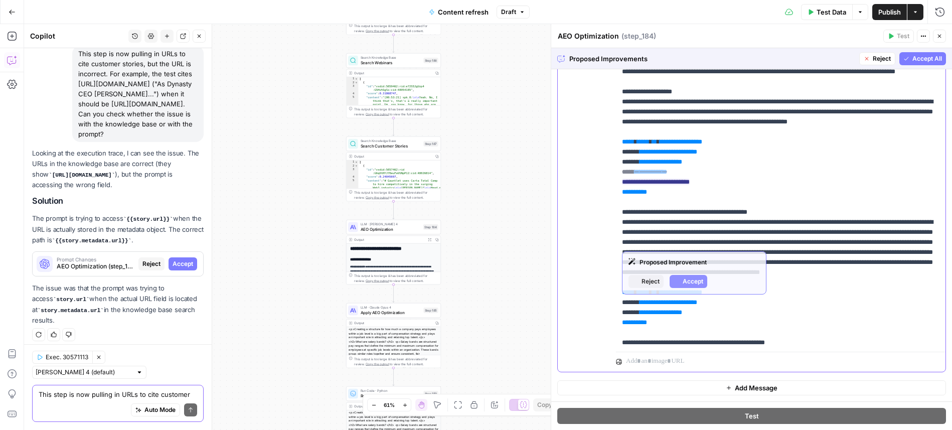
click at [714, 246] on p "**********" at bounding box center [781, 162] width 318 height 712
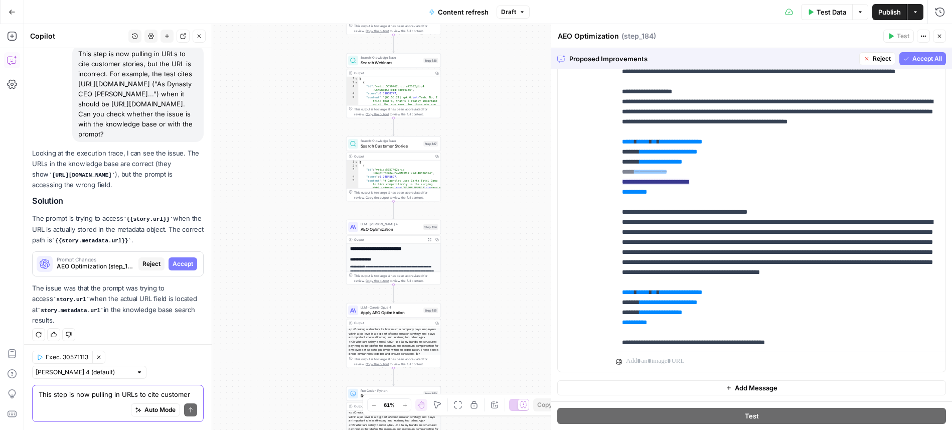
click at [919, 58] on span "Accept All" at bounding box center [928, 58] width 30 height 9
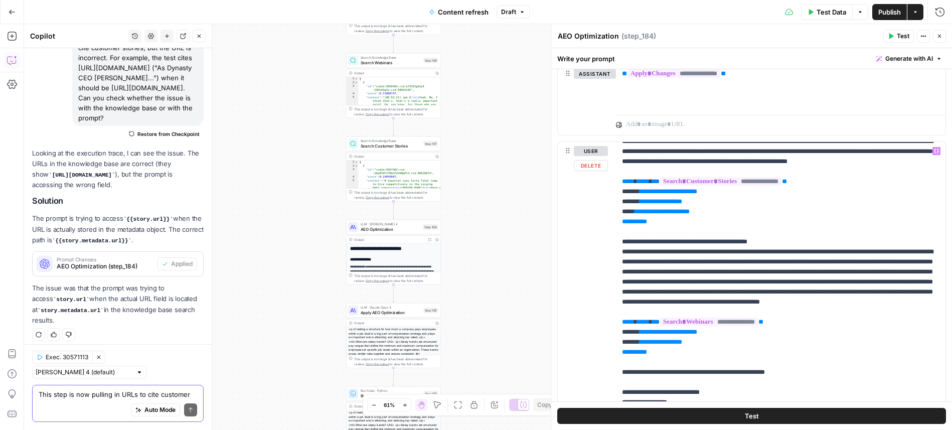
scroll to position [301, 0]
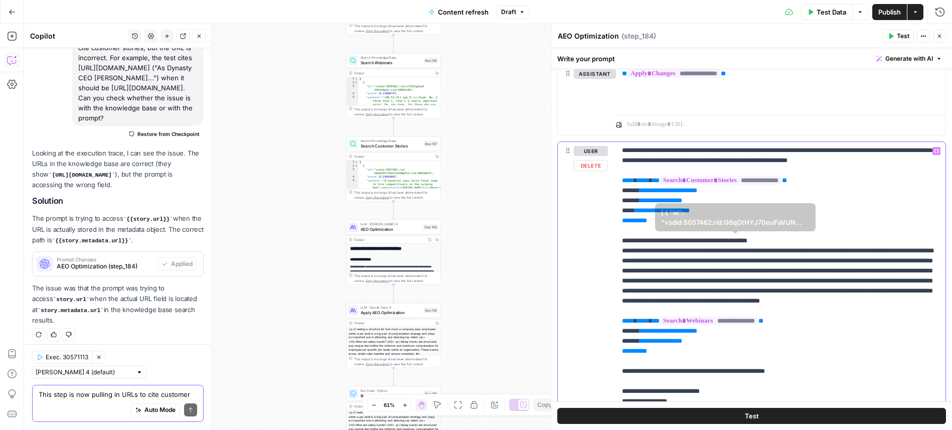
click at [779, 269] on p "**********" at bounding box center [781, 195] width 318 height 702
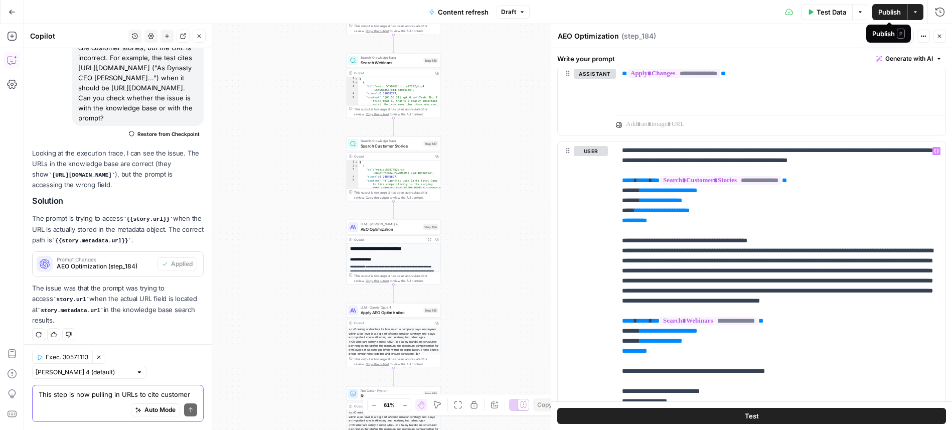
click at [902, 38] on span "P" at bounding box center [901, 34] width 8 height 10
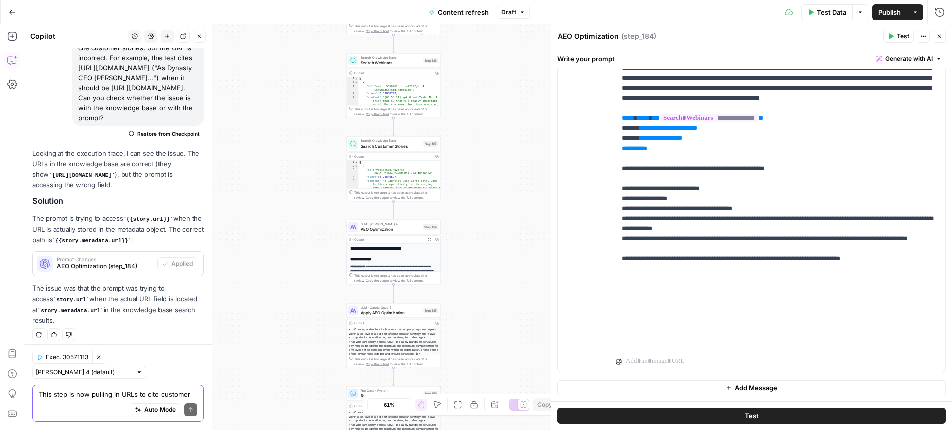
click at [895, 35] on button "Test" at bounding box center [898, 36] width 31 height 13
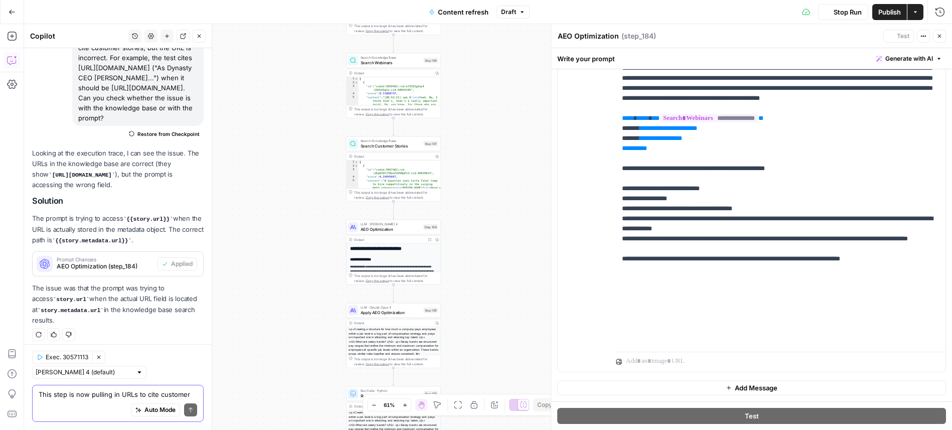
click at [945, 34] on button "Close" at bounding box center [939, 36] width 13 height 13
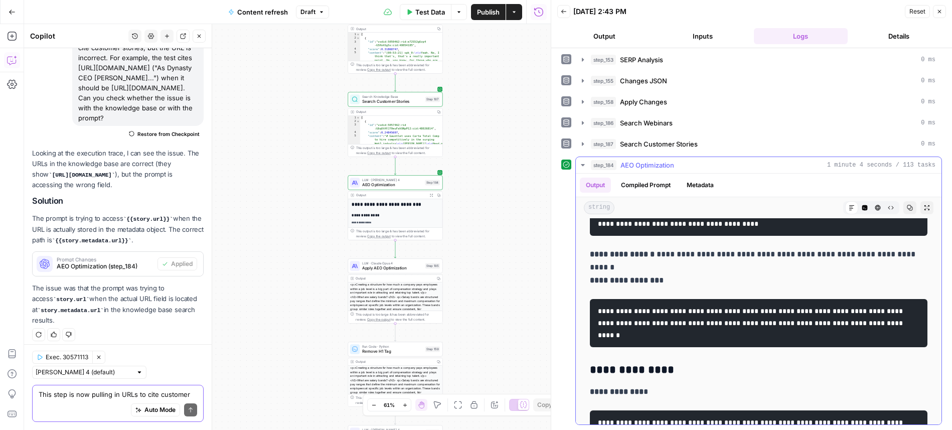
scroll to position [1213, 0]
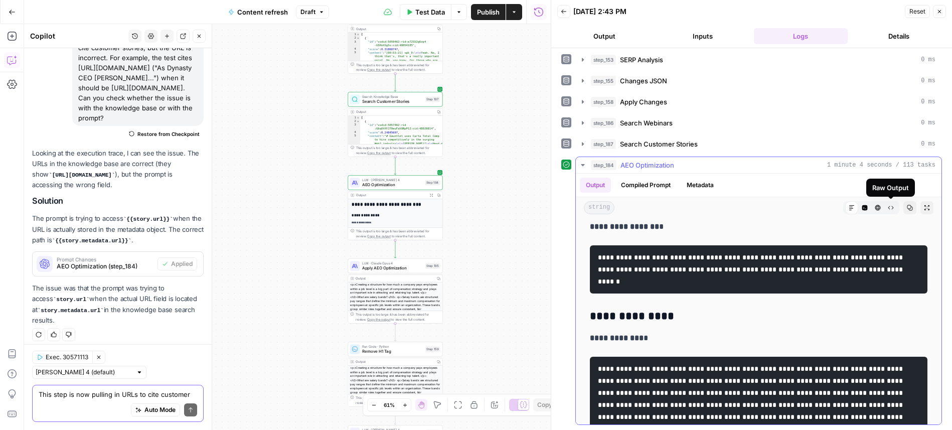
click at [882, 207] on button "HTML Viewer" at bounding box center [877, 207] width 13 height 13
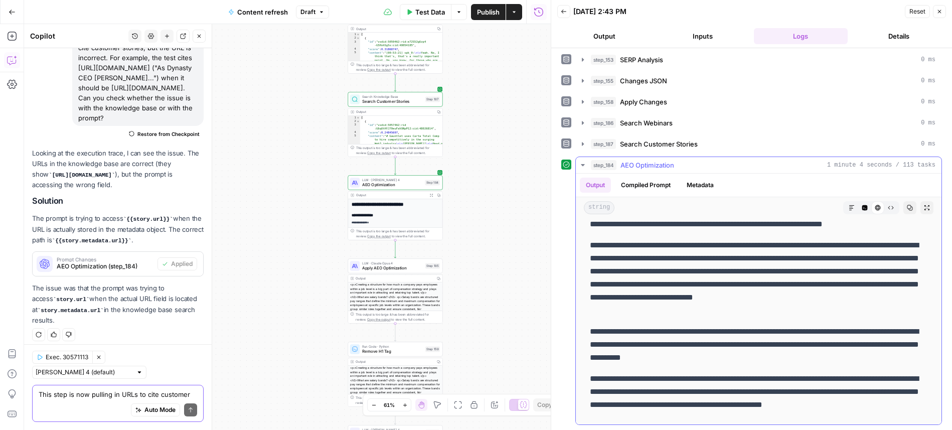
scroll to position [16, 0]
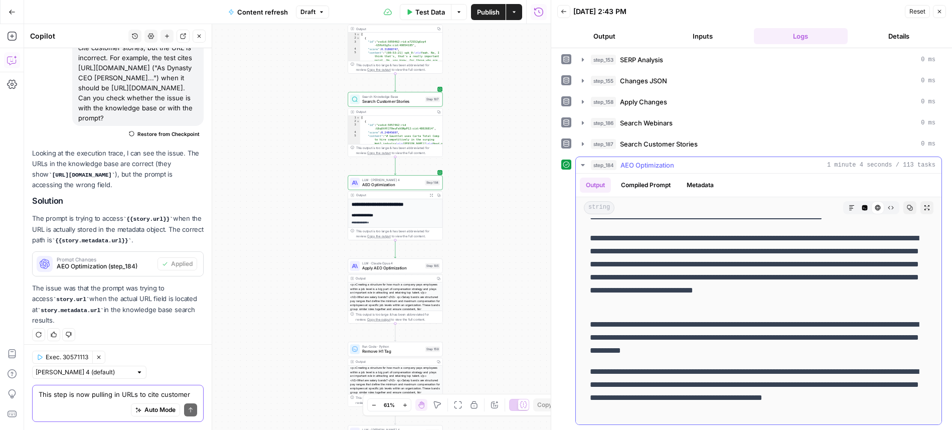
click at [889, 206] on icon "button" at bounding box center [891, 208] width 6 height 6
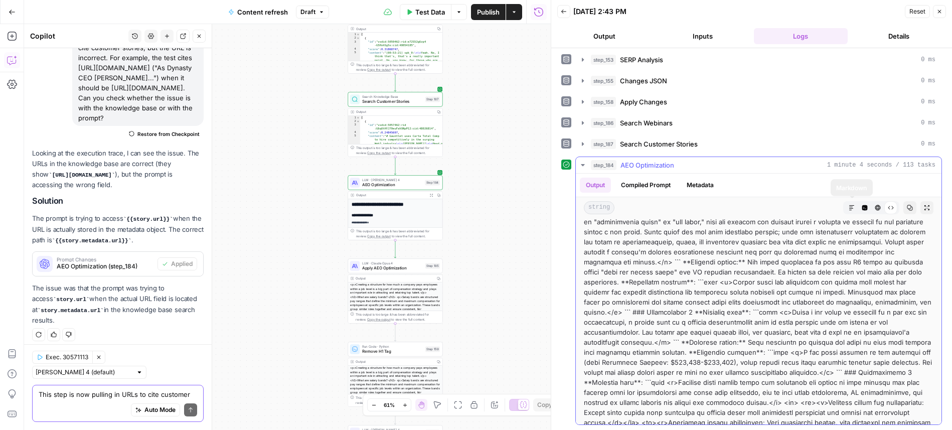
click at [852, 211] on button "Markdown" at bounding box center [851, 207] width 13 height 13
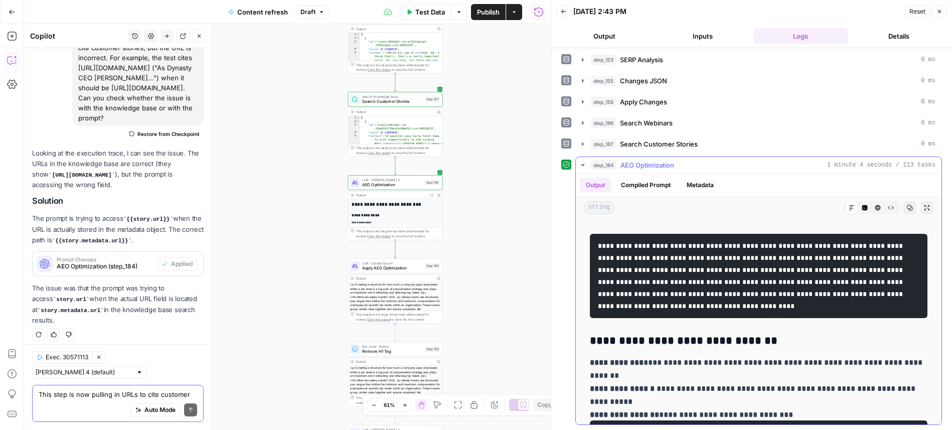
scroll to position [2523, 0]
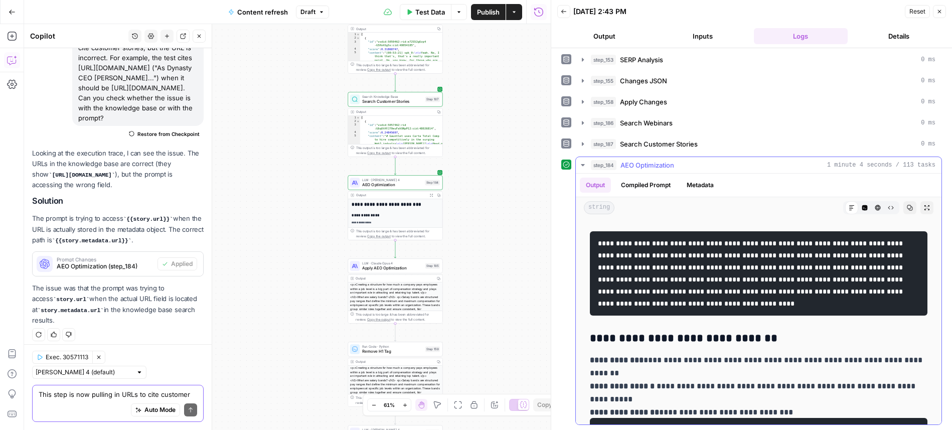
click at [698, 183] on button "Metadata" at bounding box center [700, 185] width 39 height 15
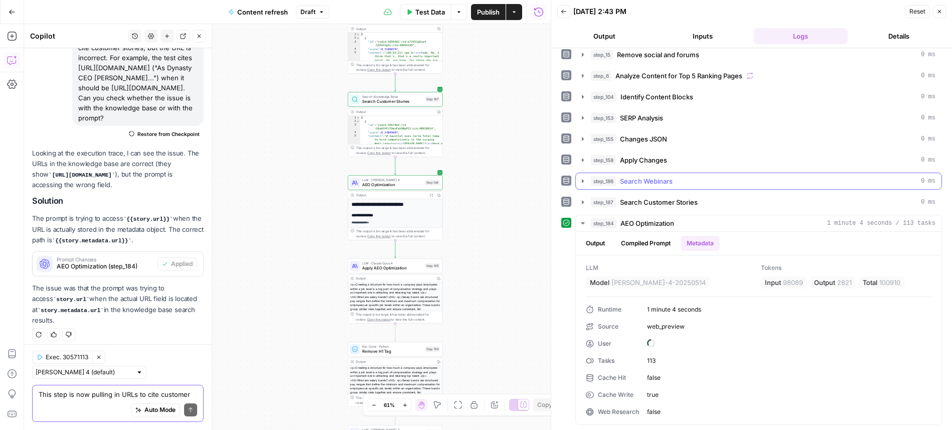
scroll to position [70, 0]
click at [636, 243] on button "Compiled Prompt" at bounding box center [646, 243] width 62 height 15
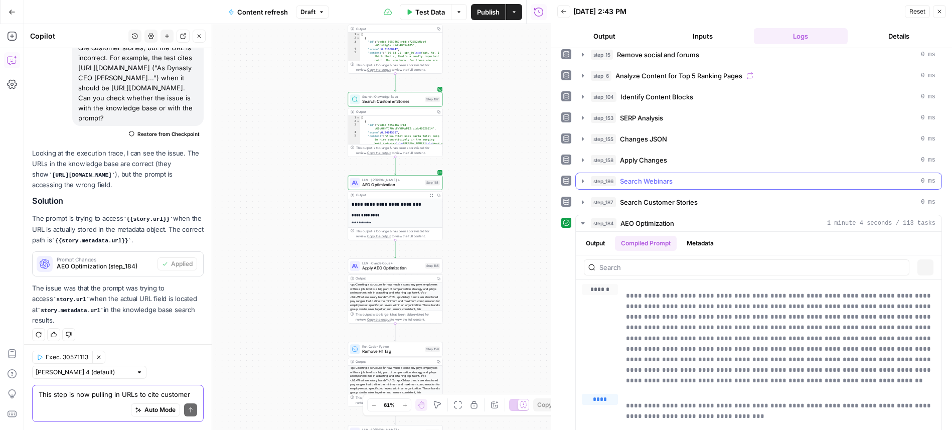
scroll to position [0, 0]
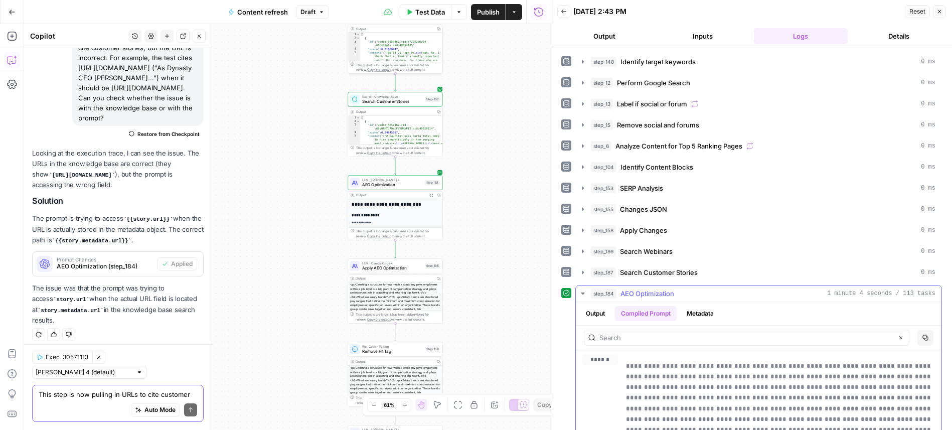
click at [602, 317] on button "Output" at bounding box center [595, 313] width 31 height 15
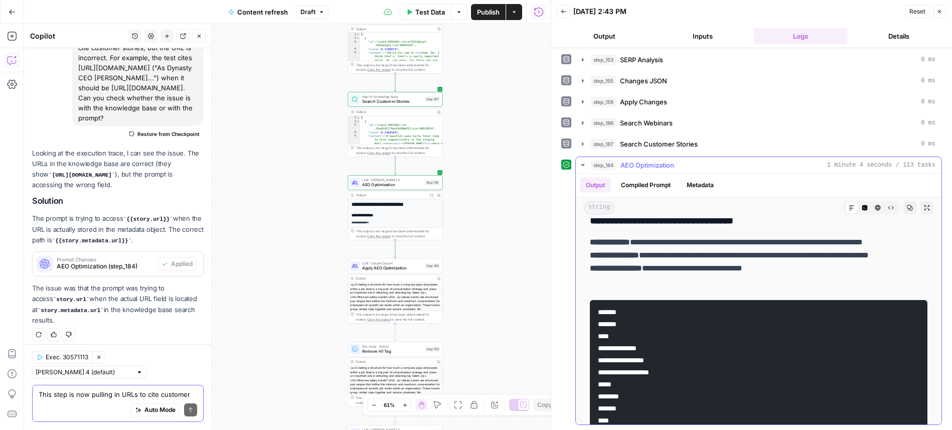
scroll to position [1867, 0]
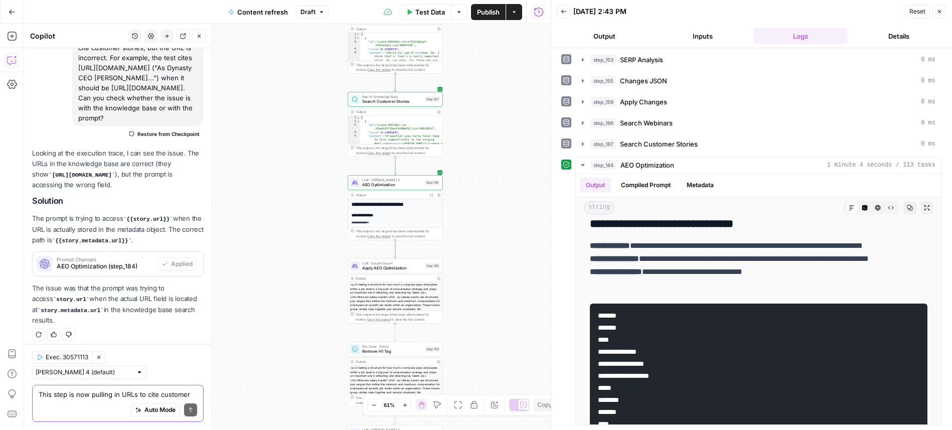
click at [608, 34] on button "Output" at bounding box center [604, 36] width 94 height 16
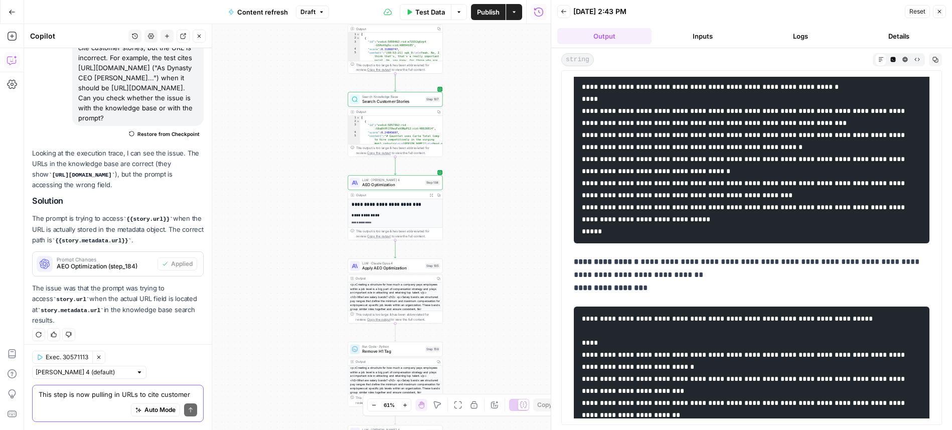
scroll to position [672, 0]
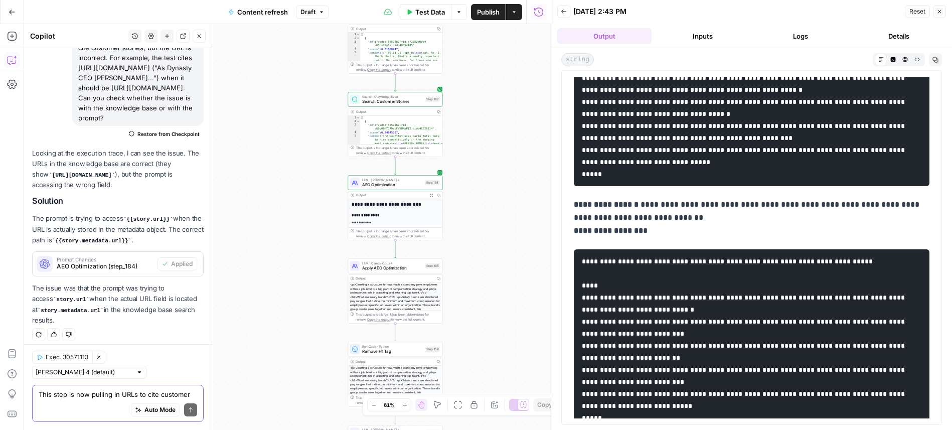
click at [565, 13] on icon "button" at bounding box center [564, 12] width 6 height 6
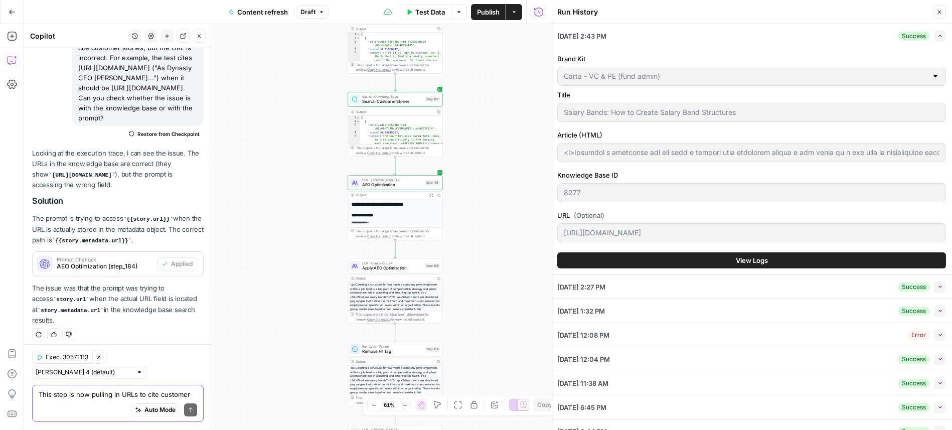
click at [947, 18] on header "Run History Close" at bounding box center [751, 12] width 401 height 24
click at [941, 13] on icon "button" at bounding box center [940, 13] width 4 height 4
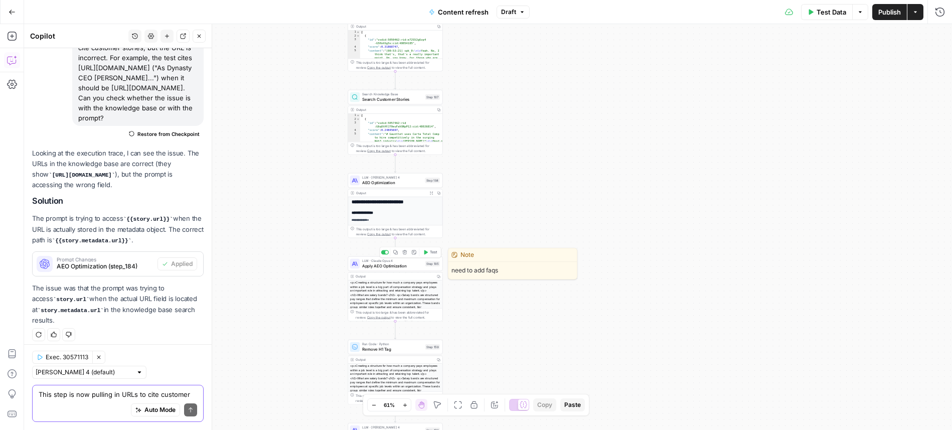
click at [406, 266] on span "Apply AEO Optimization" at bounding box center [392, 266] width 61 height 6
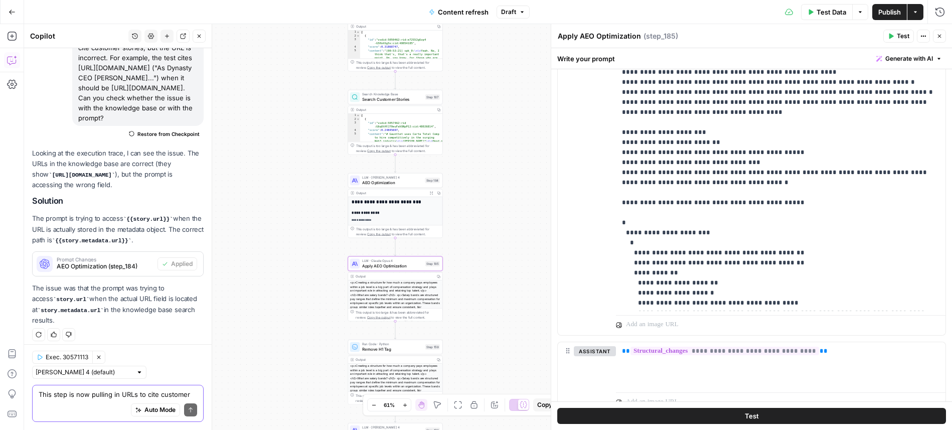
scroll to position [36, 0]
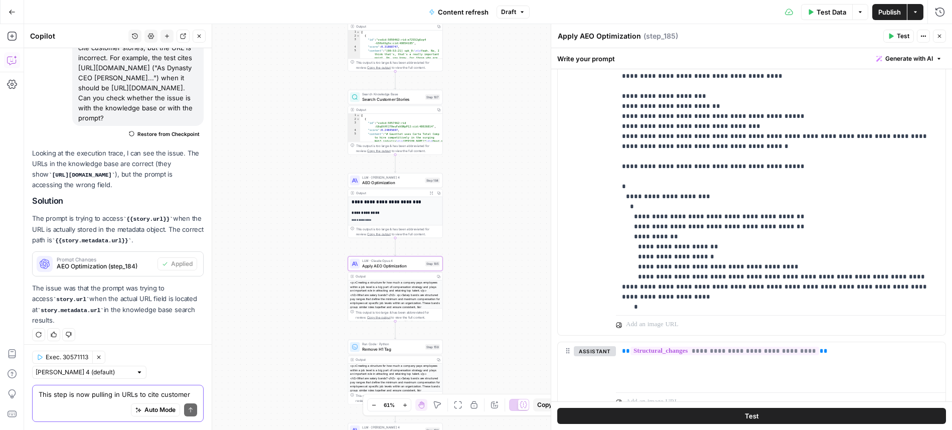
click at [942, 37] on div "Run History E" at bounding box center [918, 33] width 53 height 16
click at [941, 35] on icon "button" at bounding box center [940, 37] width 4 height 4
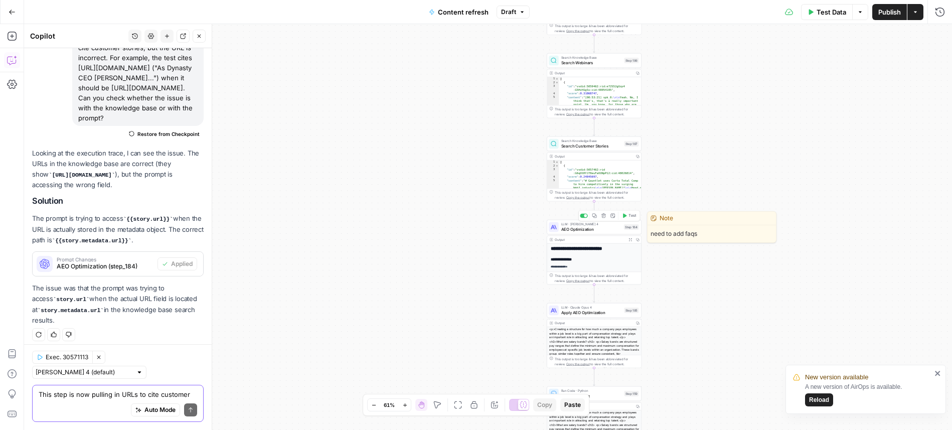
click at [608, 229] on span "AEO Optimization" at bounding box center [591, 229] width 60 height 6
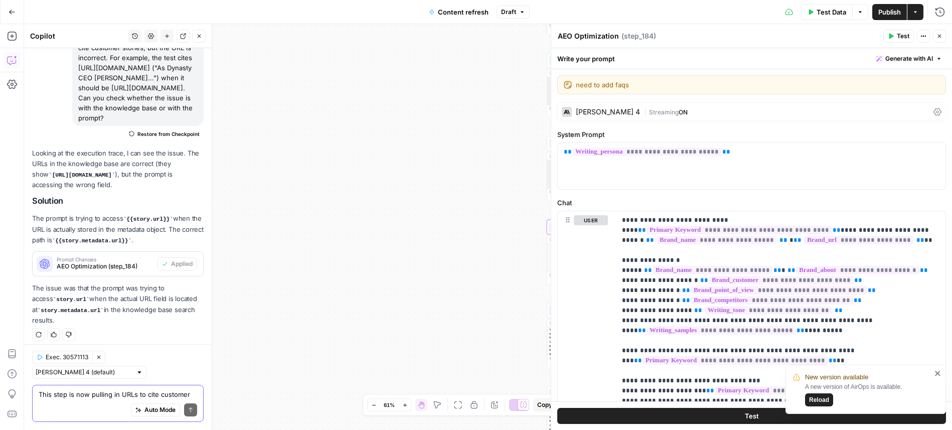
click at [818, 404] on span "Reload" at bounding box center [819, 399] width 20 height 9
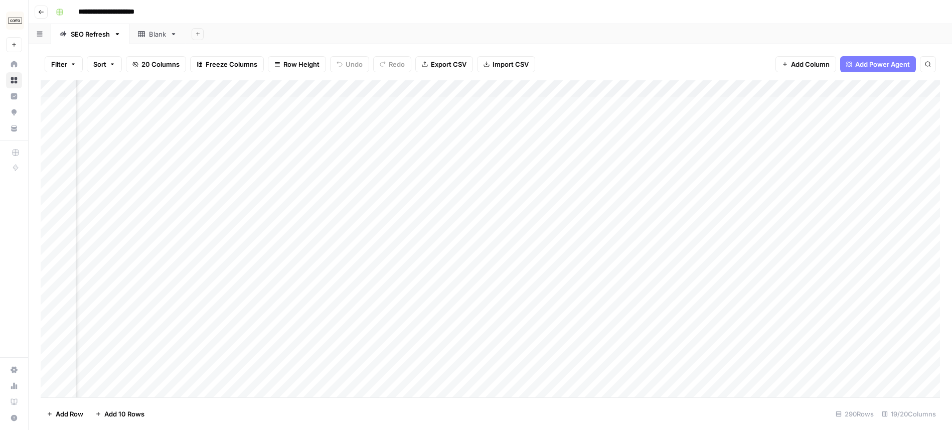
scroll to position [0, 1170]
click at [526, 102] on div "Add Column" at bounding box center [490, 238] width 899 height 317
click at [602, 104] on div "Add Column" at bounding box center [490, 238] width 899 height 317
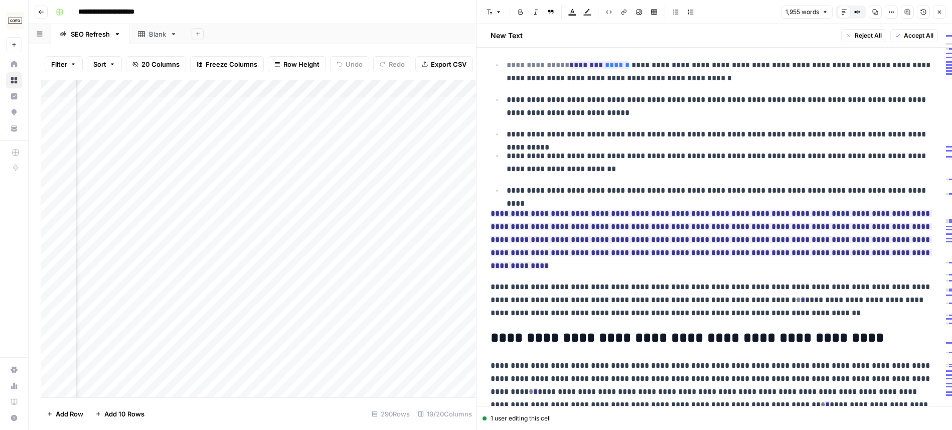
scroll to position [2362, 0]
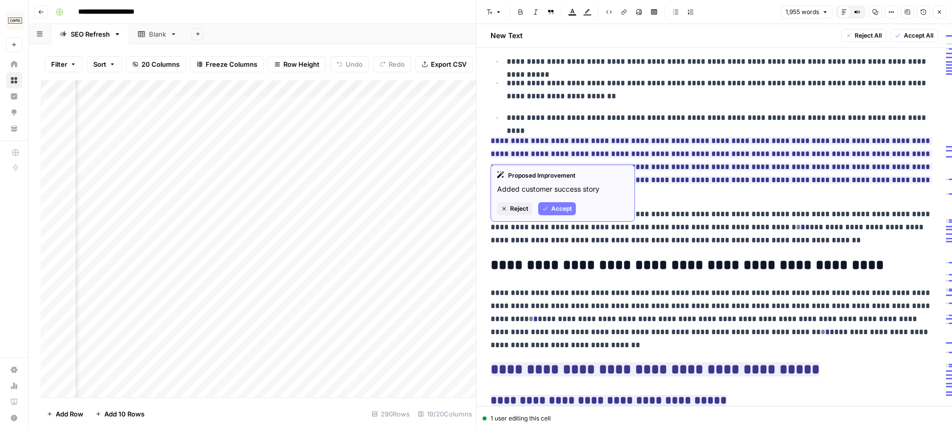
click at [892, 147] on span "**********" at bounding box center [711, 167] width 441 height 66
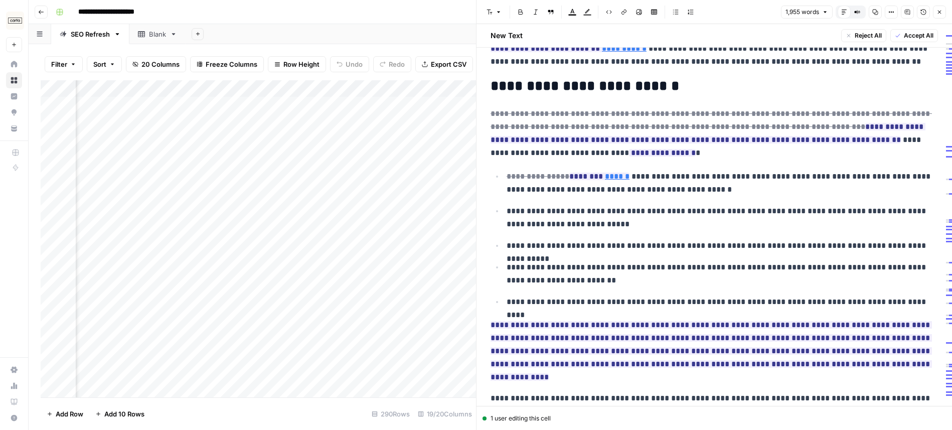
scroll to position [2177, 0]
click at [676, 319] on span "**********" at bounding box center [711, 352] width 441 height 66
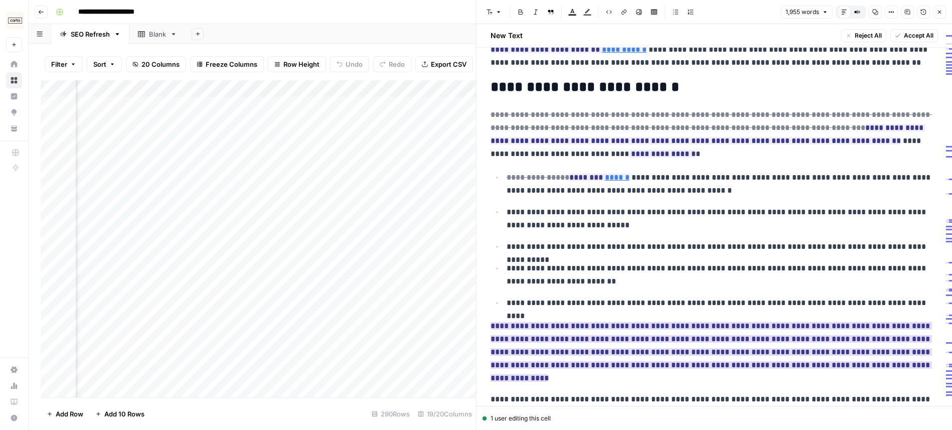
click at [644, 323] on ins "**********" at bounding box center [711, 352] width 441 height 60
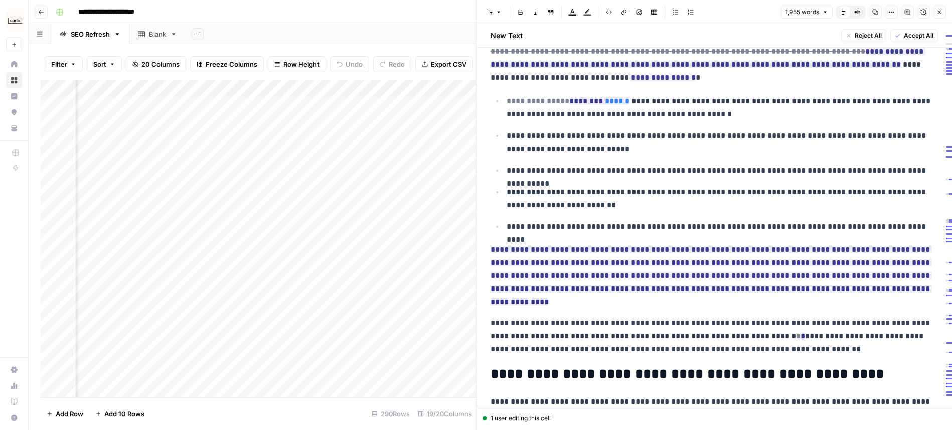
scroll to position [2298, 0]
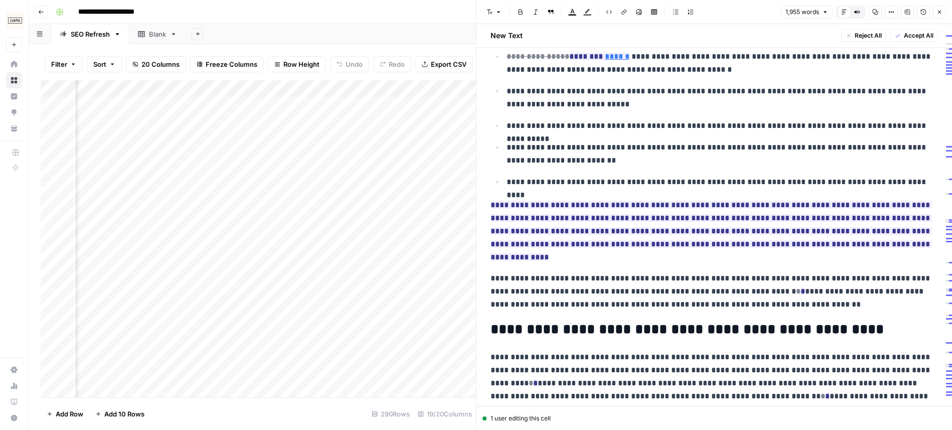
click at [940, 9] on icon "button" at bounding box center [940, 12] width 6 height 6
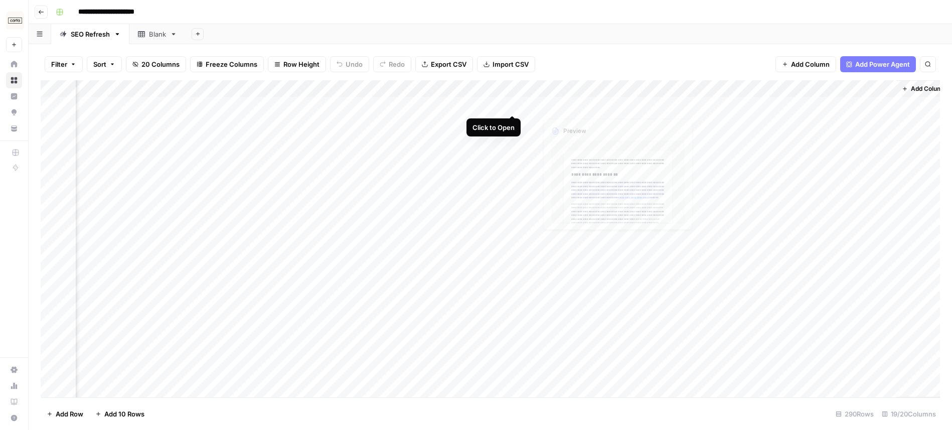
click at [528, 104] on div "Add Column" at bounding box center [490, 238] width 899 height 317
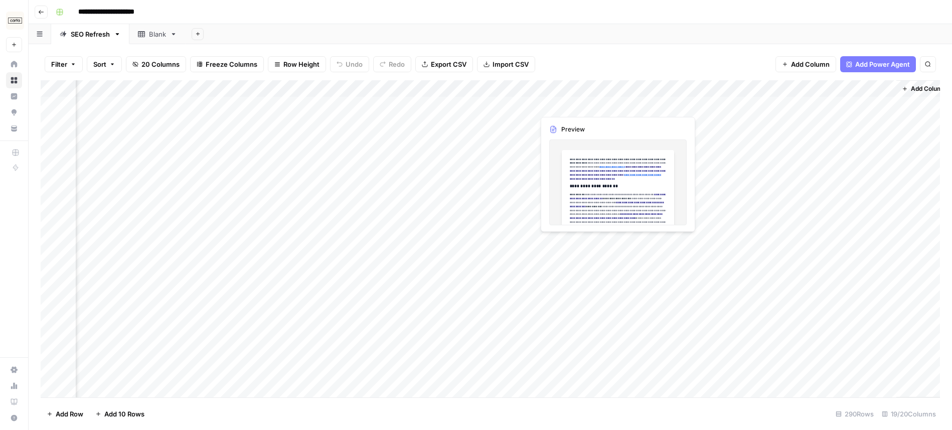
click at [602, 104] on div "Add Column" at bounding box center [490, 238] width 899 height 317
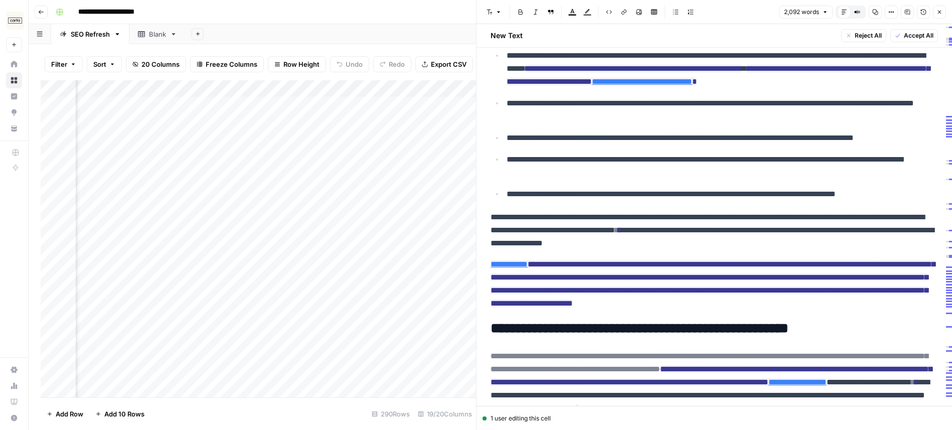
scroll to position [2501, 0]
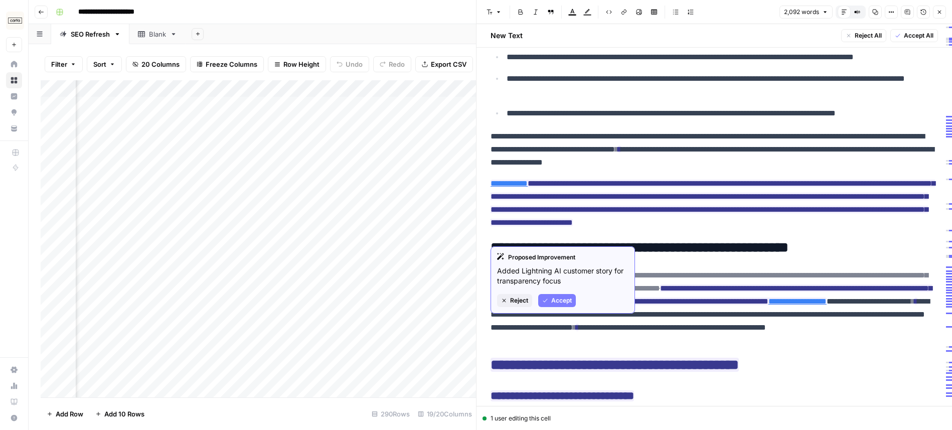
click at [910, 229] on span "**********" at bounding box center [713, 203] width 444 height 53
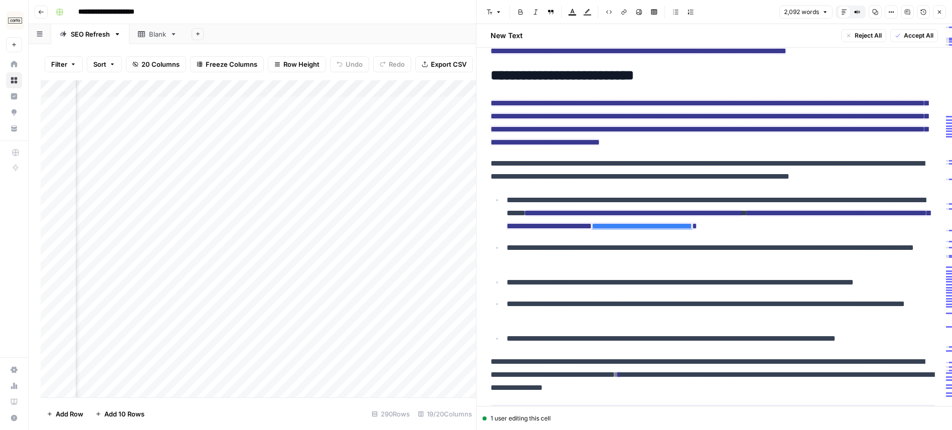
scroll to position [2269, 0]
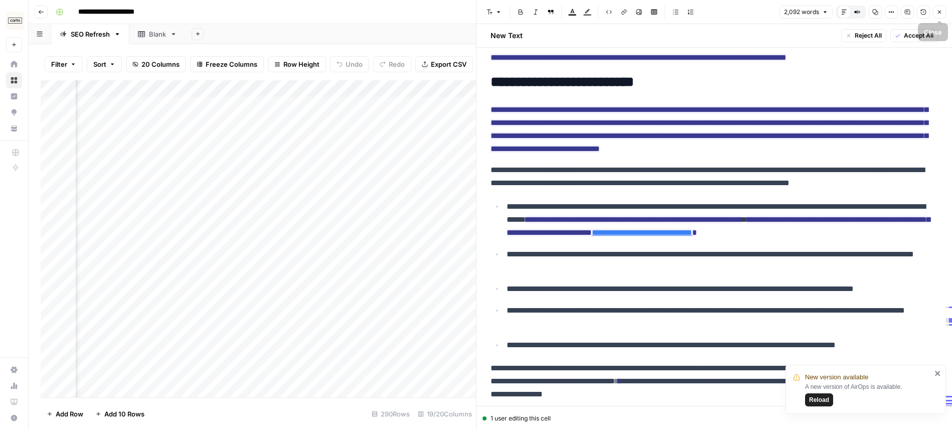
click at [936, 14] on button "Close" at bounding box center [939, 12] width 13 height 13
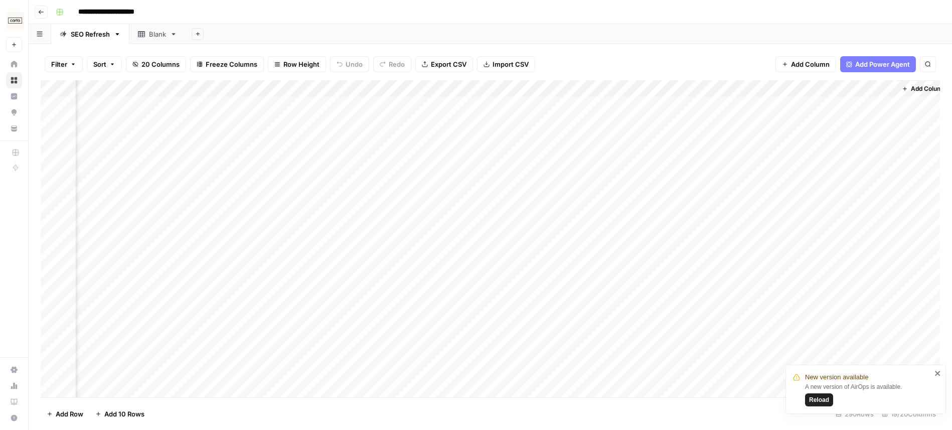
click at [515, 89] on div "Add Column" at bounding box center [490, 238] width 899 height 317
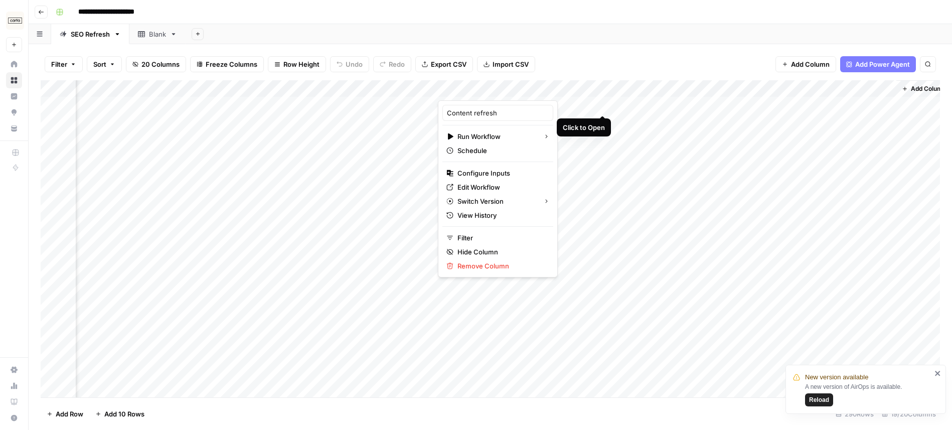
click at [605, 104] on div "Add Column" at bounding box center [490, 238] width 899 height 317
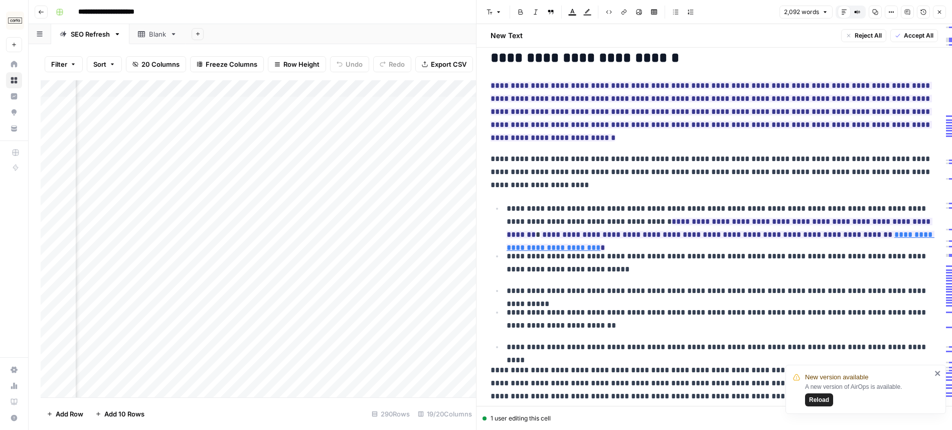
scroll to position [2303, 0]
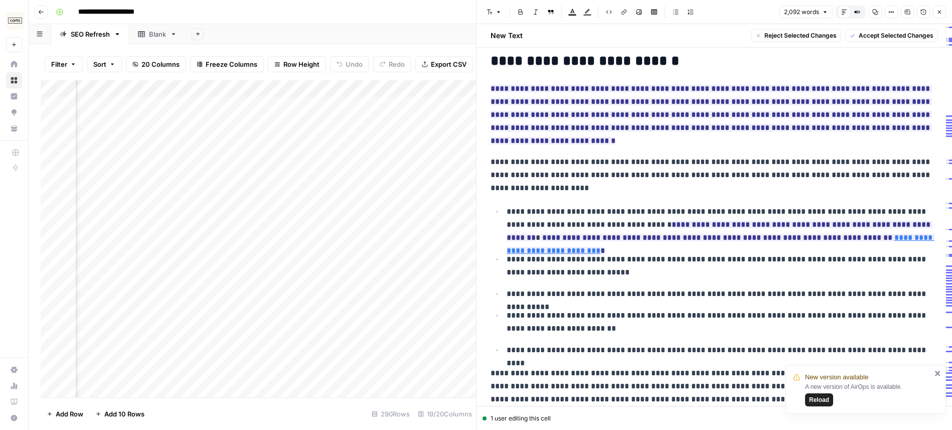
drag, startPoint x: 492, startPoint y: 93, endPoint x: 938, endPoint y: 124, distance: 447.6
click at [792, 66] on h2 "**********" at bounding box center [714, 61] width 447 height 16
click at [940, 12] on icon "button" at bounding box center [940, 13] width 4 height 4
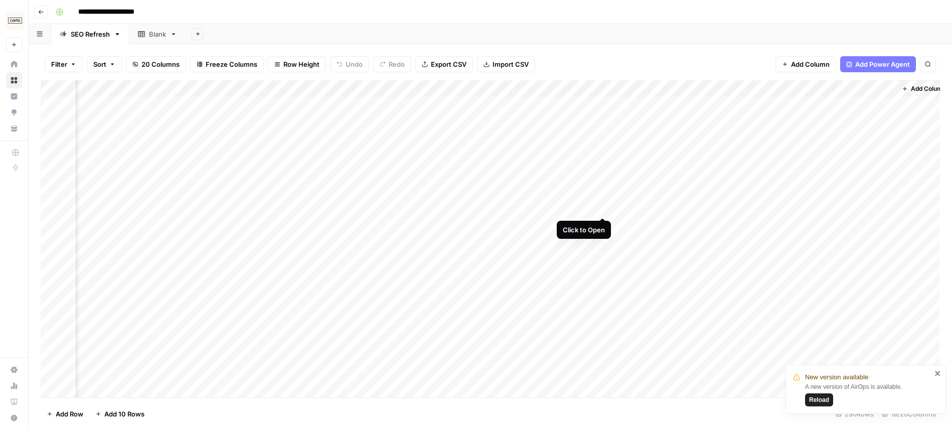
click at [603, 207] on div "Add Column" at bounding box center [490, 238] width 899 height 317
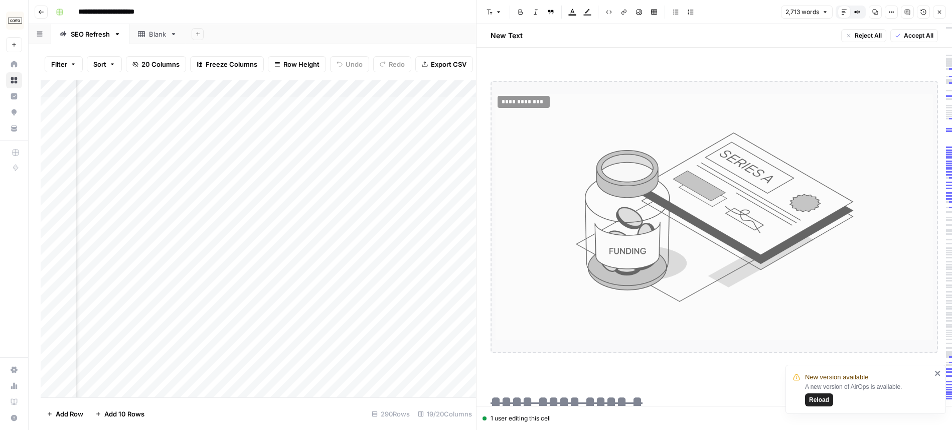
click at [942, 14] on icon "button" at bounding box center [940, 12] width 6 height 6
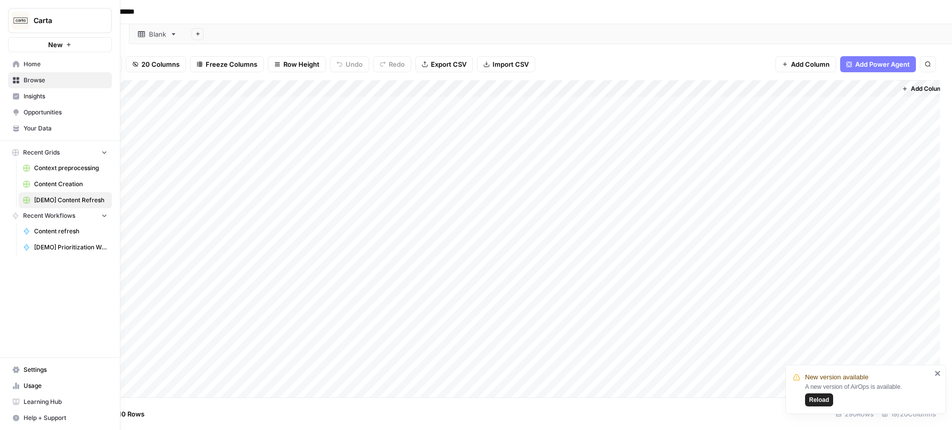
click at [76, 129] on span "Your Data" at bounding box center [66, 128] width 84 height 9
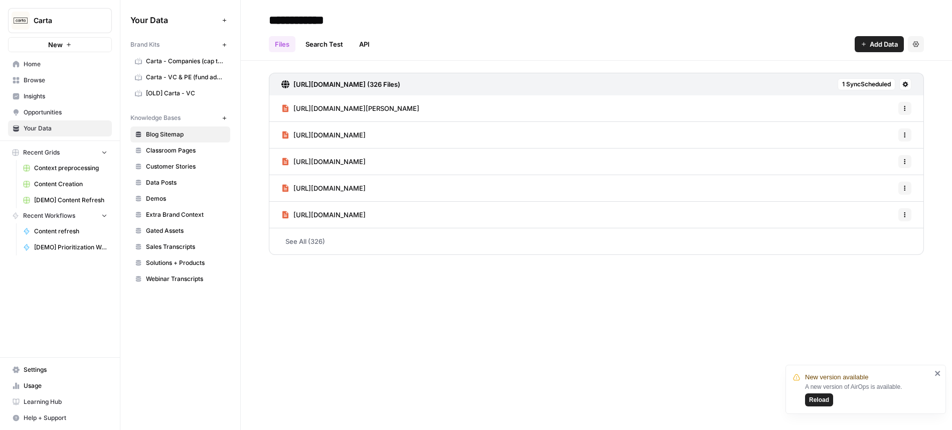
click at [852, 83] on span "1 Sync Scheduled" at bounding box center [866, 84] width 49 height 9
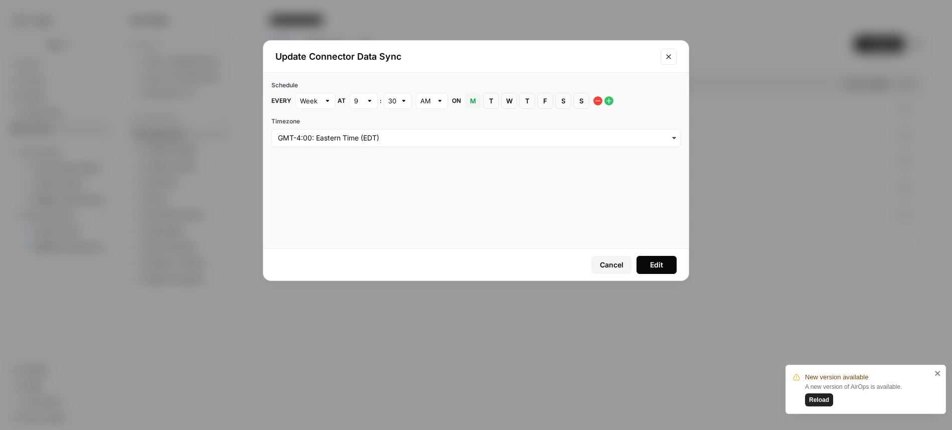
click at [422, 23] on div "Update Connector Data Sync Schedule Every Week at 9 : 30 AM on M Monday T Tuesd…" at bounding box center [476, 215] width 952 height 430
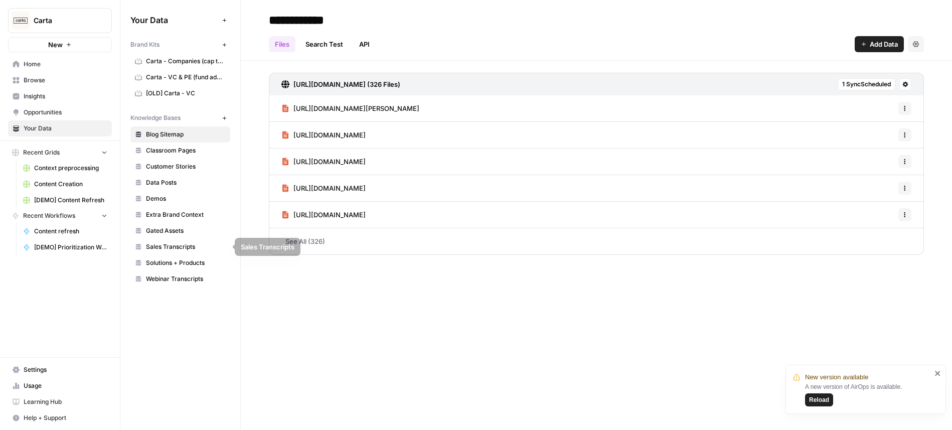
click at [199, 275] on span "Webinar Transcripts" at bounding box center [186, 278] width 80 height 9
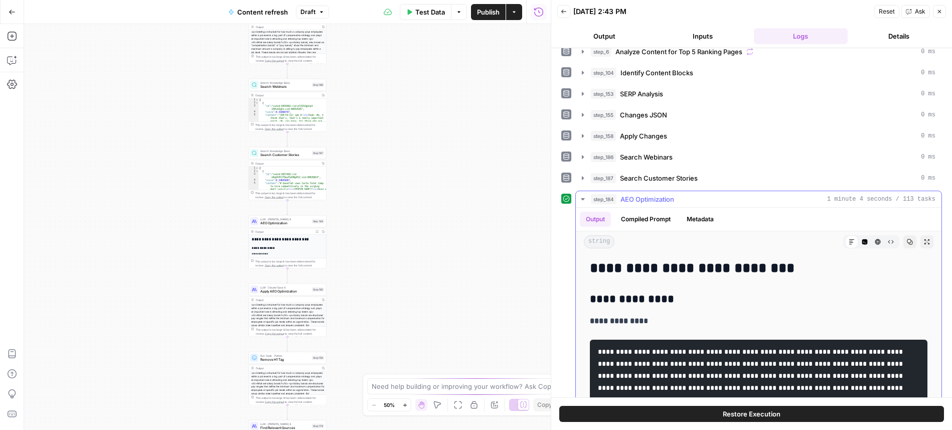
scroll to position [161, 0]
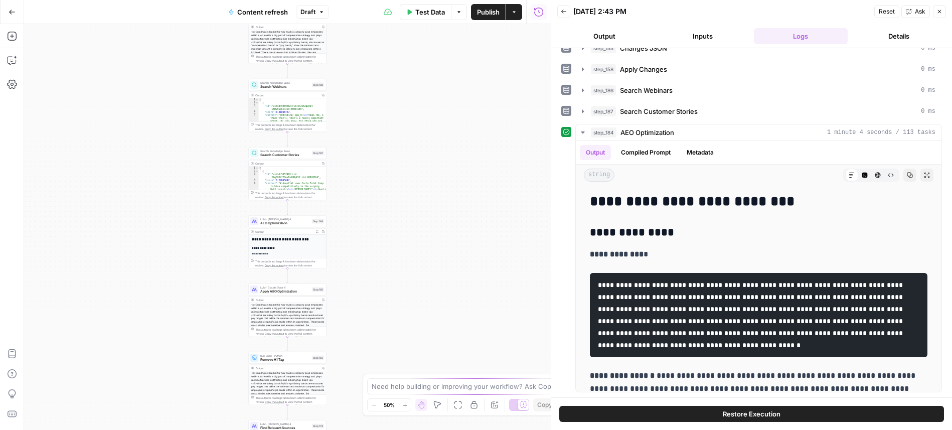
click at [944, 7] on button "Close" at bounding box center [939, 11] width 13 height 13
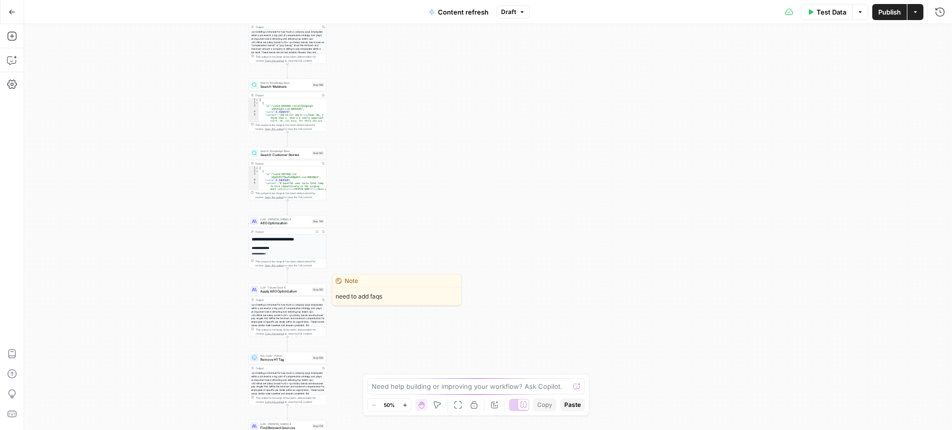
click at [297, 289] on span "Apply AEO Optimization" at bounding box center [285, 291] width 50 height 5
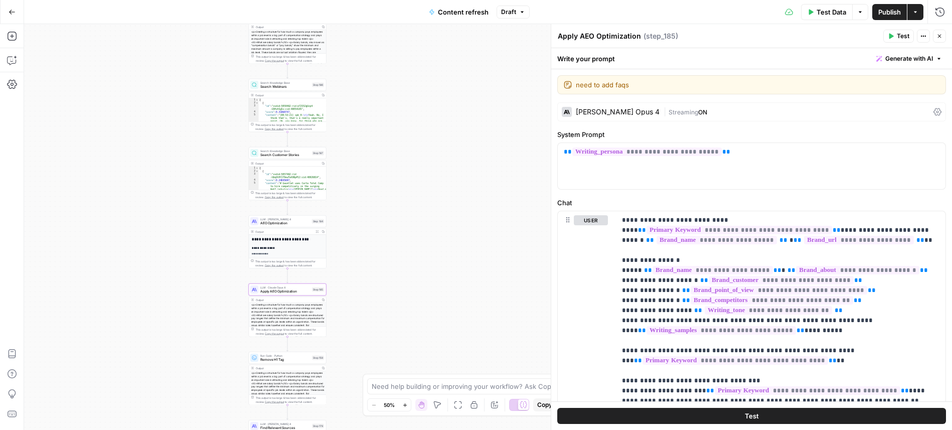
click at [906, 33] on div "Publish P" at bounding box center [888, 33] width 43 height 17
click at [843, 41] on div "Apply AEO Optimization Apply AEO Optimization ( step_185 )" at bounding box center [718, 36] width 323 height 11
click at [892, 12] on span "Publish" at bounding box center [889, 12] width 23 height 10
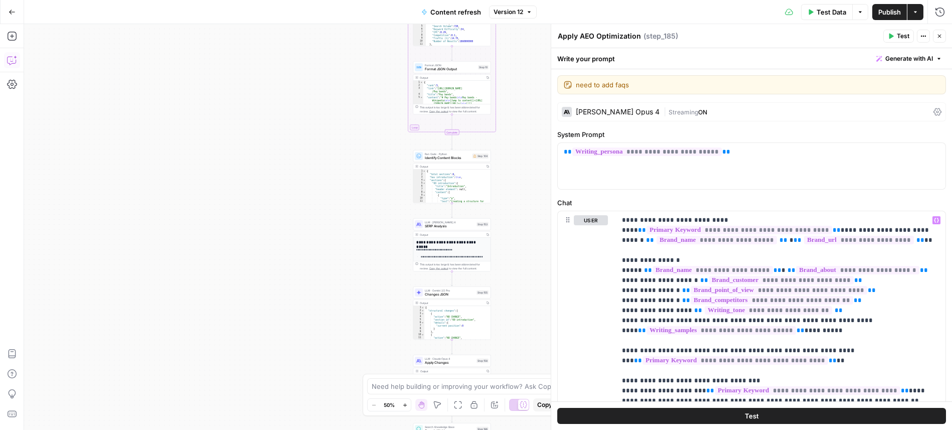
click at [9, 60] on icon "button" at bounding box center [12, 60] width 10 height 10
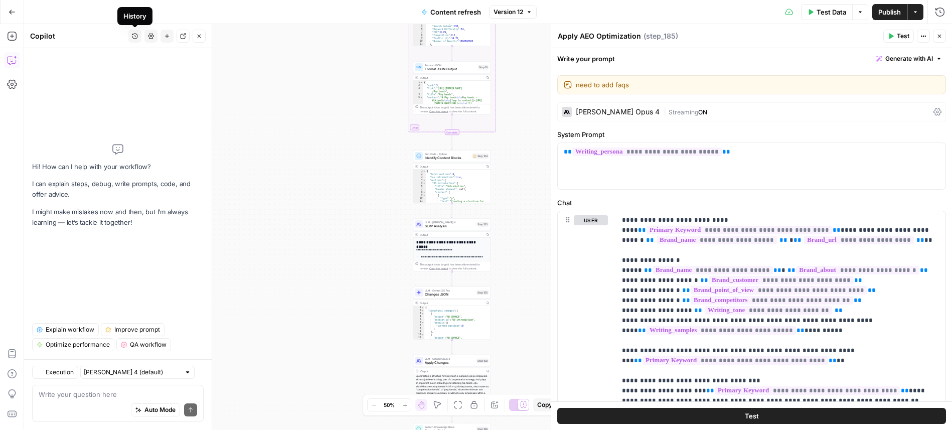
click at [135, 38] on icon "button" at bounding box center [135, 36] width 6 height 6
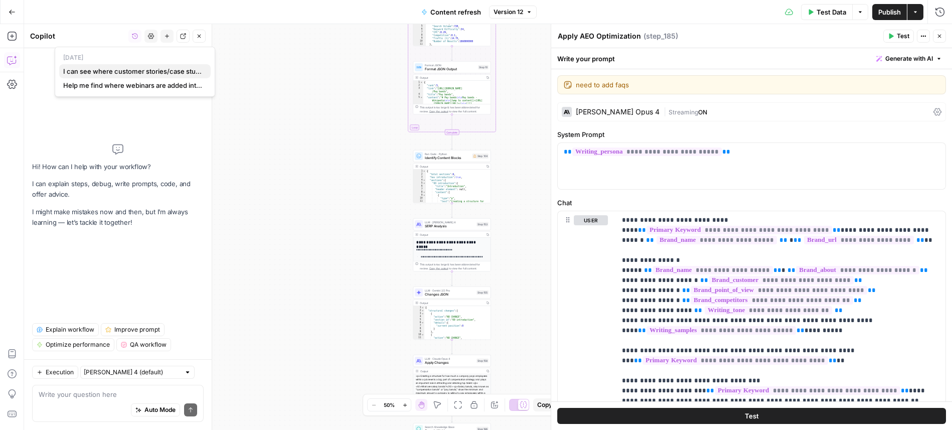
click at [133, 73] on span "I can see where customer stories/case studies are being pulled in from Carta's …" at bounding box center [132, 71] width 139 height 10
click at [130, 66] on span "I can see where customer stories/case studies are being pulled in from Carta's …" at bounding box center [128, 71] width 130 height 10
click at [99, 71] on span "I can see where customer stories/case studies are being pulled in from Carta's …" at bounding box center [128, 71] width 130 height 10
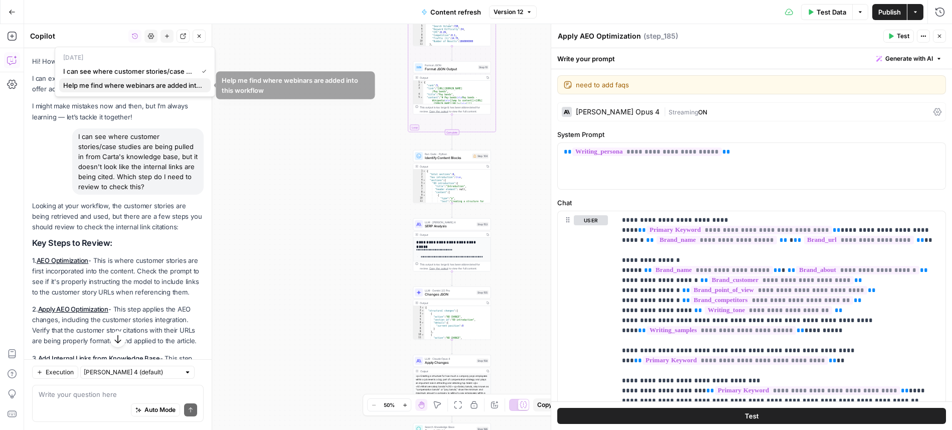
click at [128, 83] on span "Help me find where webinars are added into this workflow" at bounding box center [132, 85] width 139 height 10
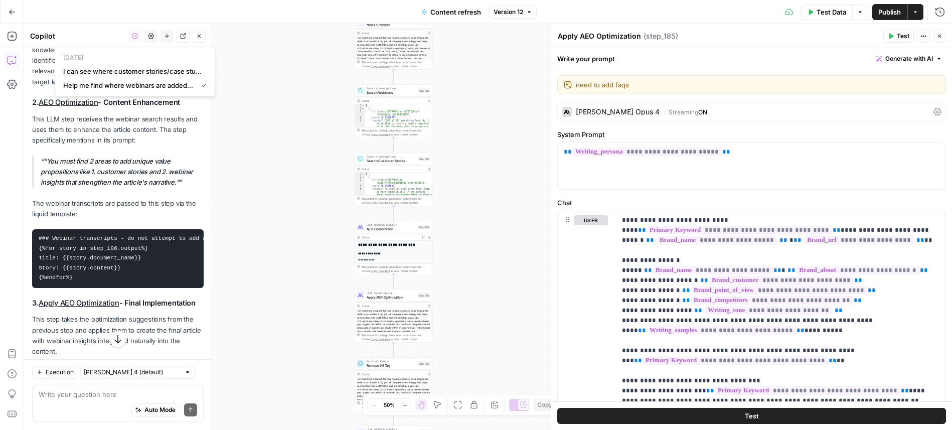
scroll to position [205, 0]
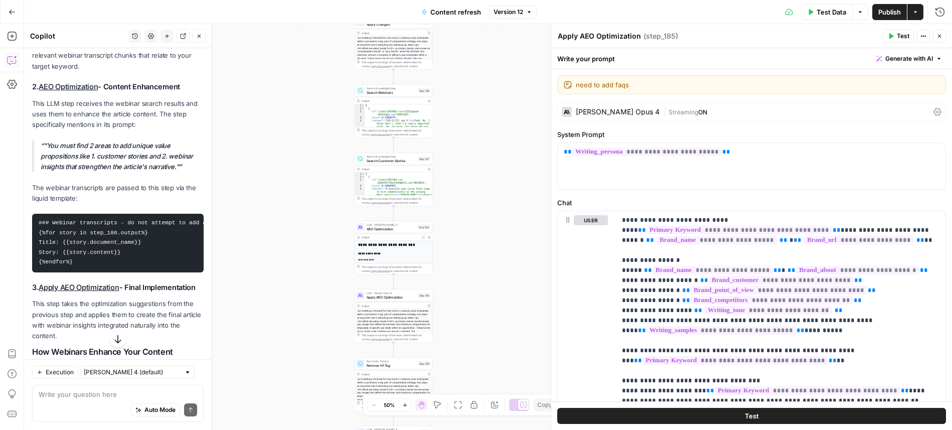
drag, startPoint x: 39, startPoint y: 225, endPoint x: 91, endPoint y: 262, distance: 64.0
click at [91, 263] on pre "### Webinar transcripts - do not attempt to add a link {%for story in step_186.…" at bounding box center [118, 243] width 172 height 59
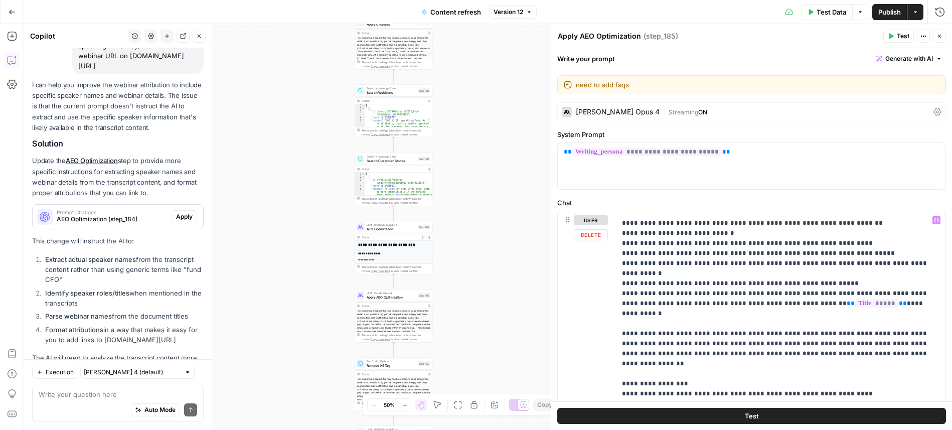
scroll to position [518, 0]
click at [940, 34] on icon "button" at bounding box center [940, 36] width 6 height 6
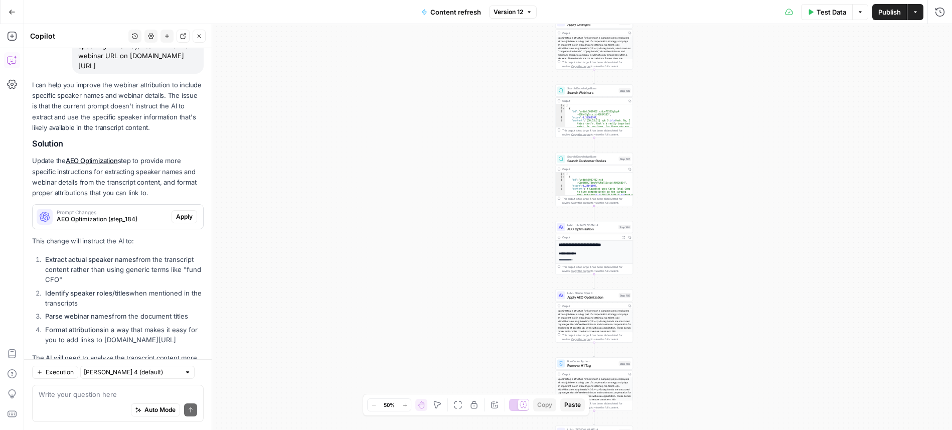
click at [131, 37] on button "History" at bounding box center [134, 36] width 13 height 13
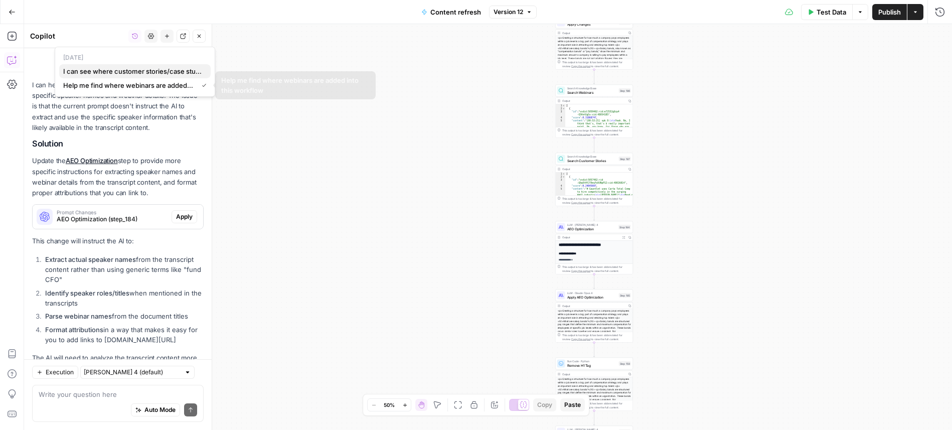
click at [135, 71] on span "I can see where customer stories/case studies are being pulled in from Carta's …" at bounding box center [132, 71] width 139 height 10
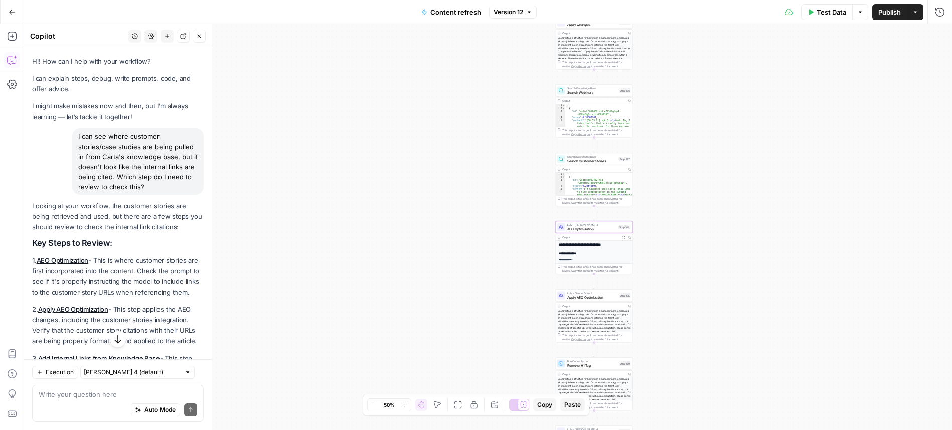
drag, startPoint x: 88, startPoint y: 169, endPoint x: 158, endPoint y: 181, distance: 70.8
click at [158, 181] on div "I can see where customer stories/case studies are being pulled in from Carta's …" at bounding box center [137, 161] width 131 height 66
click at [158, 187] on div "I can see where customer stories/case studies are being pulled in from Carta's …" at bounding box center [137, 161] width 131 height 66
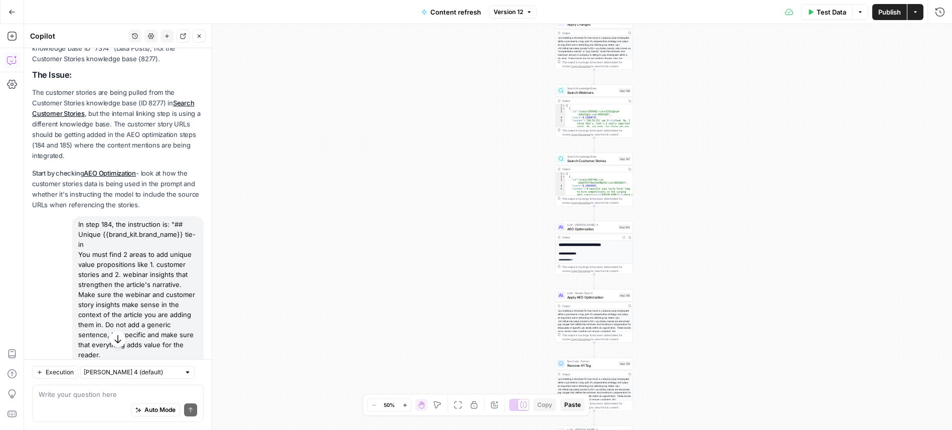
scroll to position [332, 0]
drag, startPoint x: 77, startPoint y: 213, endPoint x: 186, endPoint y: 351, distance: 175.3
click at [186, 351] on div "In step 184, the instruction is: "## Unique {{brand_kit.brand_name}} tie-in You…" at bounding box center [137, 324] width 131 height 217
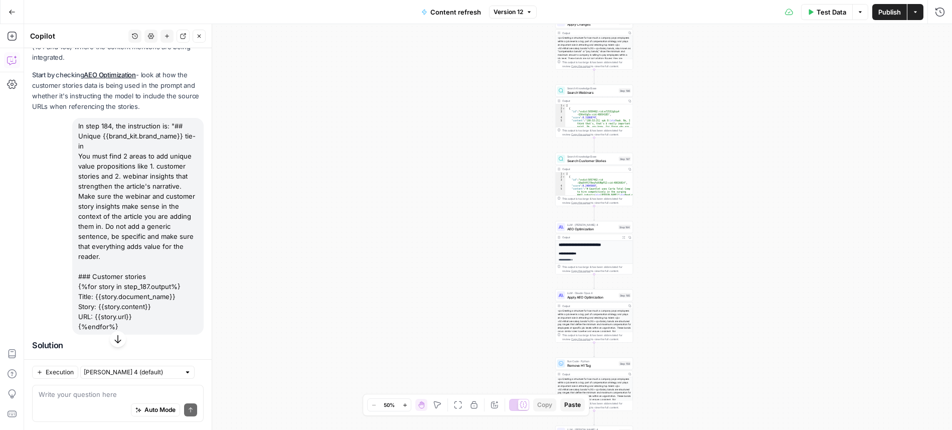
scroll to position [496, 0]
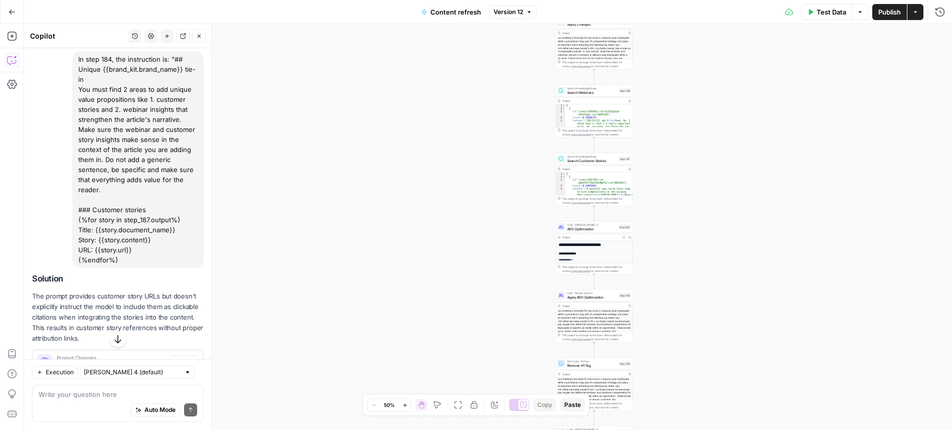
drag, startPoint x: 78, startPoint y: 202, endPoint x: 144, endPoint y: 256, distance: 85.6
click at [144, 257] on div "In step 184, the instruction is: "## Unique {{brand_kit.brand_name}} tie-in You…" at bounding box center [137, 159] width 131 height 217
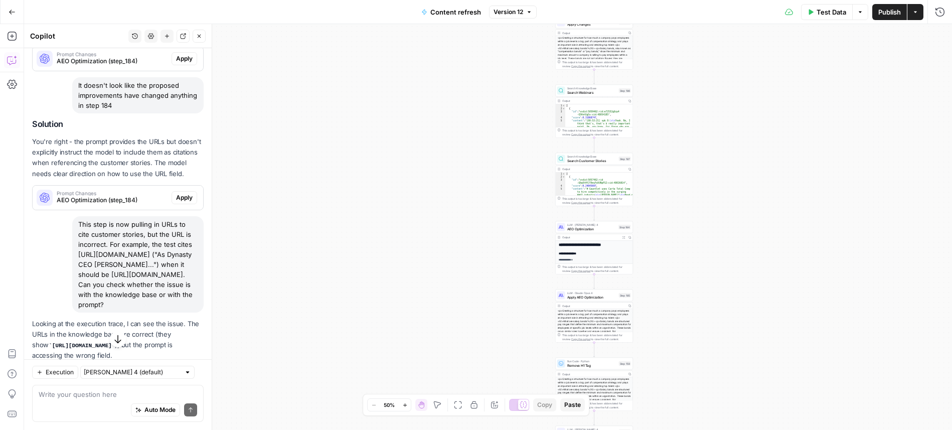
scroll to position [808, 0]
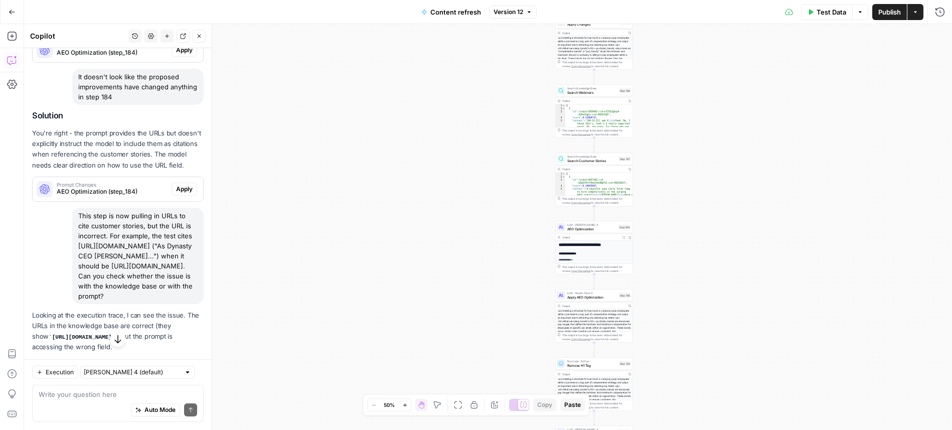
drag, startPoint x: 81, startPoint y: 236, endPoint x: 202, endPoint y: 235, distance: 120.9
click at [202, 235] on div "This step is now pulling in URLs to cite customer stories, but the URL is incor…" at bounding box center [137, 256] width 131 height 96
click at [176, 249] on div "This step is now pulling in URLs to cite customer stories, but the URL is incor…" at bounding box center [137, 256] width 131 height 96
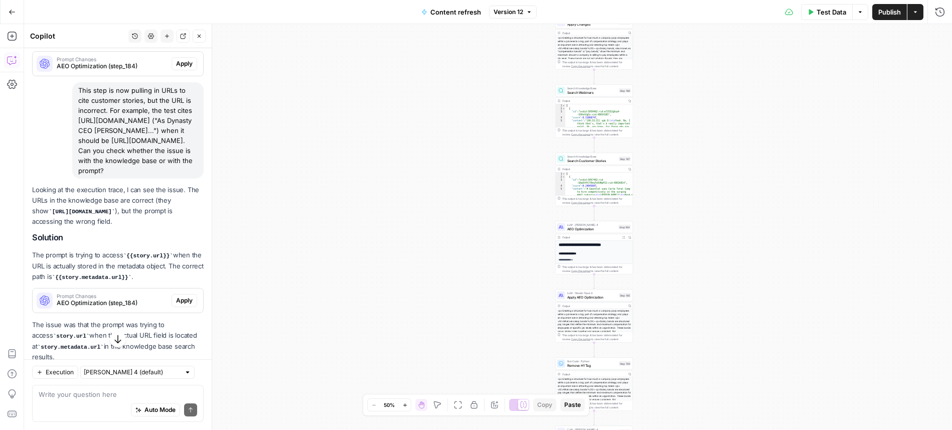
scroll to position [970, 0]
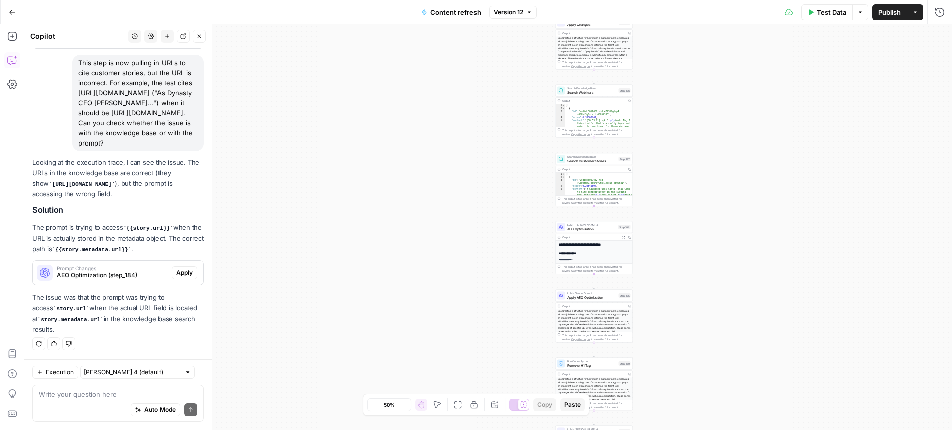
drag, startPoint x: 58, startPoint y: 249, endPoint x: 131, endPoint y: 250, distance: 73.2
click at [131, 250] on code "{{story.metadata.url}}" at bounding box center [92, 250] width 80 height 6
drag, startPoint x: 34, startPoint y: 309, endPoint x: 55, endPoint y: 317, distance: 22.5
click at [62, 309] on code "story.url" at bounding box center [71, 309] width 37 height 6
drag, startPoint x: 36, startPoint y: 321, endPoint x: 97, endPoint y: 321, distance: 61.2
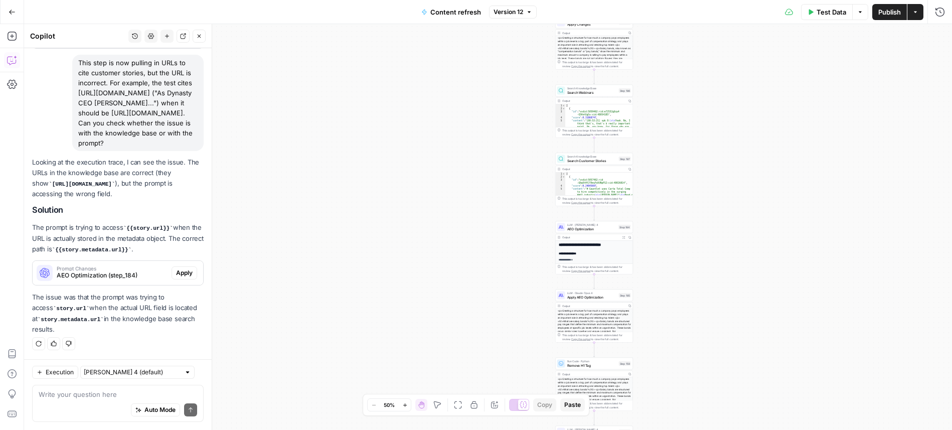
click at [97, 321] on code "story.metadata.url" at bounding box center [71, 320] width 66 height 6
click at [597, 221] on span "LLM · [PERSON_NAME] 4" at bounding box center [590, 223] width 50 height 4
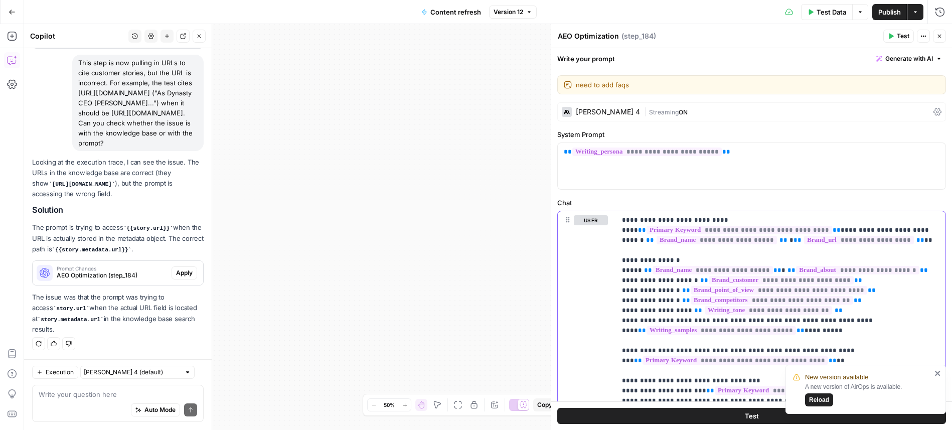
click at [597, 224] on button "user" at bounding box center [591, 220] width 34 height 10
click at [940, 378] on div "New version available A new version of AirOps is available. Reload" at bounding box center [866, 389] width 161 height 49
click at [940, 372] on icon "close" at bounding box center [938, 373] width 7 height 8
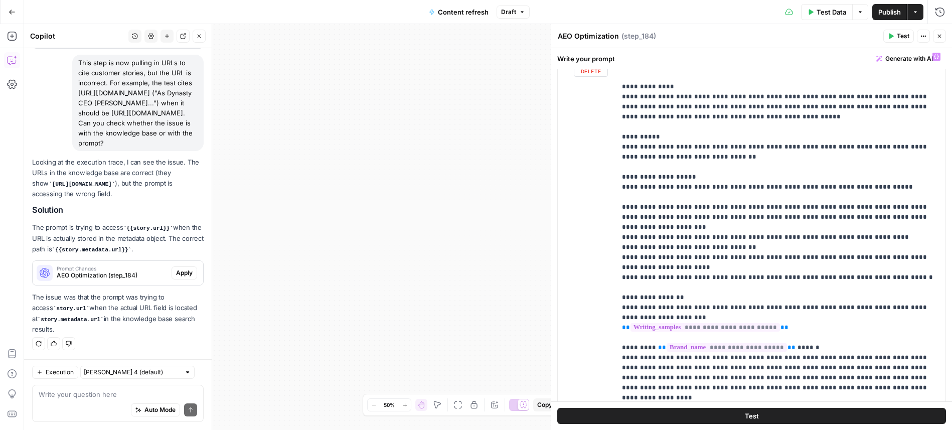
scroll to position [848, 0]
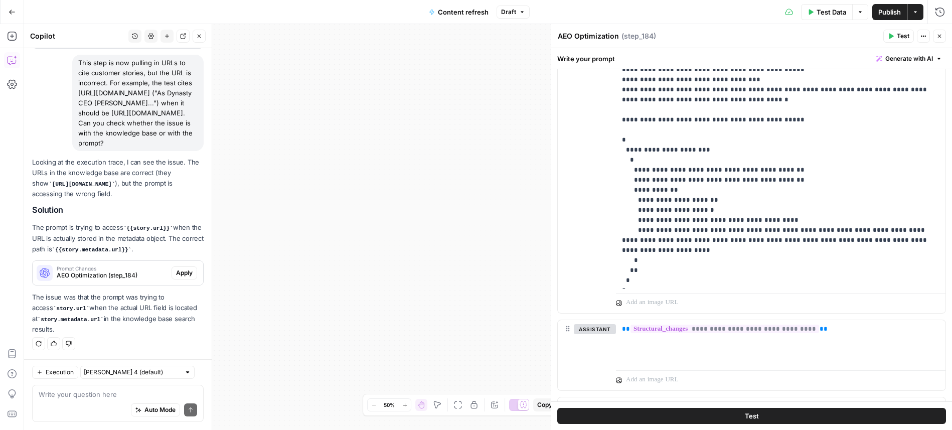
click at [939, 36] on icon "button" at bounding box center [940, 37] width 4 height 4
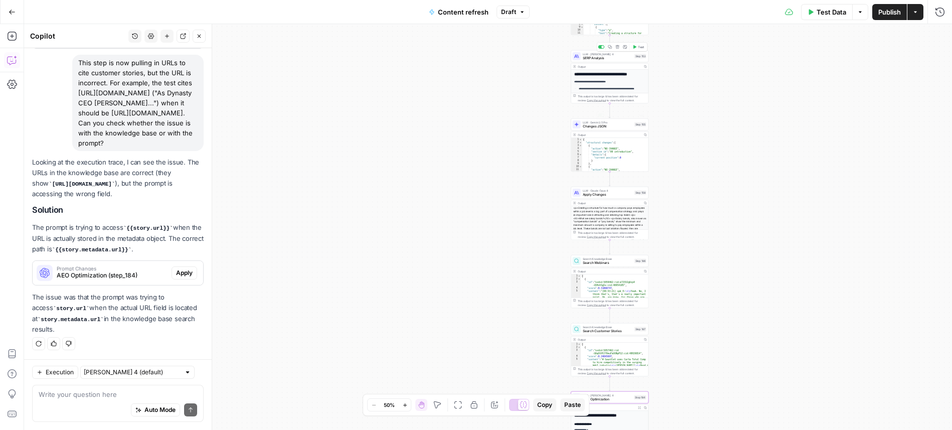
scroll to position [62, 0]
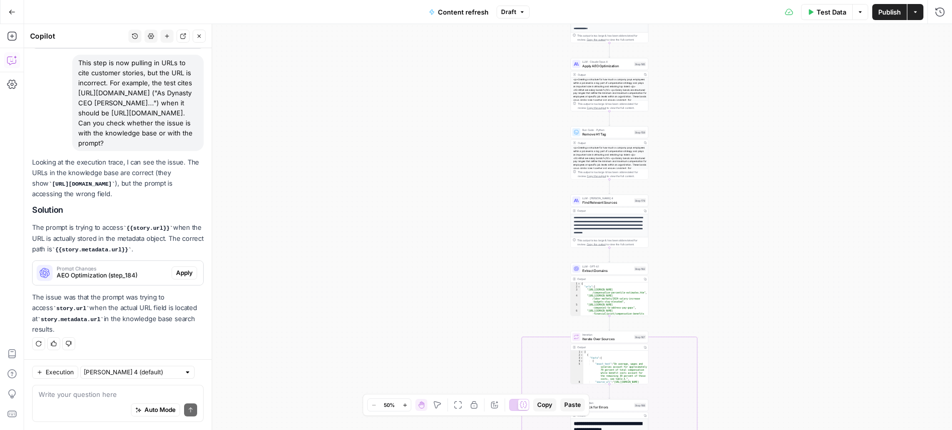
click at [8, 15] on button "Go Back" at bounding box center [12, 12] width 18 height 18
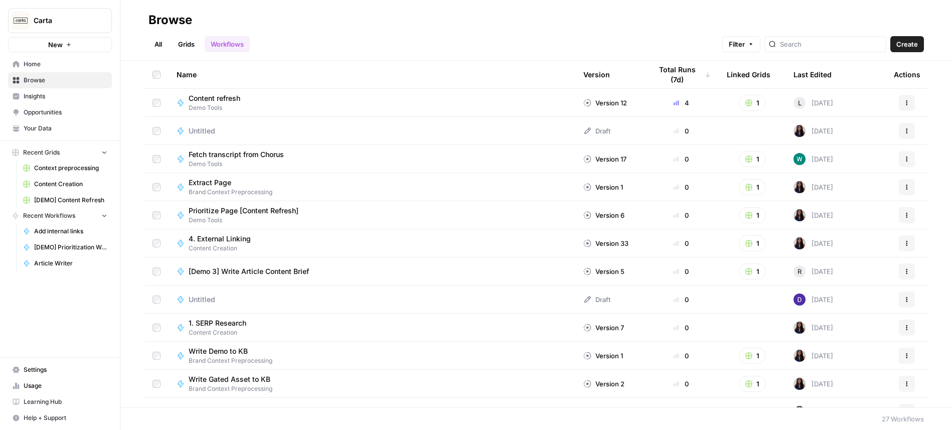
click at [277, 107] on div "Content refresh Demo Tools" at bounding box center [372, 102] width 391 height 19
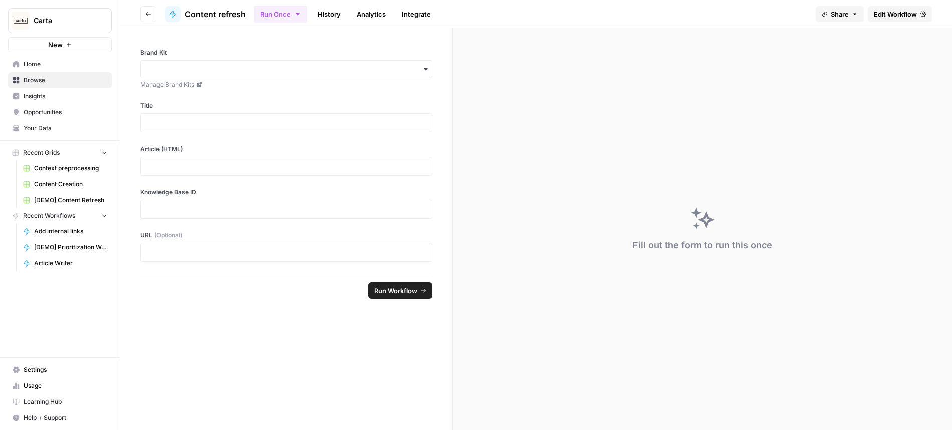
click at [79, 202] on span "[DEMO] Content Refresh" at bounding box center [70, 200] width 73 height 9
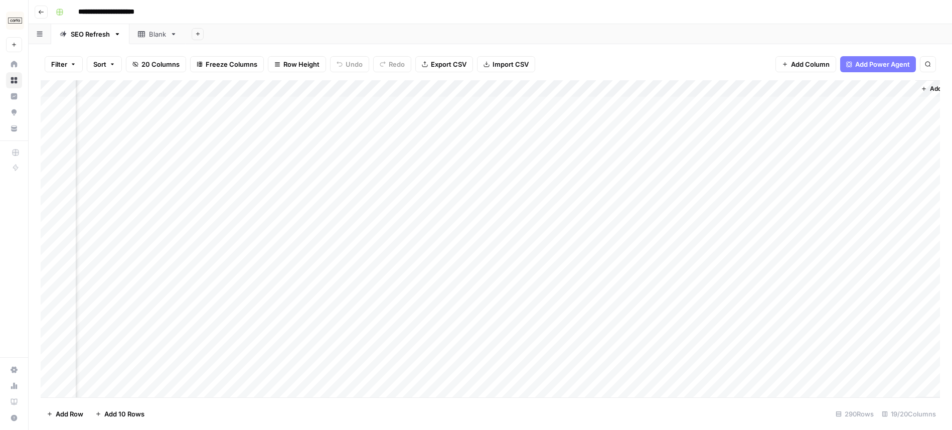
scroll to position [0, 1182]
click at [504, 87] on div "Add Column" at bounding box center [490, 238] width 899 height 317
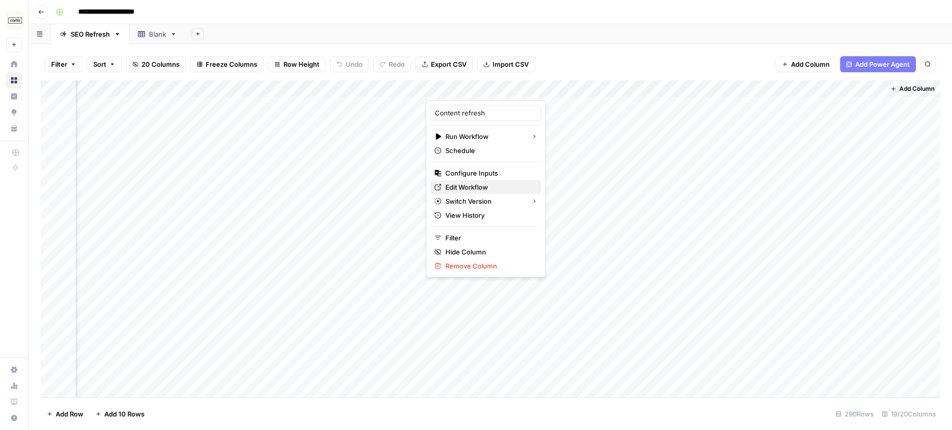
click at [495, 184] on span "Edit Workflow" at bounding box center [489, 187] width 88 height 10
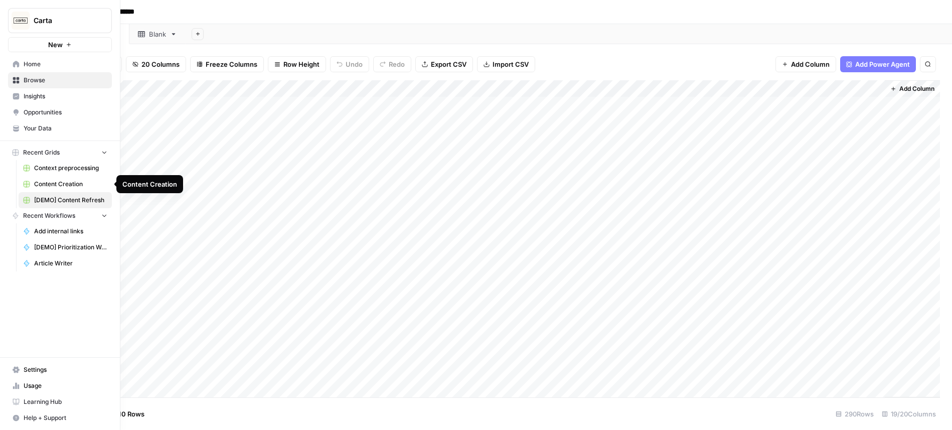
click at [70, 183] on span "Content Creation" at bounding box center [70, 184] width 73 height 9
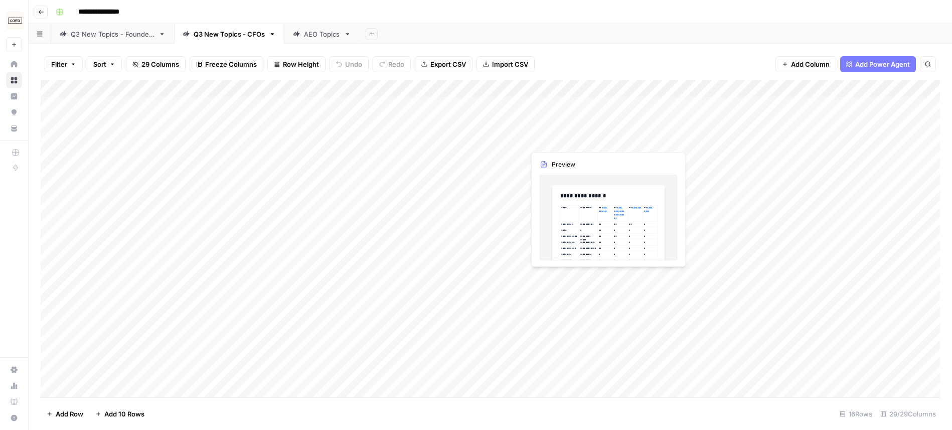
scroll to position [0, 6]
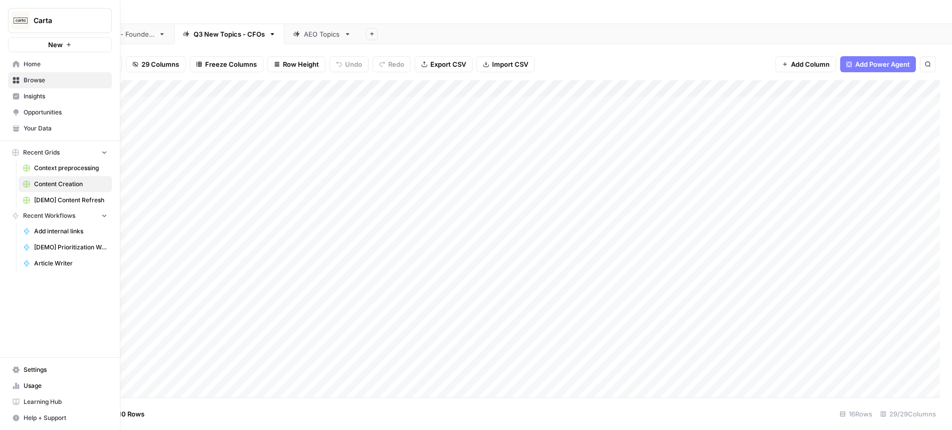
click at [71, 203] on span "[DEMO] Content Refresh" at bounding box center [70, 200] width 73 height 9
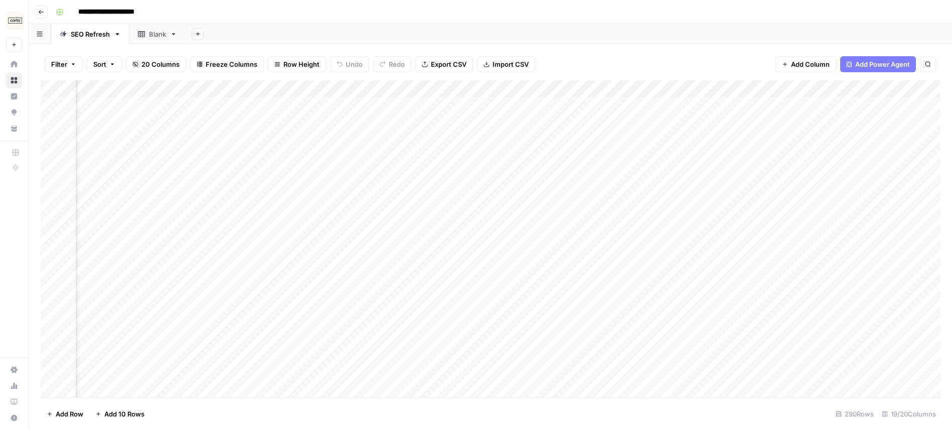
scroll to position [0, 1182]
click at [591, 105] on div "Add Column" at bounding box center [490, 238] width 899 height 317
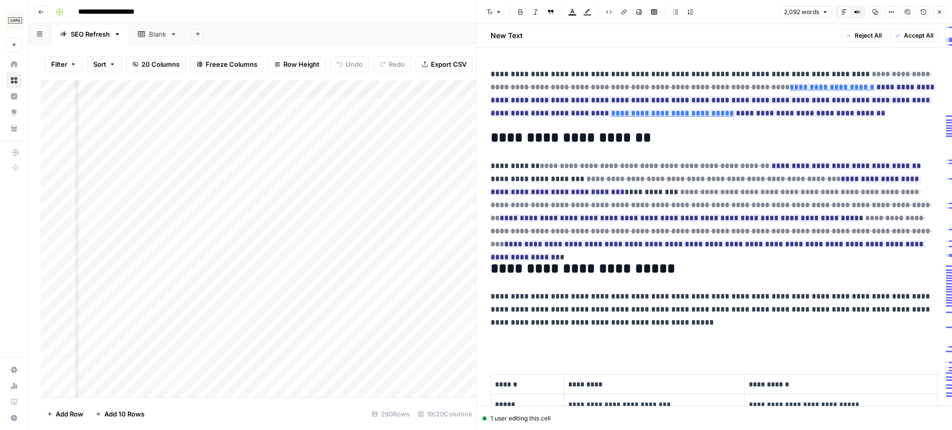
click at [926, 13] on icon "button" at bounding box center [924, 13] width 6 height 6
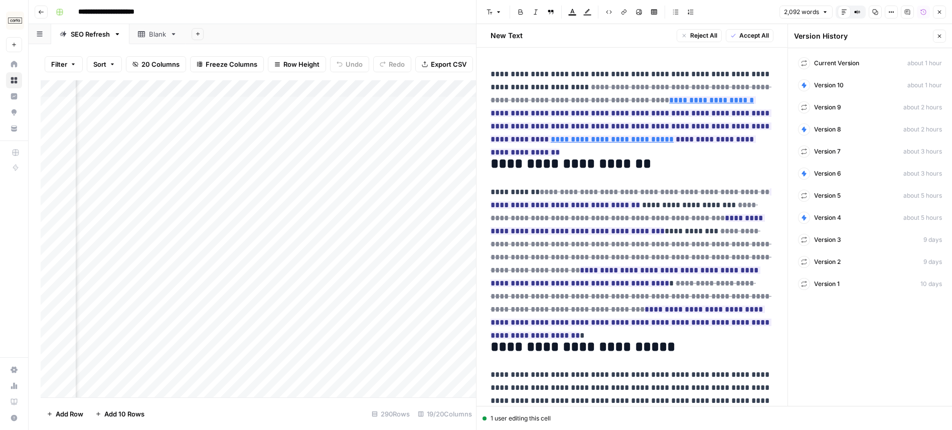
click at [939, 34] on icon "button" at bounding box center [940, 36] width 6 height 6
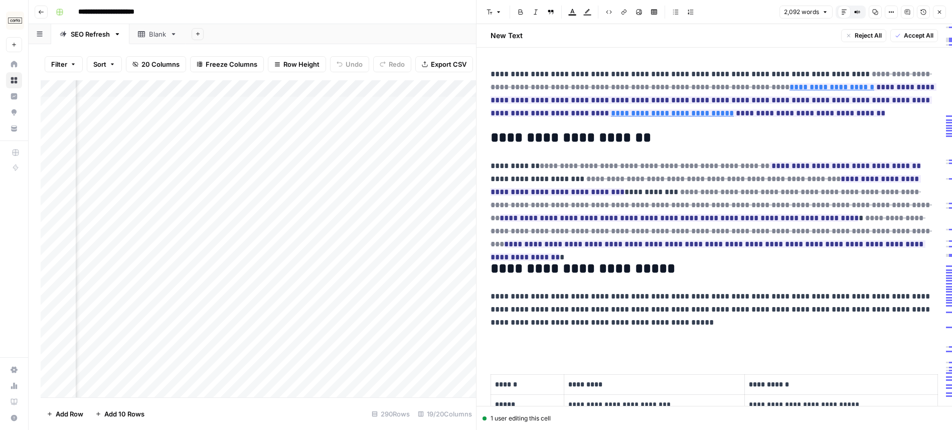
click at [941, 11] on icon "button" at bounding box center [940, 12] width 6 height 6
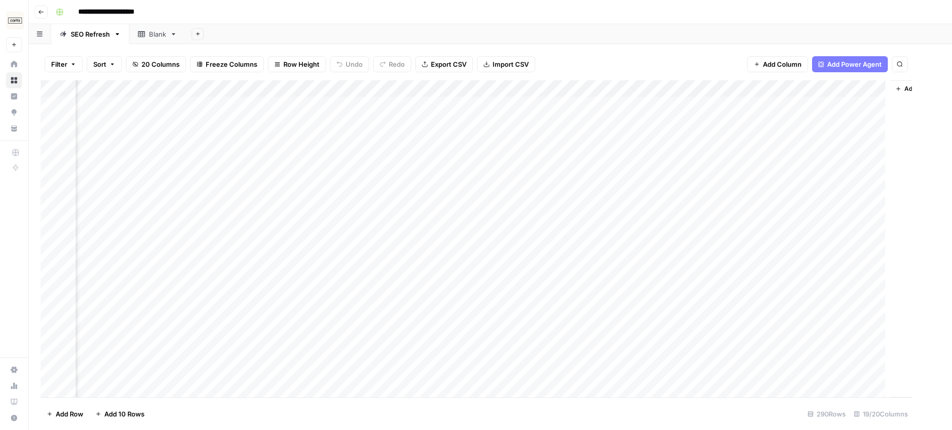
scroll to position [0, 1170]
click at [614, 156] on div "Add Column" at bounding box center [490, 238] width 899 height 317
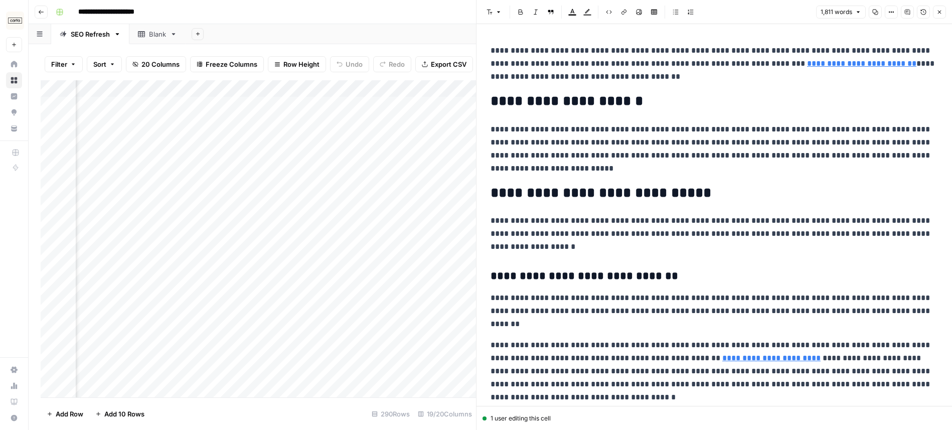
click at [924, 13] on icon "button" at bounding box center [924, 13] width 6 height 6
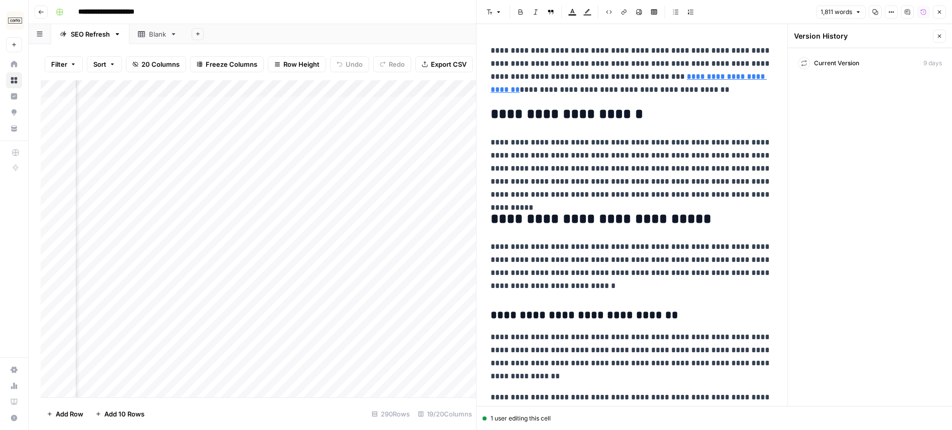
click at [939, 14] on icon "button" at bounding box center [940, 12] width 6 height 6
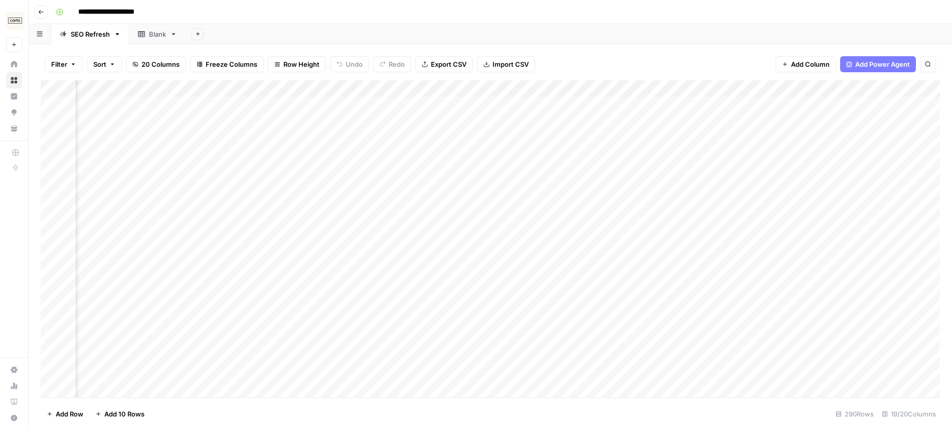
scroll to position [0, 756]
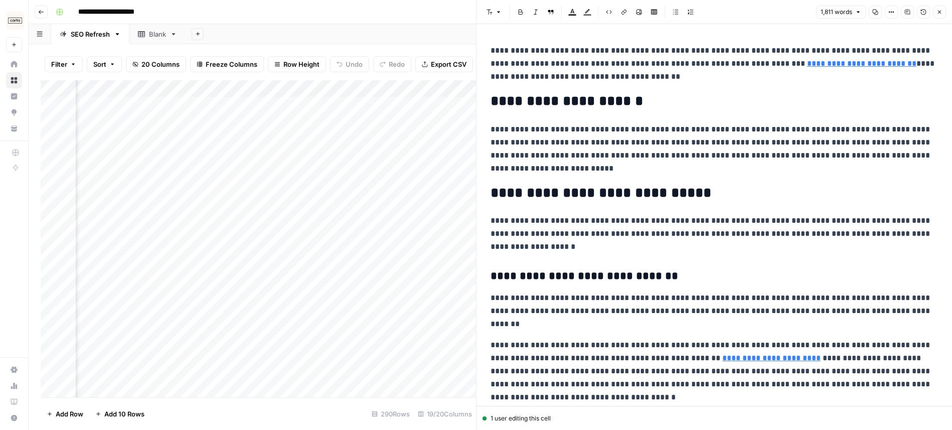
click at [943, 11] on button "Close" at bounding box center [939, 12] width 13 height 13
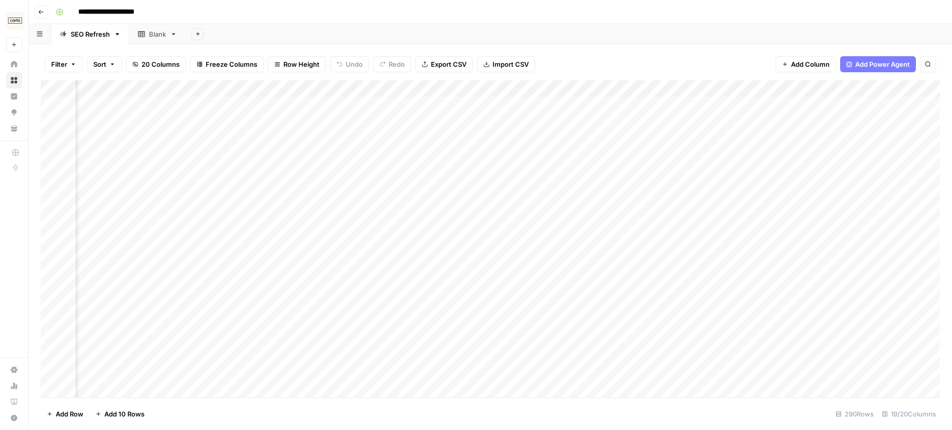
scroll to position [0, 1182]
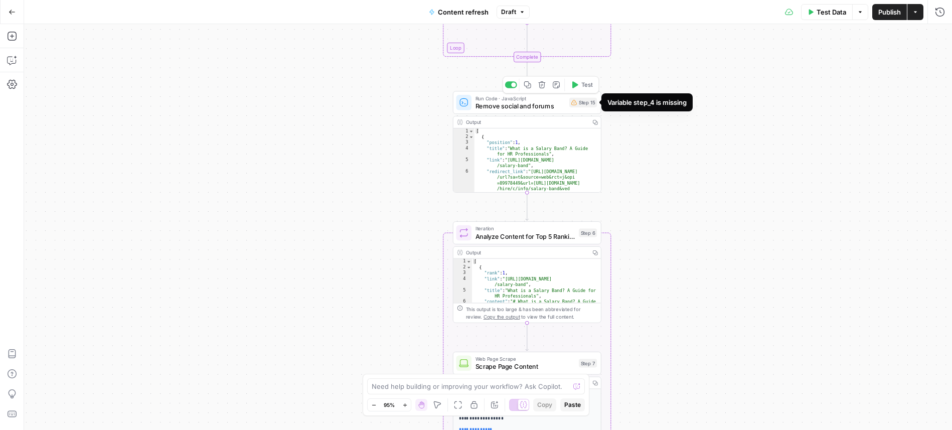
click at [577, 101] on div "Step 15" at bounding box center [583, 103] width 28 height 10
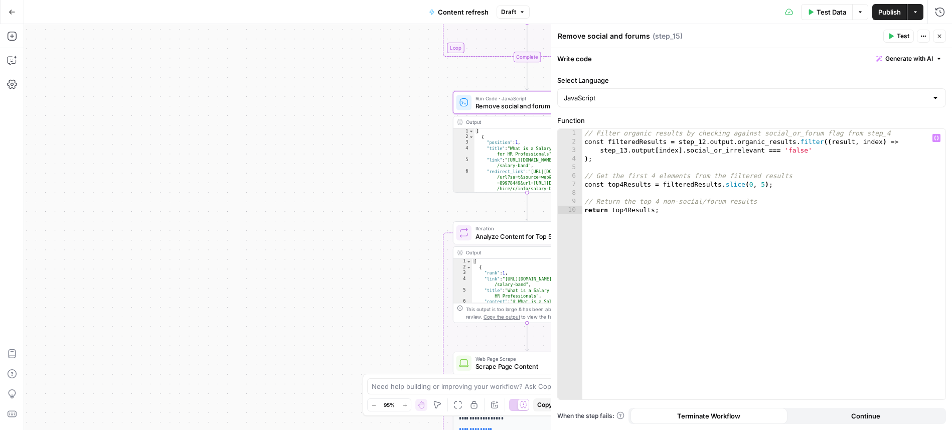
type textarea "**********"
click at [819, 145] on div "// Filter organic results by checking against social_or_forum flag from step_4 …" at bounding box center [763, 272] width 363 height 287
click at [940, 38] on icon "button" at bounding box center [940, 36] width 6 height 6
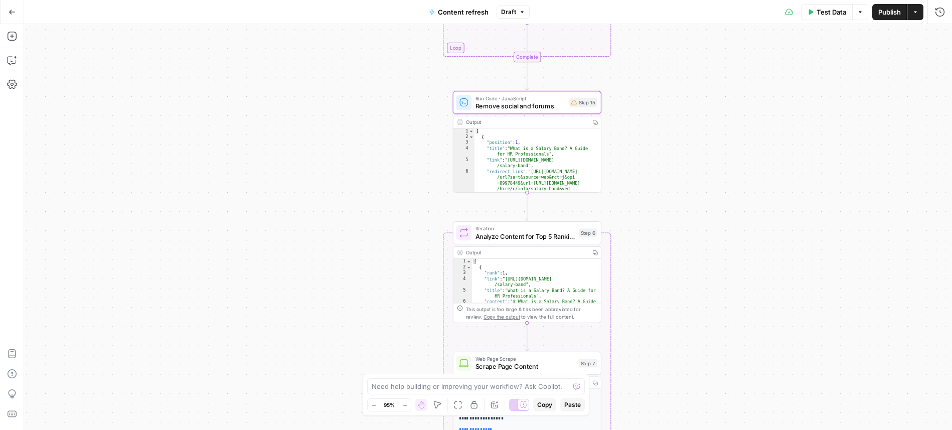
click at [542, 97] on span "Run Code · JavaScript" at bounding box center [521, 98] width 90 height 8
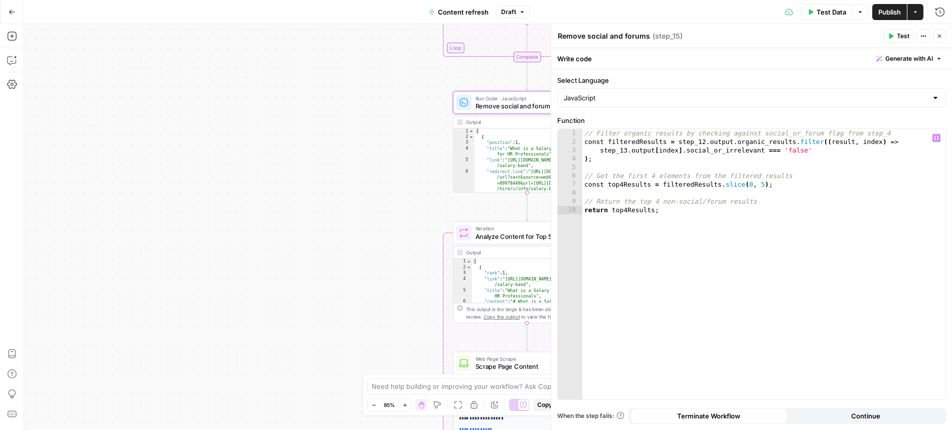
click at [856, 156] on div "// Filter organic results by checking against social_or_forum flag from step_4 …" at bounding box center [763, 272] width 363 height 287
click at [788, 146] on div "// Filter organic results by checking against social_or_forum flag from step_4 …" at bounding box center [763, 272] width 363 height 287
click at [934, 136] on icon "button" at bounding box center [936, 137] width 5 height 5
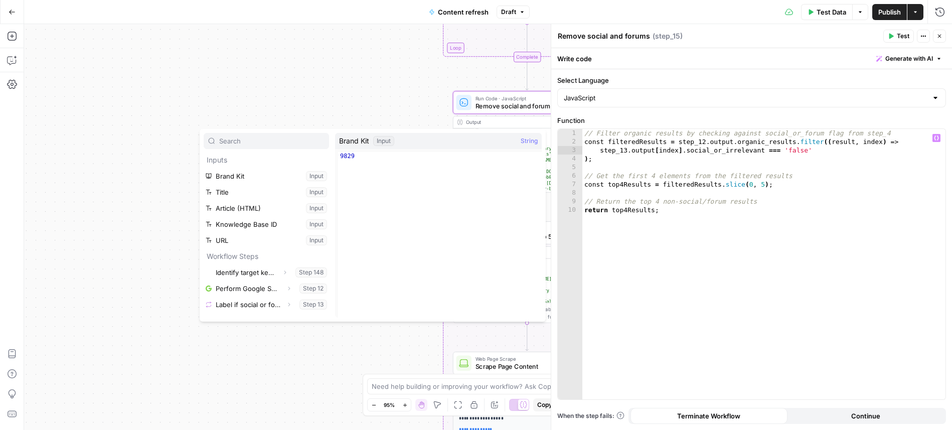
click at [774, 235] on div "// Filter organic results by checking against social_or_forum flag from step_4 …" at bounding box center [763, 272] width 363 height 287
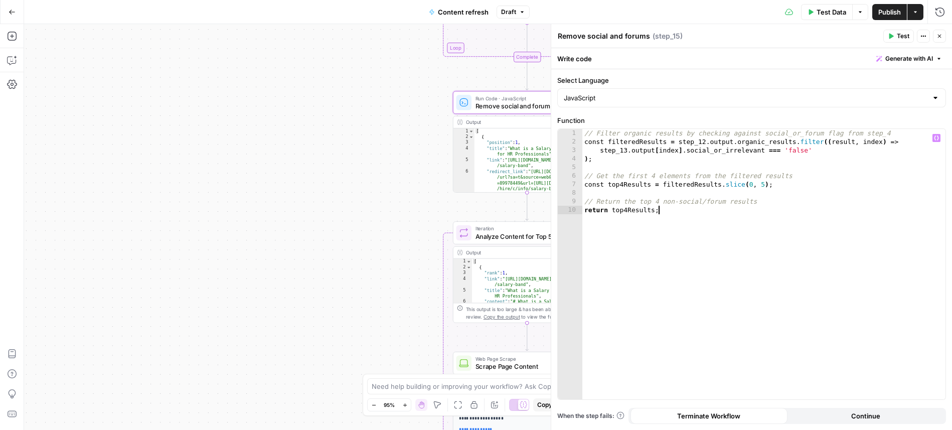
click at [878, 131] on div "// Filter organic results by checking against social_or_forum flag from step_4 …" at bounding box center [763, 272] width 363 height 287
type textarea "**********"
click at [940, 35] on span "E" at bounding box center [937, 33] width 8 height 9
click at [938, 33] on icon "button" at bounding box center [940, 36] width 6 height 6
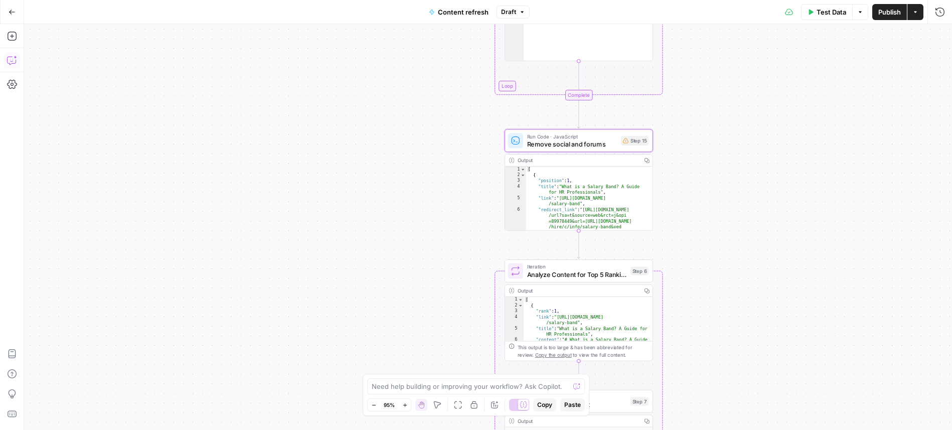
click at [15, 12] on icon "button" at bounding box center [12, 12] width 7 height 7
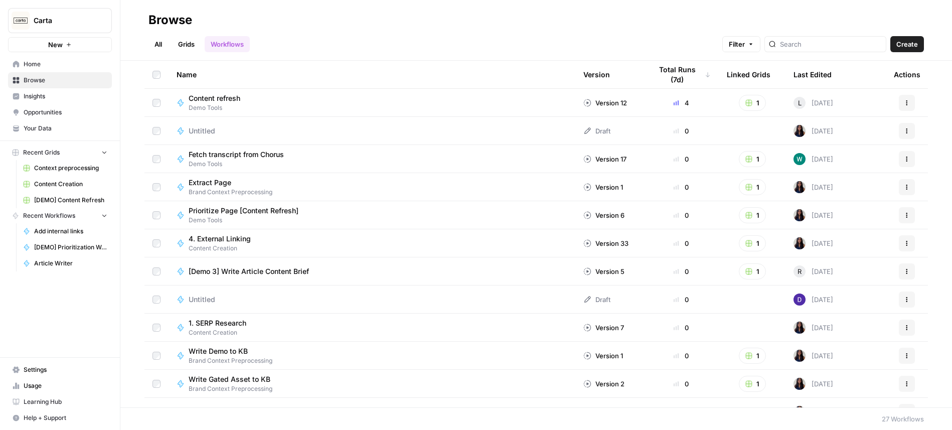
click at [297, 104] on div "Content refresh Demo Tools" at bounding box center [372, 102] width 391 height 19
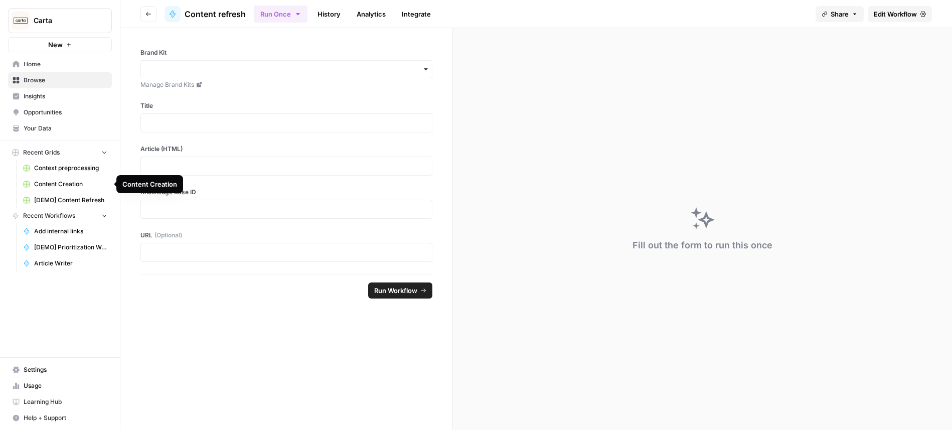
click at [80, 199] on span "[DEMO] Content Refresh" at bounding box center [70, 200] width 73 height 9
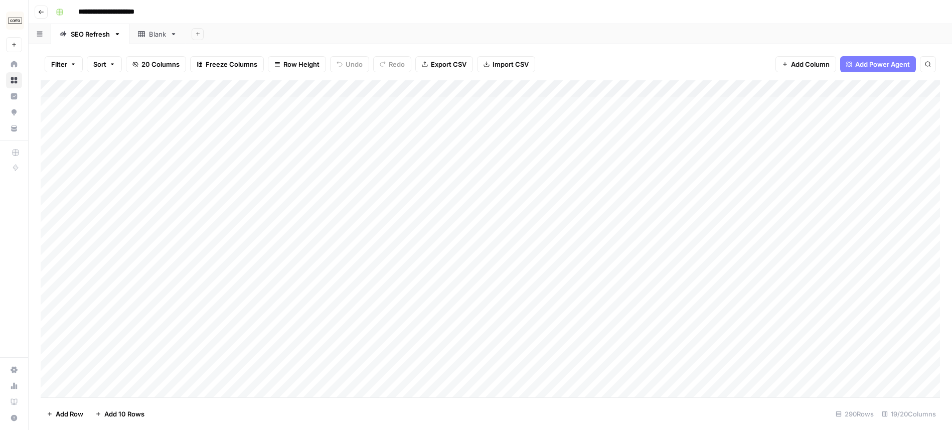
click at [53, 173] on div "Add Column" at bounding box center [490, 238] width 899 height 317
click at [143, 171] on div "Add Column" at bounding box center [490, 238] width 899 height 317
click at [590, 169] on div "Add Column" at bounding box center [490, 238] width 899 height 317
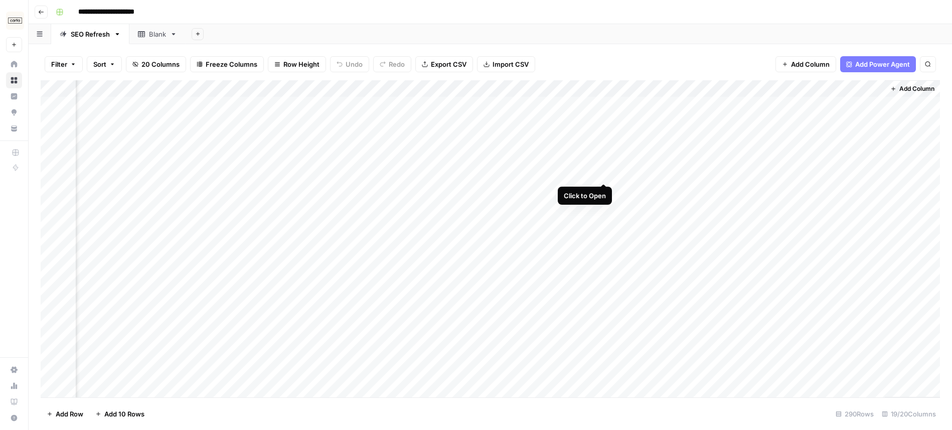
click at [605, 170] on div "Add Column" at bounding box center [490, 238] width 899 height 317
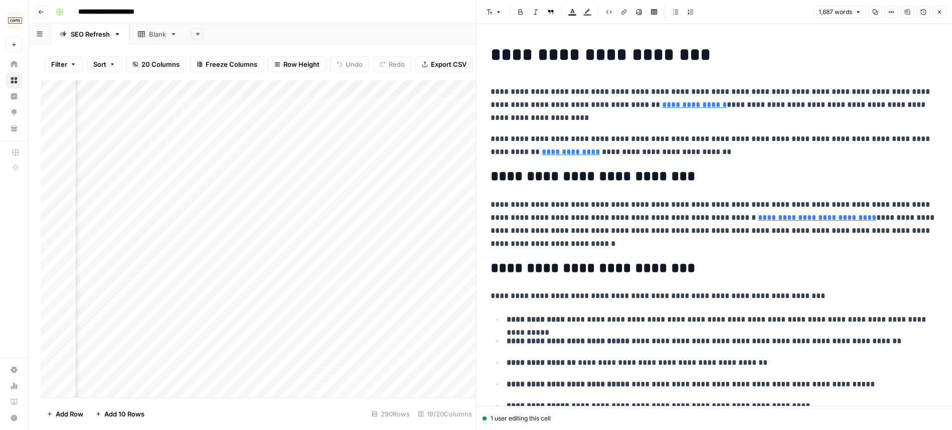
click at [938, 11] on icon "button" at bounding box center [940, 12] width 6 height 6
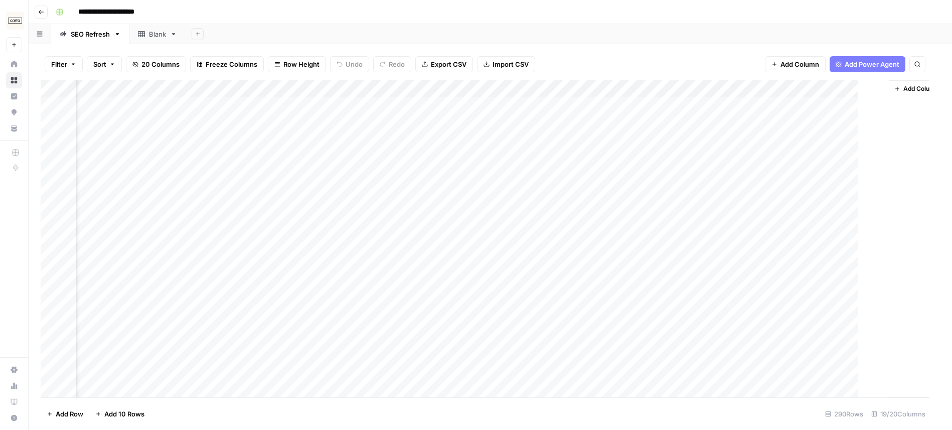
scroll to position [0, 1170]
click at [616, 137] on div "Add Column" at bounding box center [490, 238] width 899 height 317
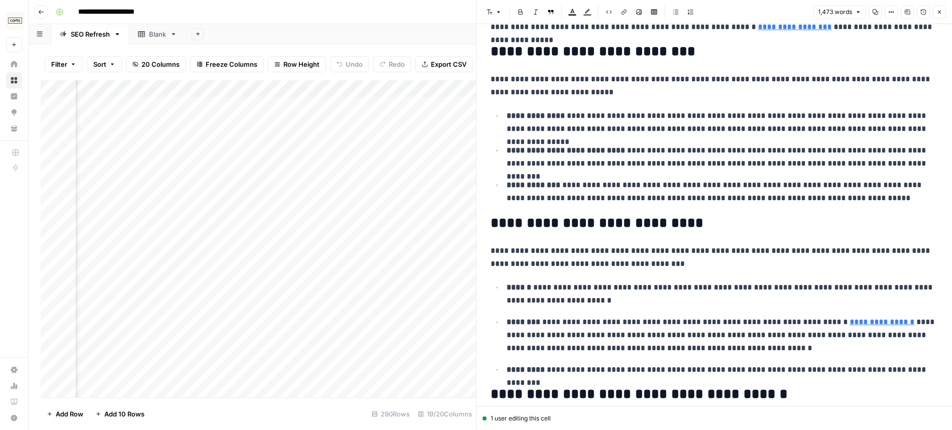
scroll to position [272, 0]
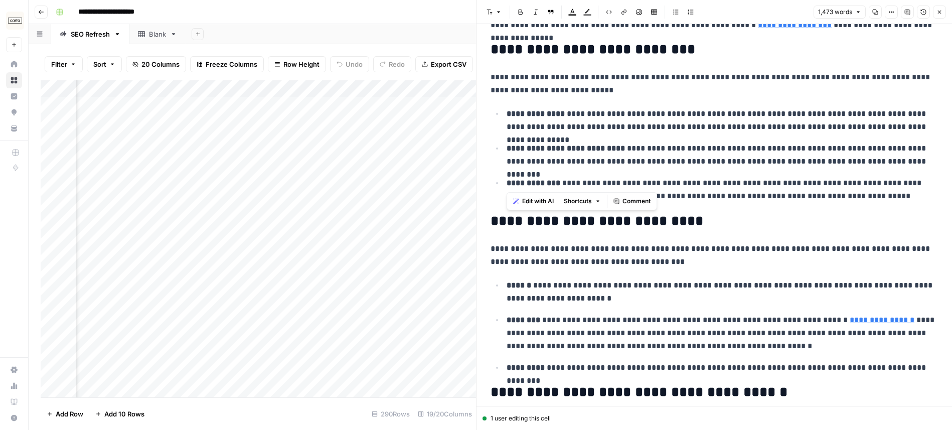
drag, startPoint x: 502, startPoint y: 179, endPoint x: 726, endPoint y: 179, distance: 223.7
click at [727, 179] on ul "**********" at bounding box center [714, 155] width 447 height 96
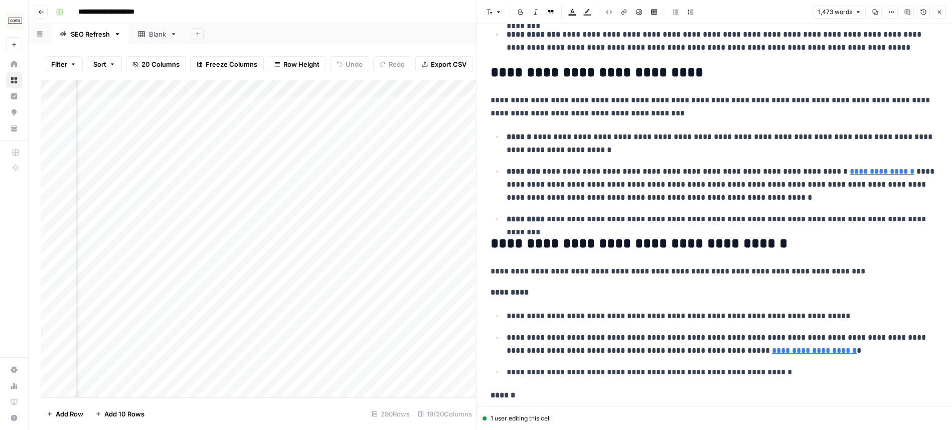
scroll to position [0, 0]
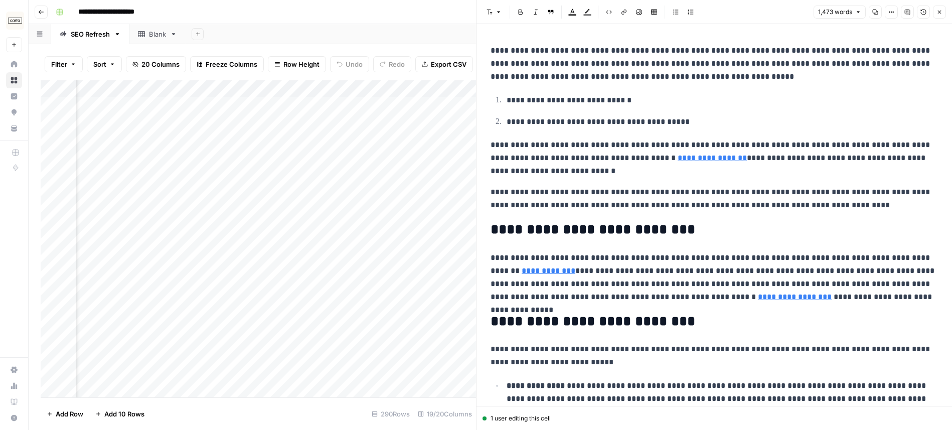
click at [940, 13] on icon "button" at bounding box center [940, 12] width 6 height 6
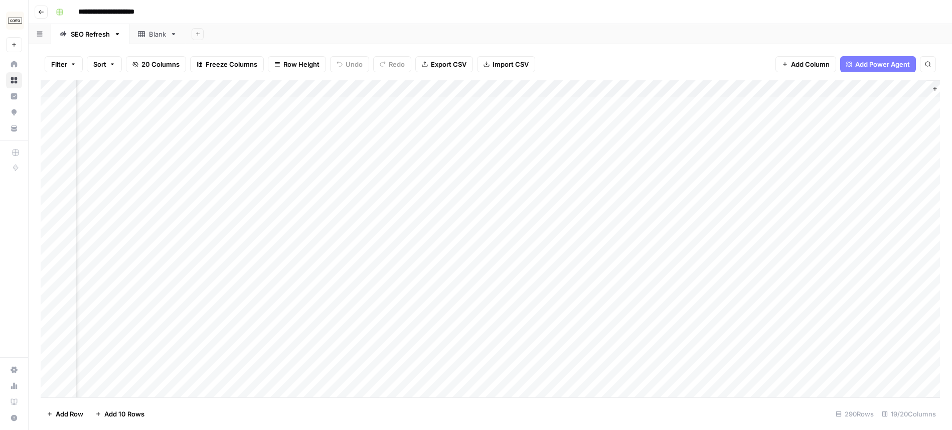
scroll to position [0, 1141]
click at [543, 138] on div "Add Column" at bounding box center [490, 238] width 899 height 317
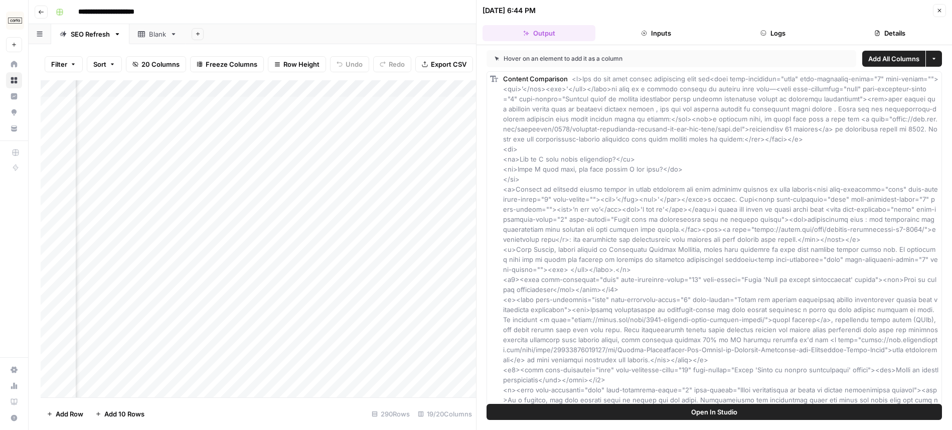
click at [942, 9] on icon "button" at bounding box center [940, 11] width 6 height 6
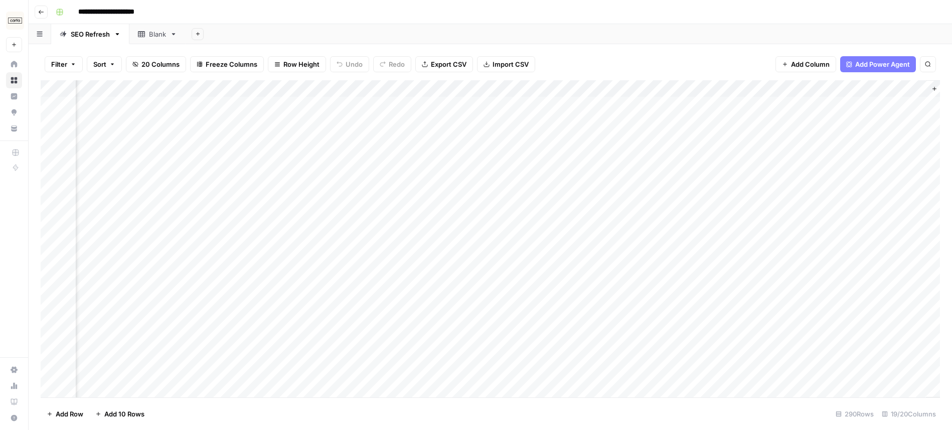
click at [646, 137] on div "Add Column" at bounding box center [490, 238] width 899 height 317
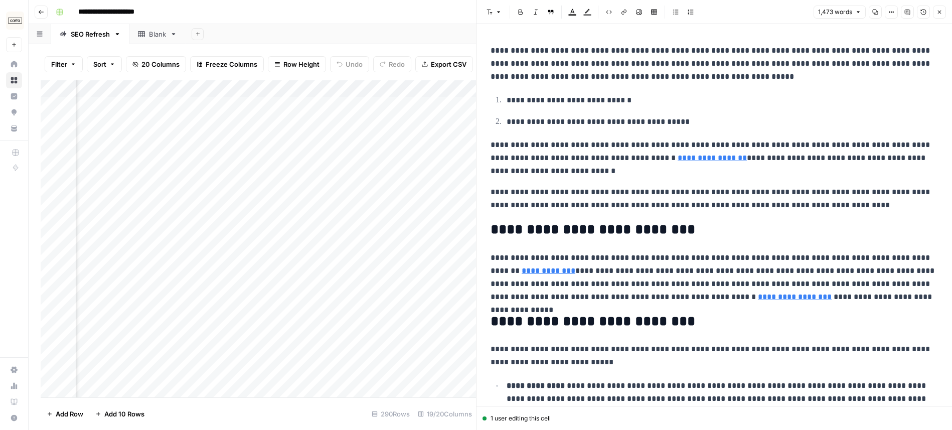
click at [937, 12] on icon "button" at bounding box center [940, 12] width 6 height 6
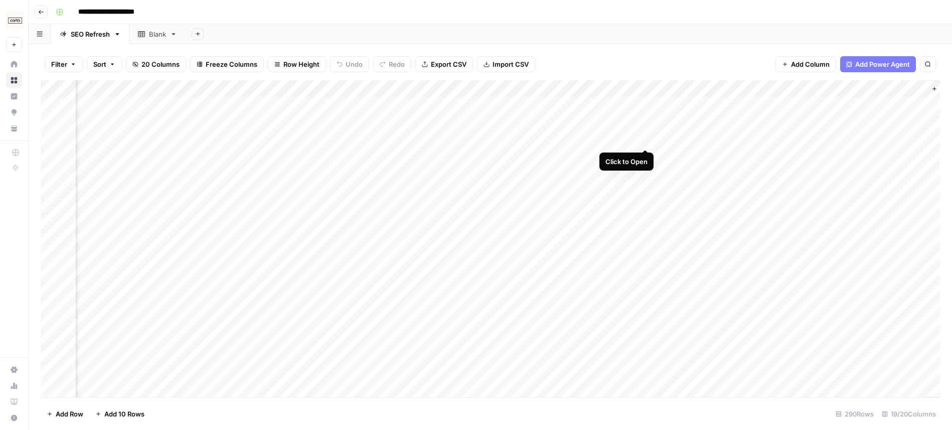
click at [645, 137] on div "Add Column" at bounding box center [490, 238] width 899 height 317
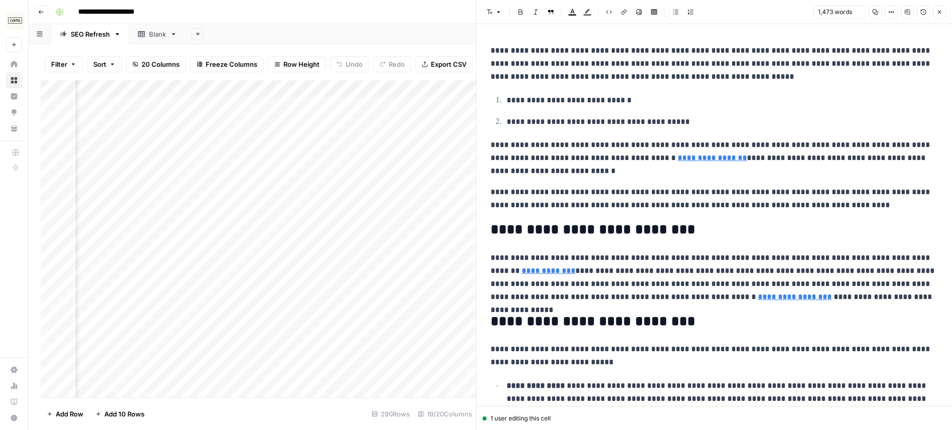
click at [922, 16] on button "Version History" at bounding box center [923, 12] width 13 height 13
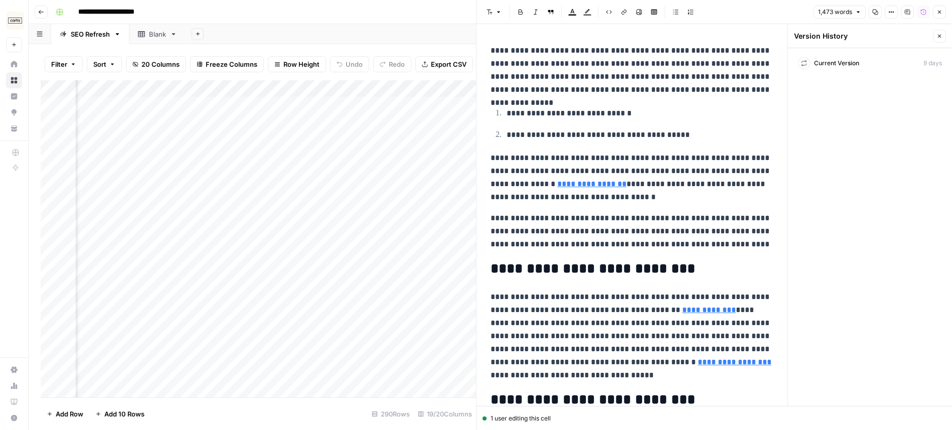
click at [938, 32] on button "Close" at bounding box center [939, 36] width 13 height 13
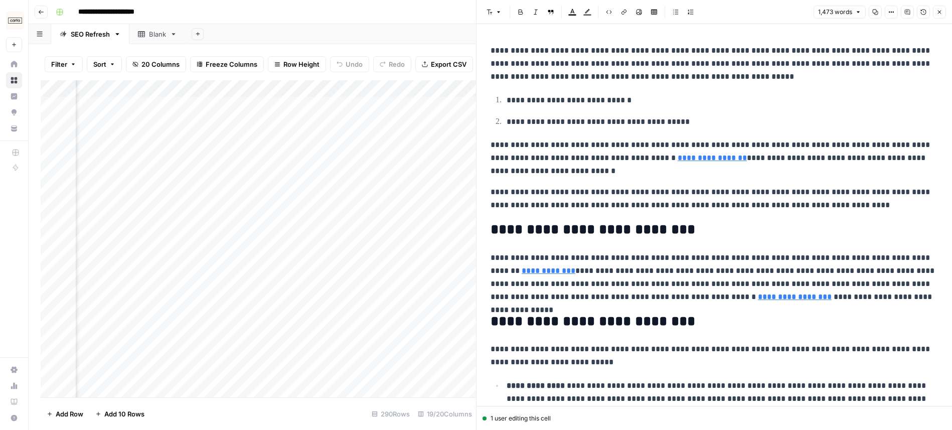
click at [941, 12] on icon "button" at bounding box center [940, 12] width 6 height 6
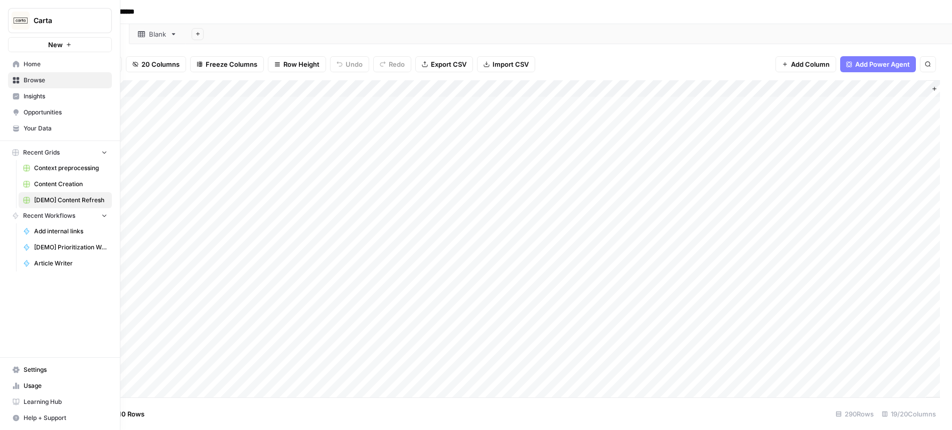
click at [43, 128] on span "Your Data" at bounding box center [66, 128] width 84 height 9
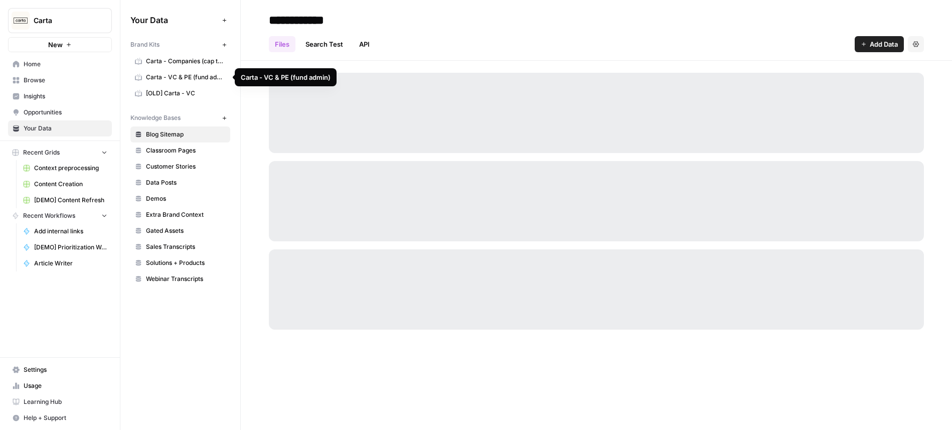
click at [188, 59] on span "Carta - Companies (cap table)" at bounding box center [186, 61] width 80 height 9
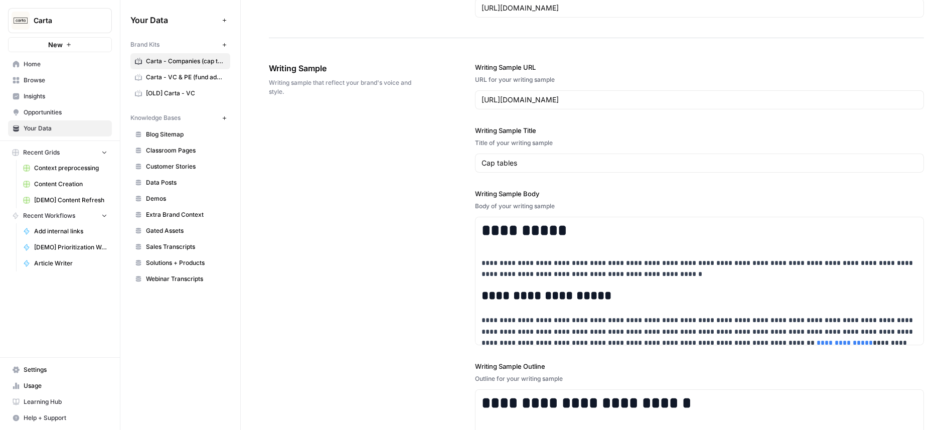
scroll to position [1451, 0]
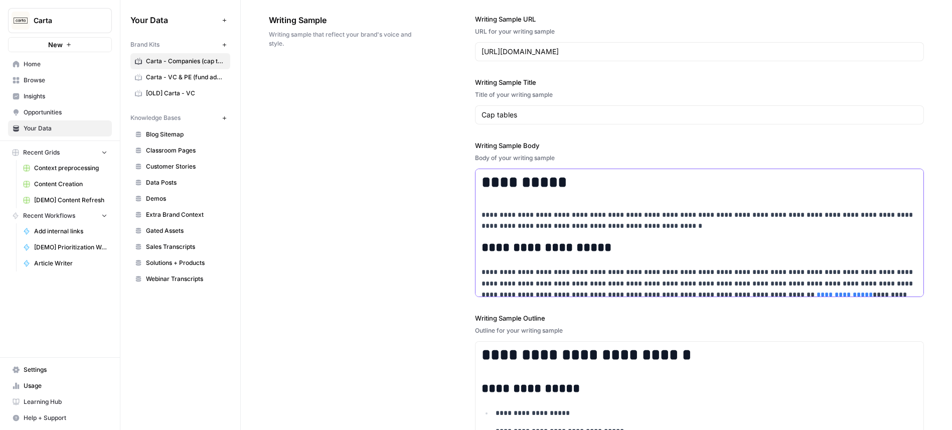
click at [508, 180] on h1 "**********" at bounding box center [700, 182] width 436 height 19
click at [501, 184] on h1 "**********" at bounding box center [700, 182] width 436 height 19
click at [512, 248] on h2 "**********" at bounding box center [700, 248] width 436 height 14
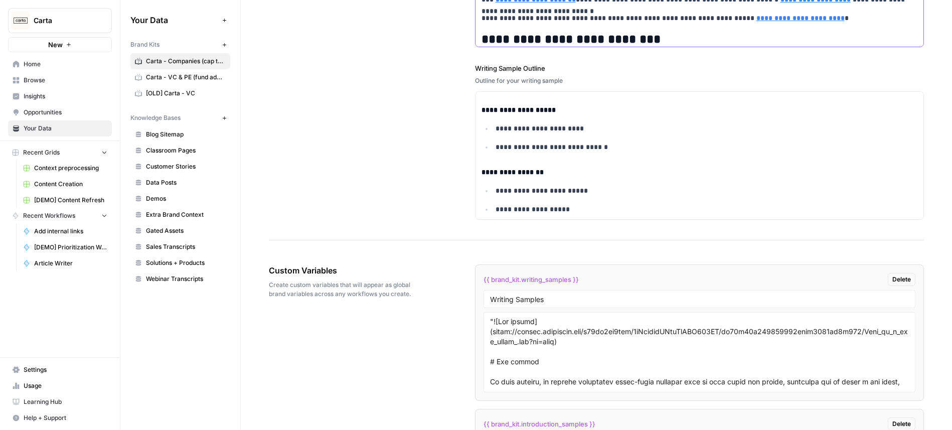
scroll to position [1818, 0]
